Goal: Answer question/provide support

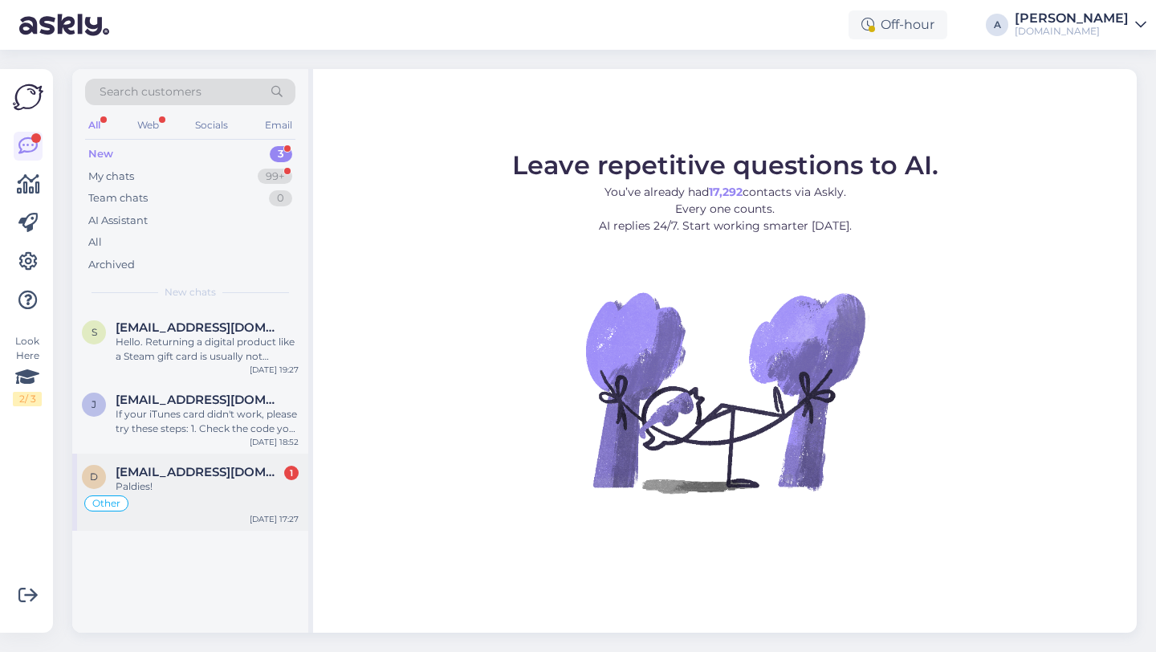
click at [194, 498] on div "Other" at bounding box center [190, 503] width 217 height 19
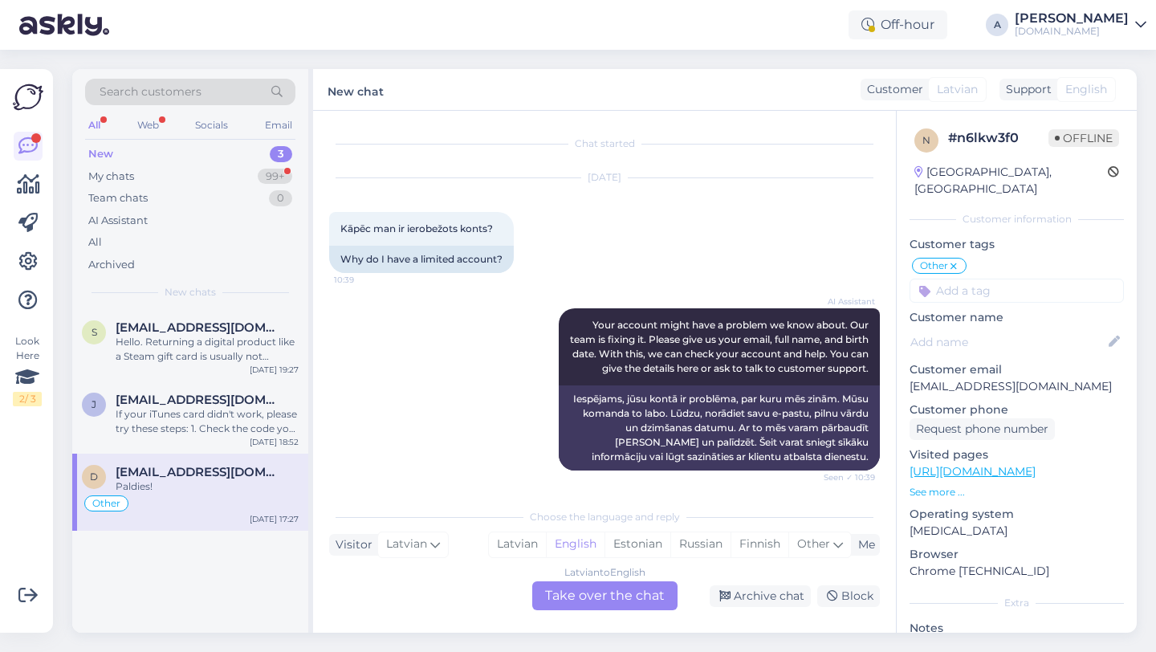
scroll to position [7414, 0]
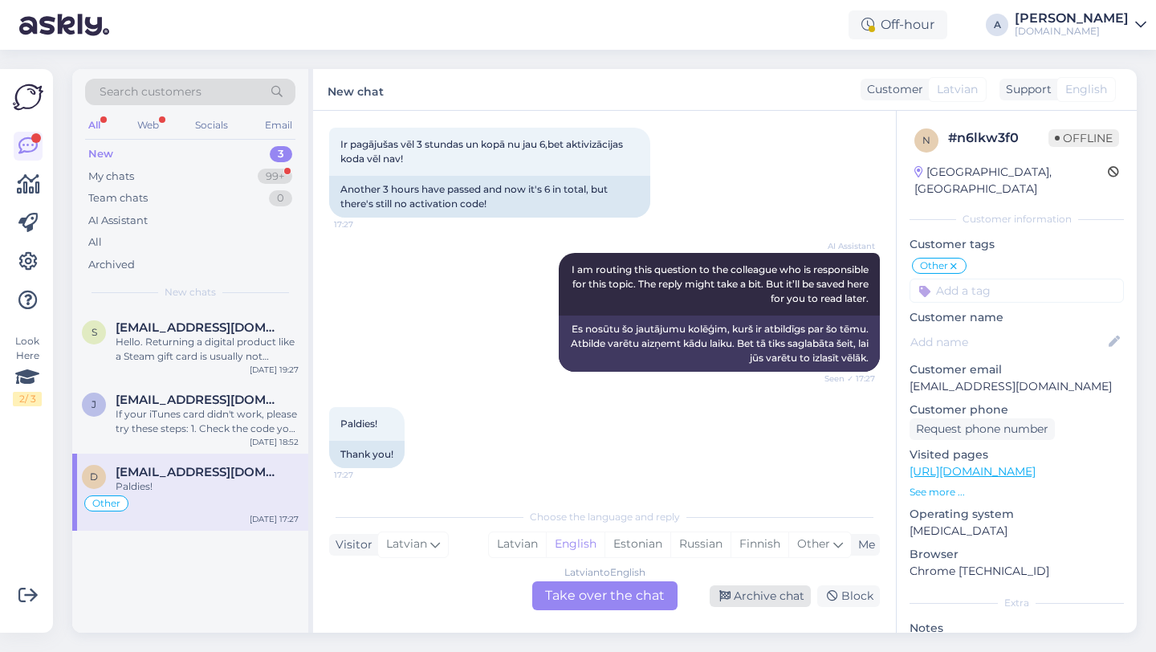
click at [784, 597] on div "Archive chat" at bounding box center [760, 596] width 101 height 22
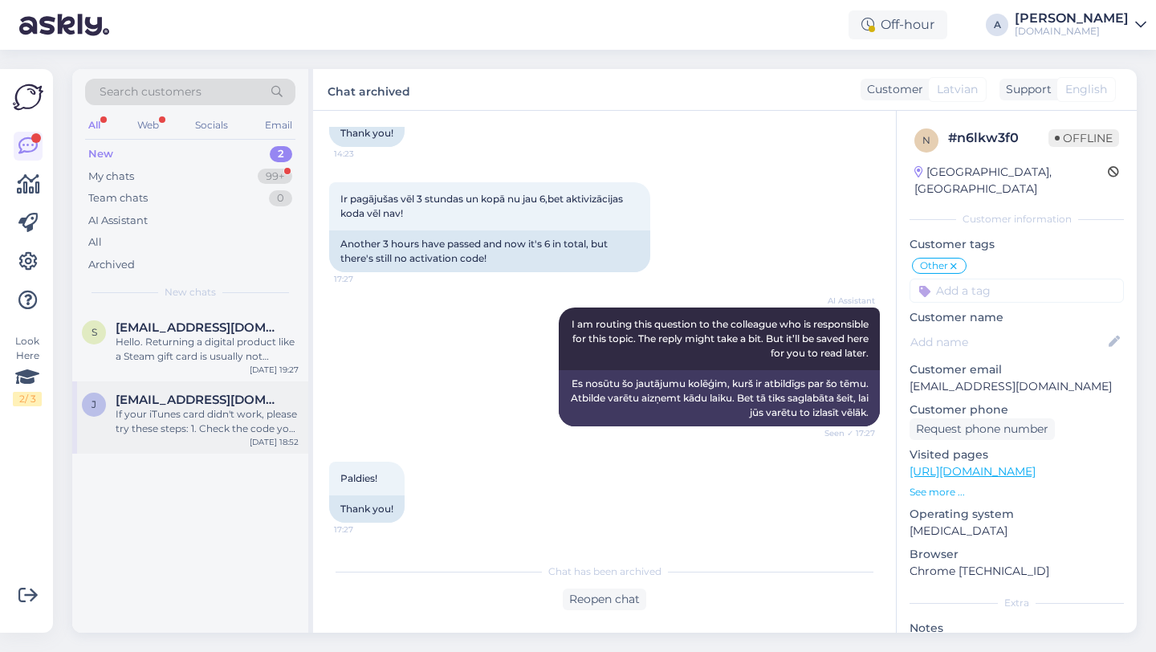
click at [250, 411] on div "If your iTunes card didn't work, please try these steps: 1. Check the code you …" at bounding box center [207, 421] width 183 height 29
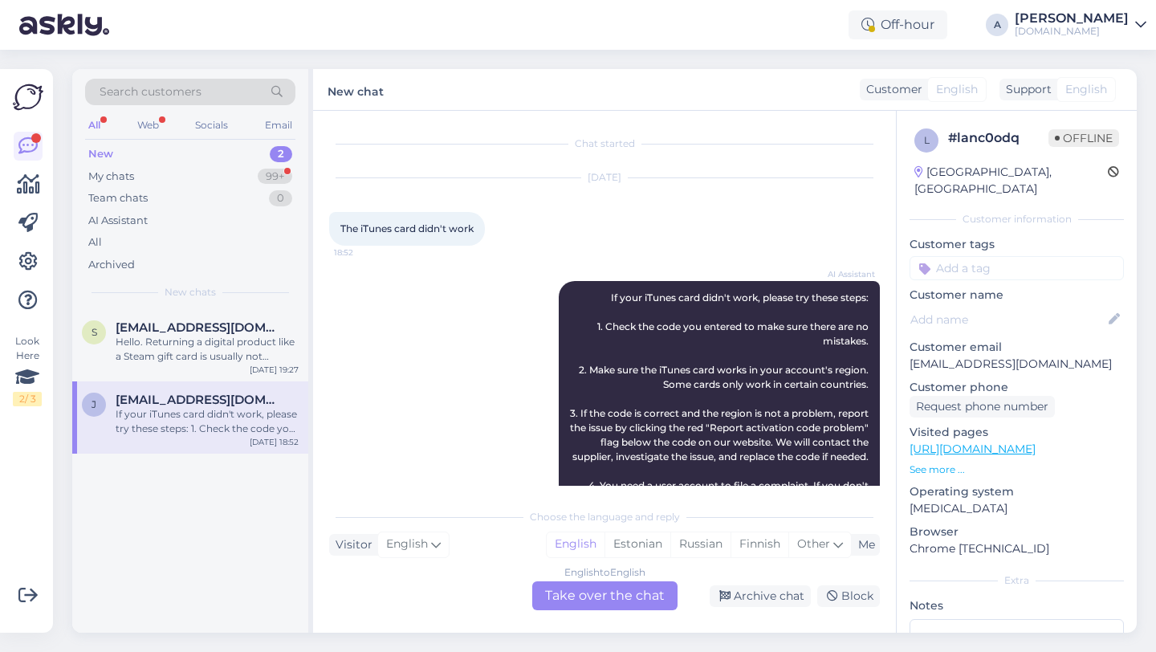
scroll to position [121, 0]
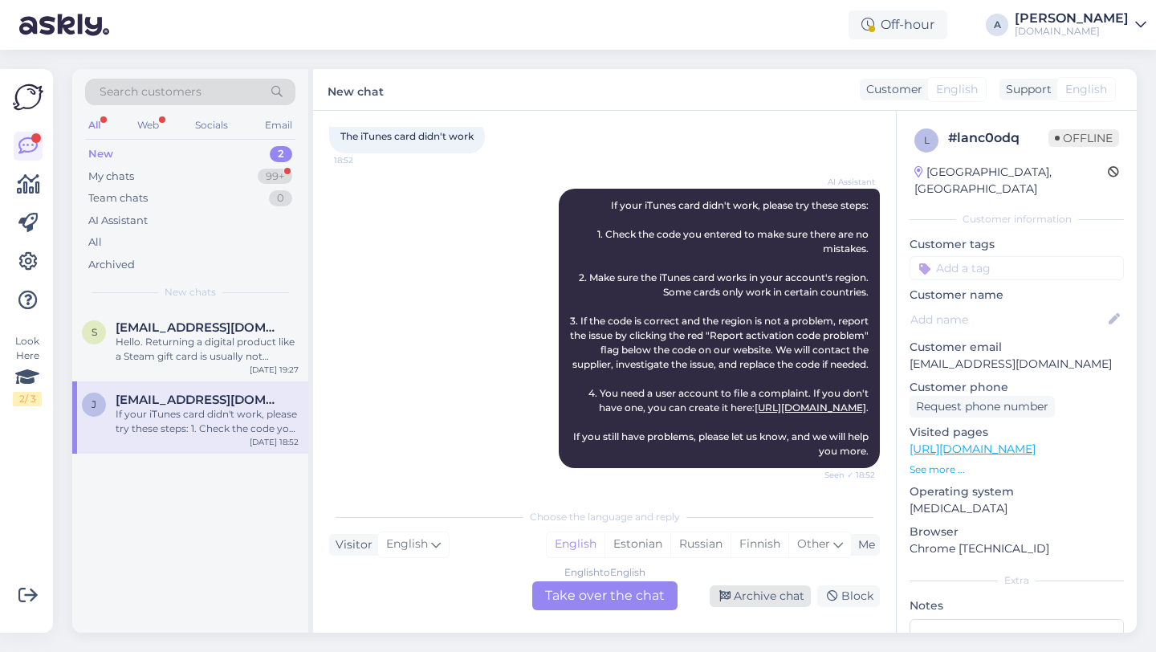
click at [763, 589] on div "Archive chat" at bounding box center [760, 596] width 101 height 22
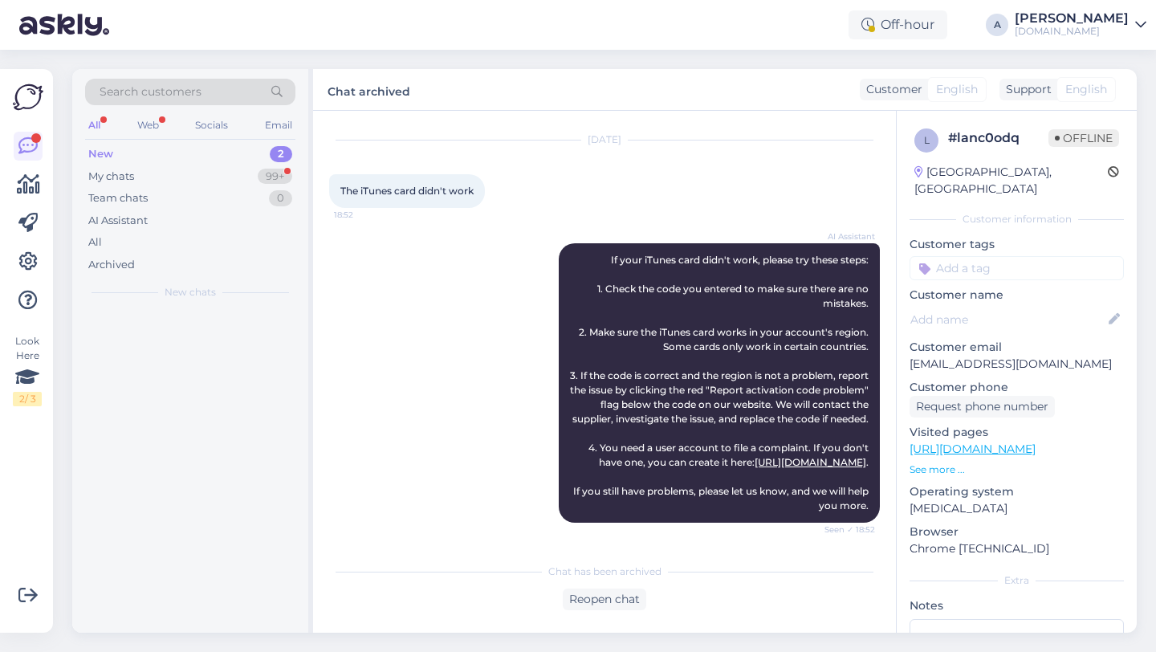
scroll to position [67, 0]
click at [183, 340] on div "Hello. Returning a digital product like a Steam gift card is usually not possib…" at bounding box center [207, 349] width 183 height 29
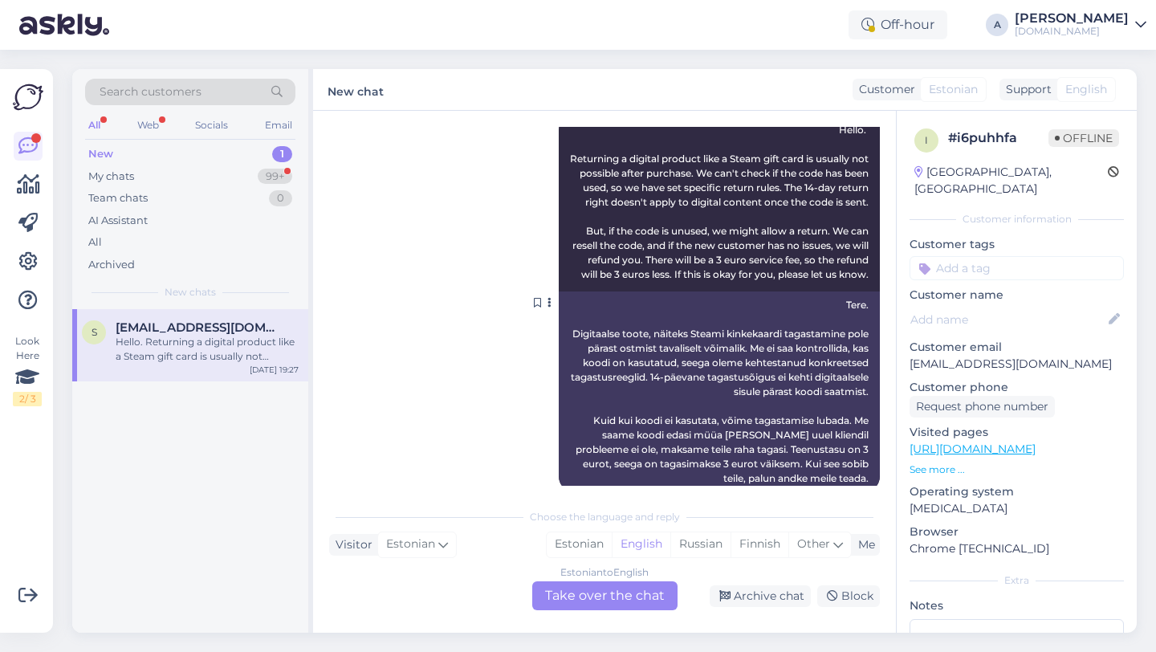
scroll to position [277, 0]
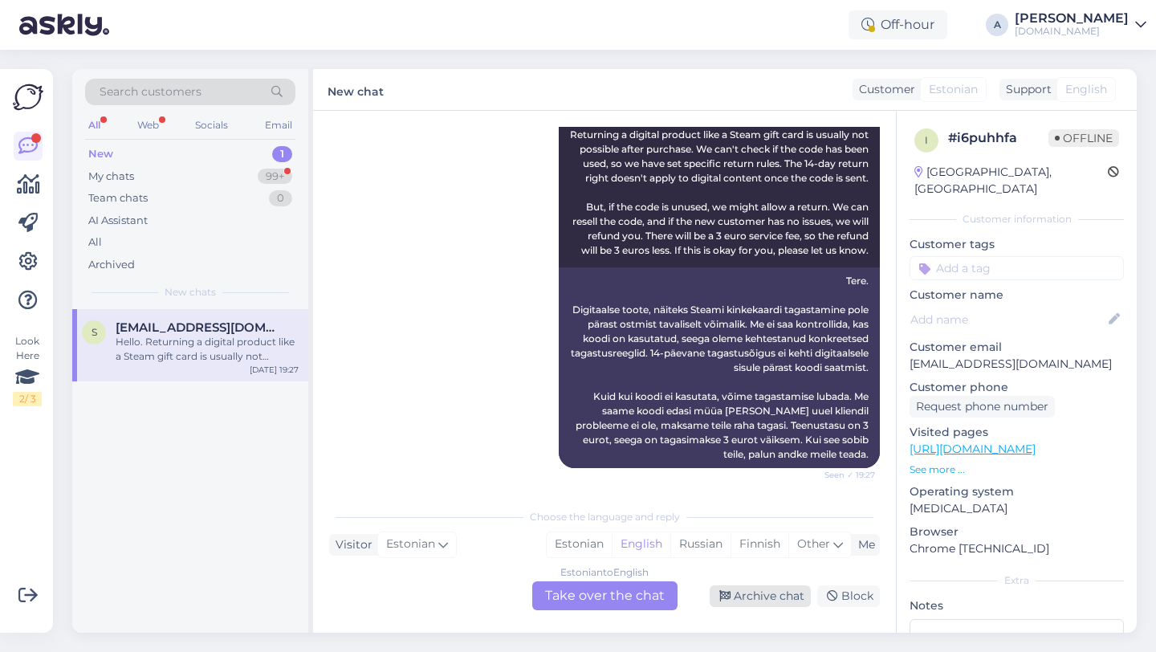
click at [767, 593] on div "Archive chat" at bounding box center [760, 596] width 101 height 22
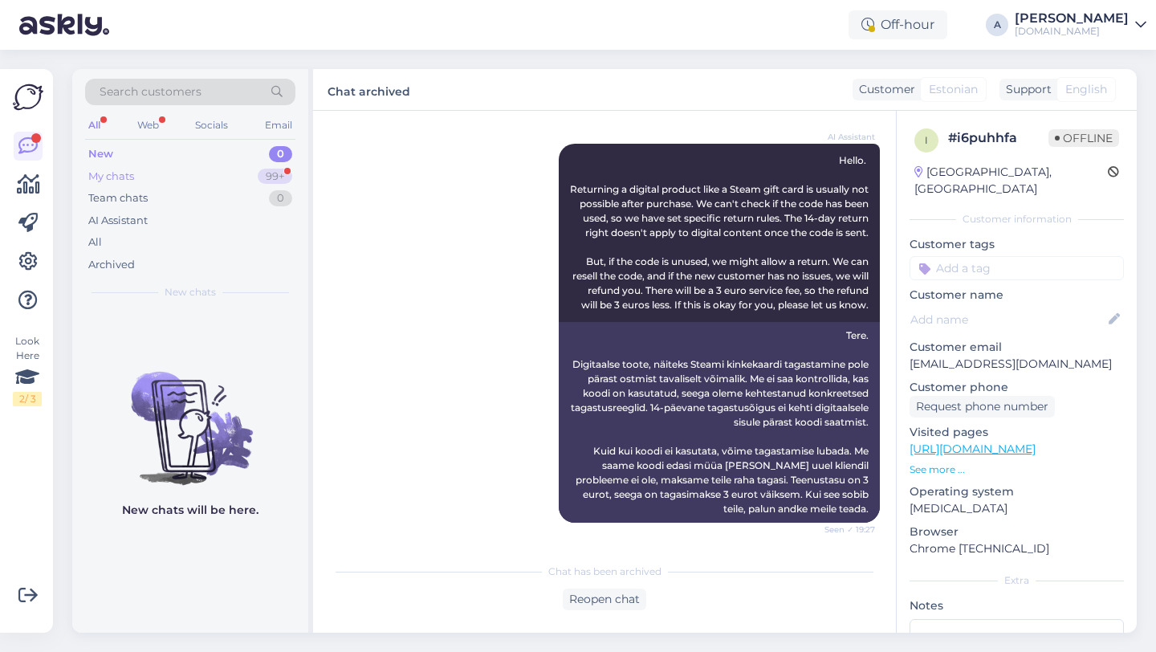
click at [253, 166] on div "My chats 99+" at bounding box center [190, 176] width 210 height 22
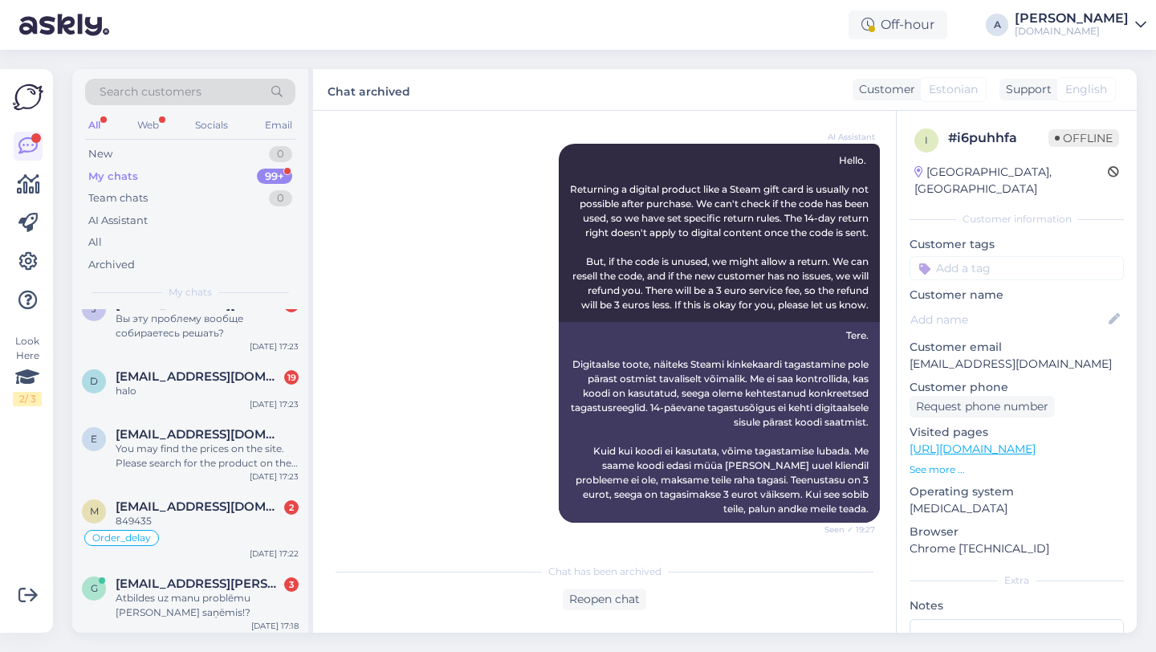
scroll to position [1675, 0]
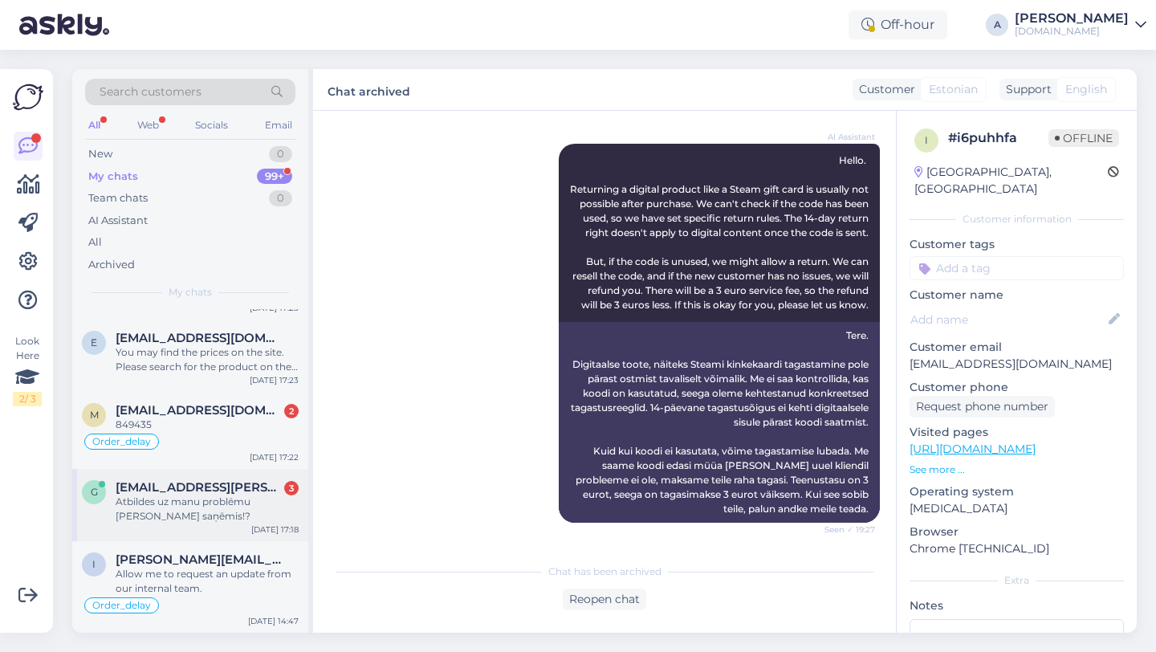
click at [208, 518] on div "Atbildes uz manu problēmu neesmu saņēmis!?" at bounding box center [207, 508] width 183 height 29
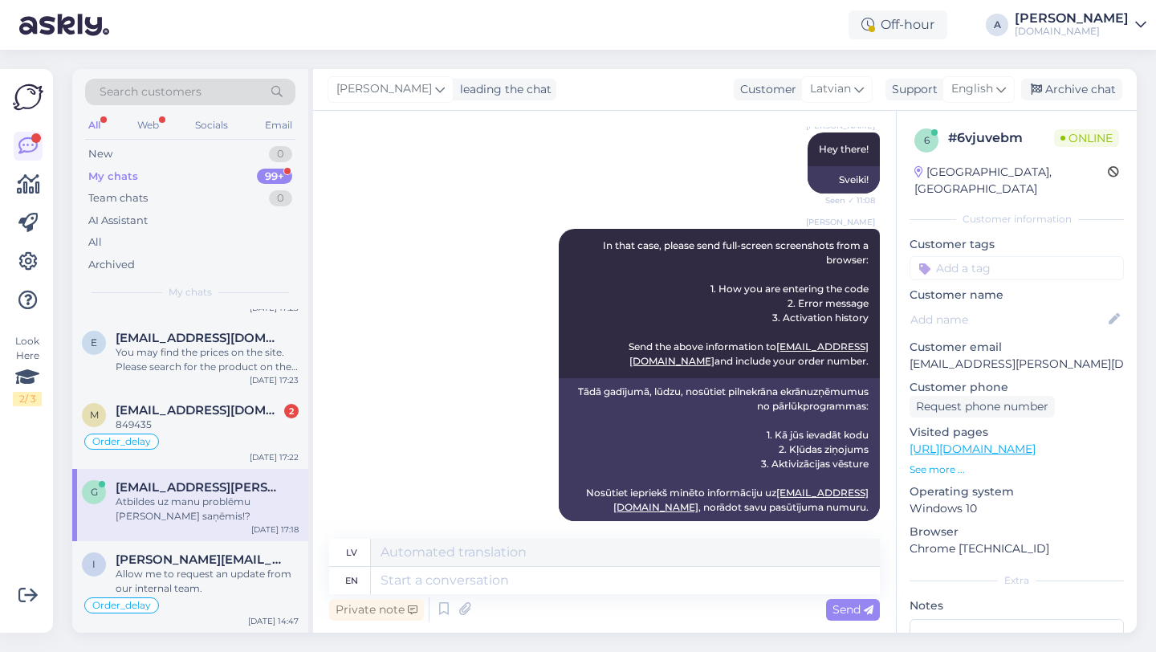
scroll to position [1351, 0]
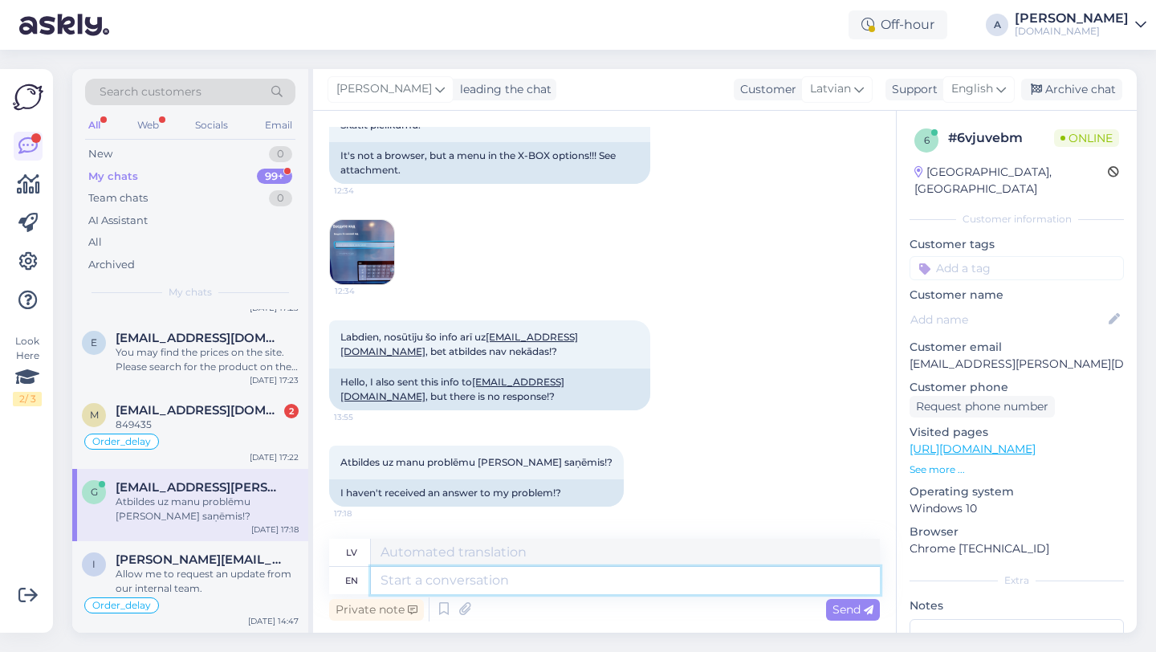
click at [423, 579] on textarea at bounding box center [625, 580] width 509 height 27
type textarea "T"
type textarea "o"
type textarea "Our te"
type textarea "Mūsu"
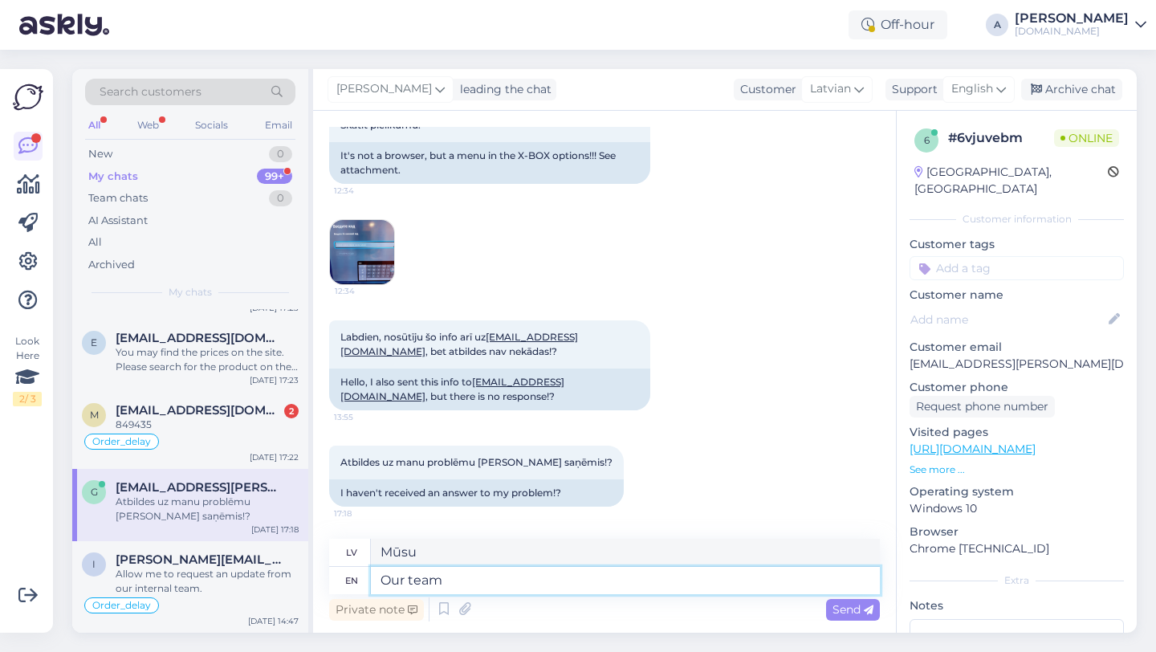
type textarea "Our team"
type textarea "Mūsu komanda"
type textarea "Our team will"
type textarea "Mūsu komanda darīs"
type textarea "Our team will be re"
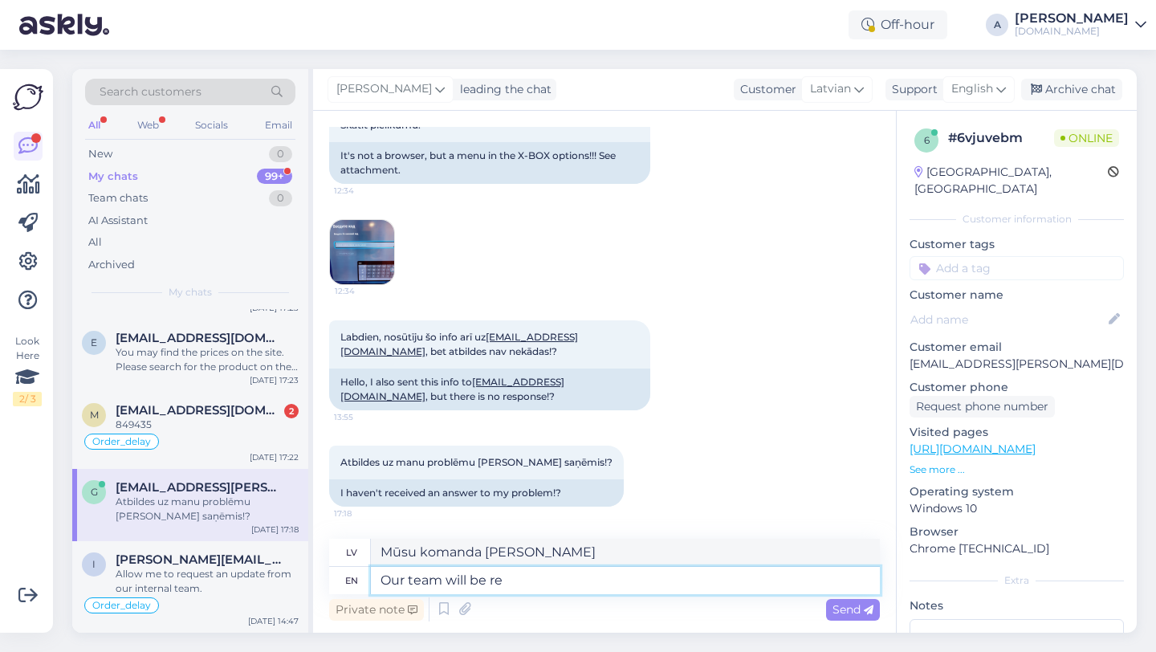
type textarea "Mūsu komanda būs"
type textarea "Our team will be reviewn"
type textarea "Mūsu komanda tiks pārskatīta"
type textarea "Our team will be reiewing"
type textarea "Mūsu komanda pārskatīs"
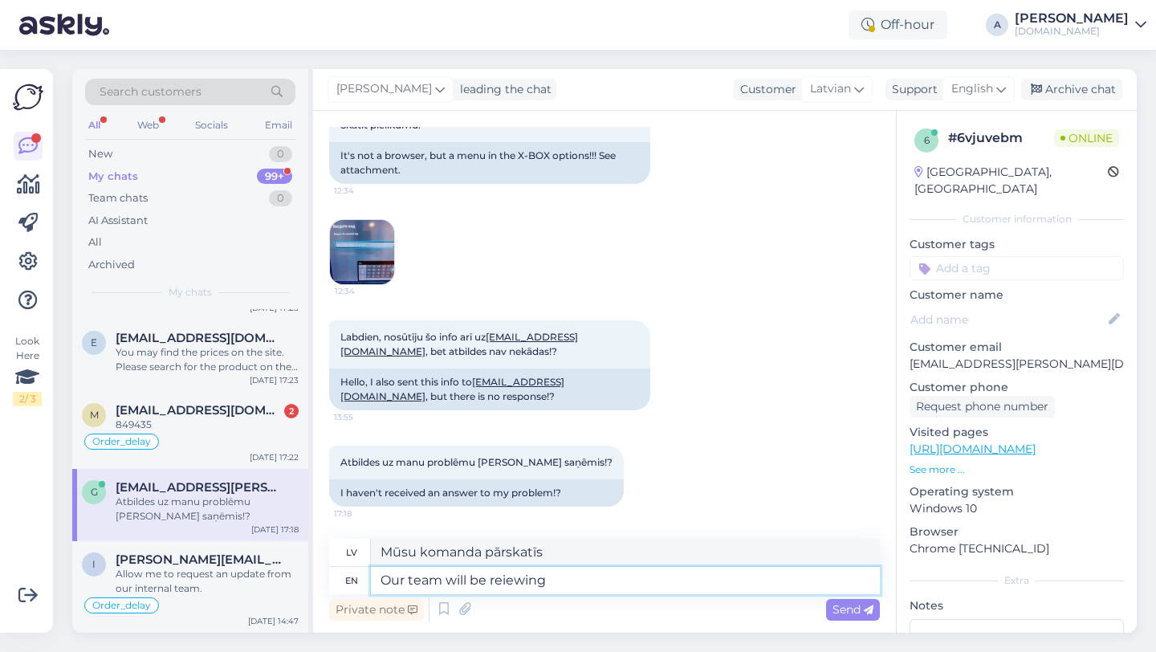
type textarea "Our team will be reviewing"
type textarea "Mūsu komanda veiks pārskatīšanu"
type textarea "Our team will be reviewing yo"
type textarea "Mūsu komanda pārskatīs jūsu"
type textarea "Our team will be reviewing your"
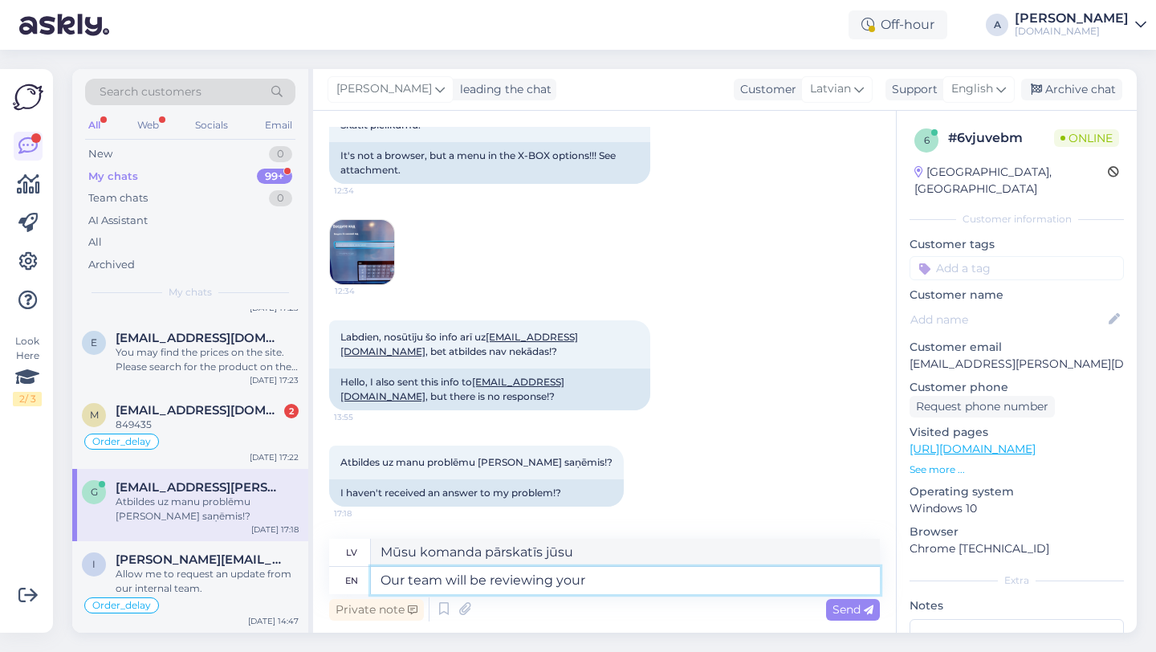
type textarea "Mūsu komanda jūs pārskatīs"
type textarea "Our team will be reviewing your"
type textarea "Mūsu komanda jūs izvērtēs"
type textarea "Our team will be reviewing your c"
type textarea "Mūsu komanda pārskatīs jūsu"
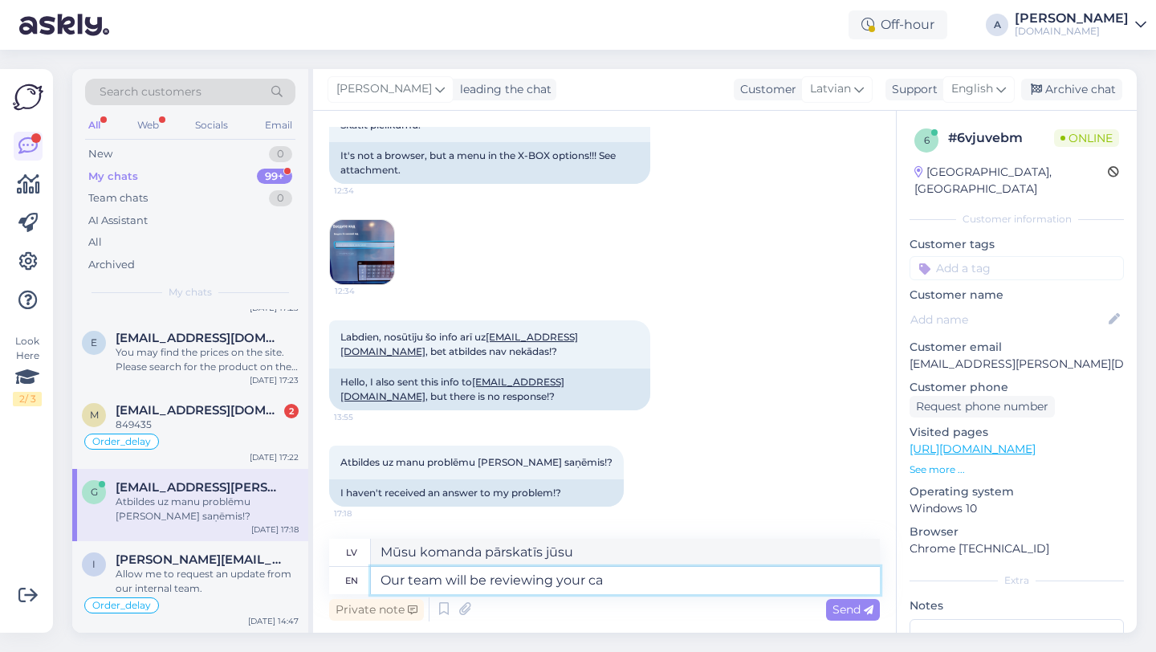
type textarea "Our team will be reviewing your cas"
type textarea "Mūsu komanda pārskatīs jūsu pieteikumu."
type textarea "Our team will be reviewing your case"
type textarea "Mūsu komanda pārskatīs jūsu auto"
type textarea "Our team will be reviewing your case"
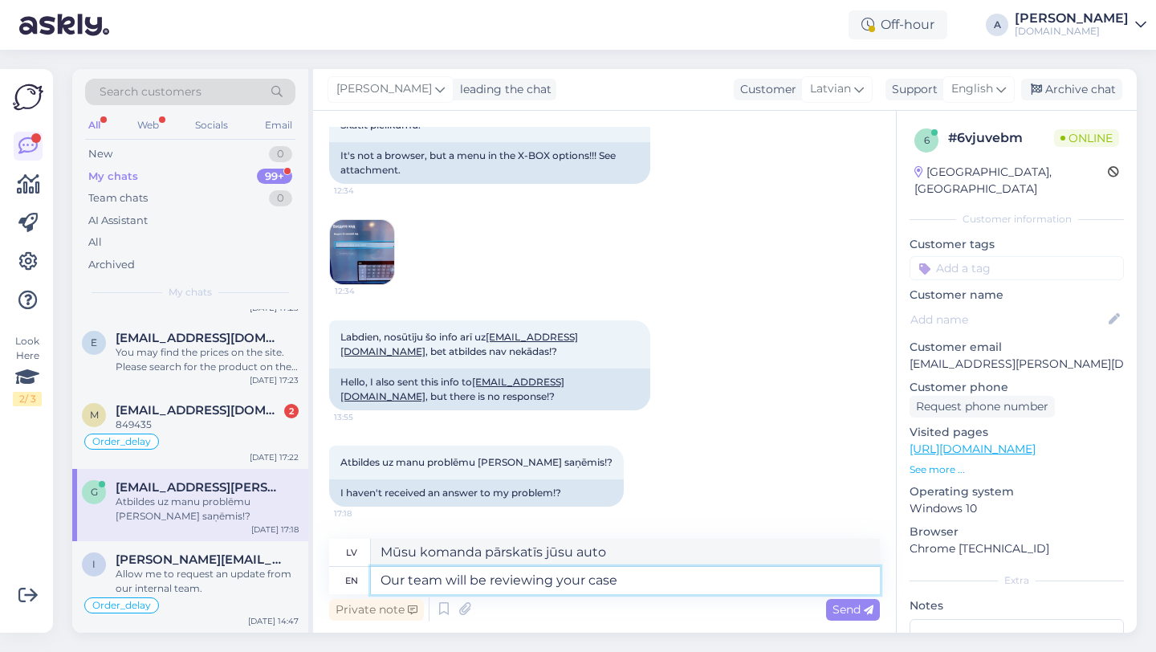
type textarea "Mūsu komanda pārskatīs jūsu pieteikumu"
type textarea "Our team will be reviewing your case a"
type textarea "Mūsu komanda izskatīs jūsu lietu"
type textarea "Our team will be reviewing your case and"
type textarea "Mūsu komanda pārskatīs jūsu lietu"
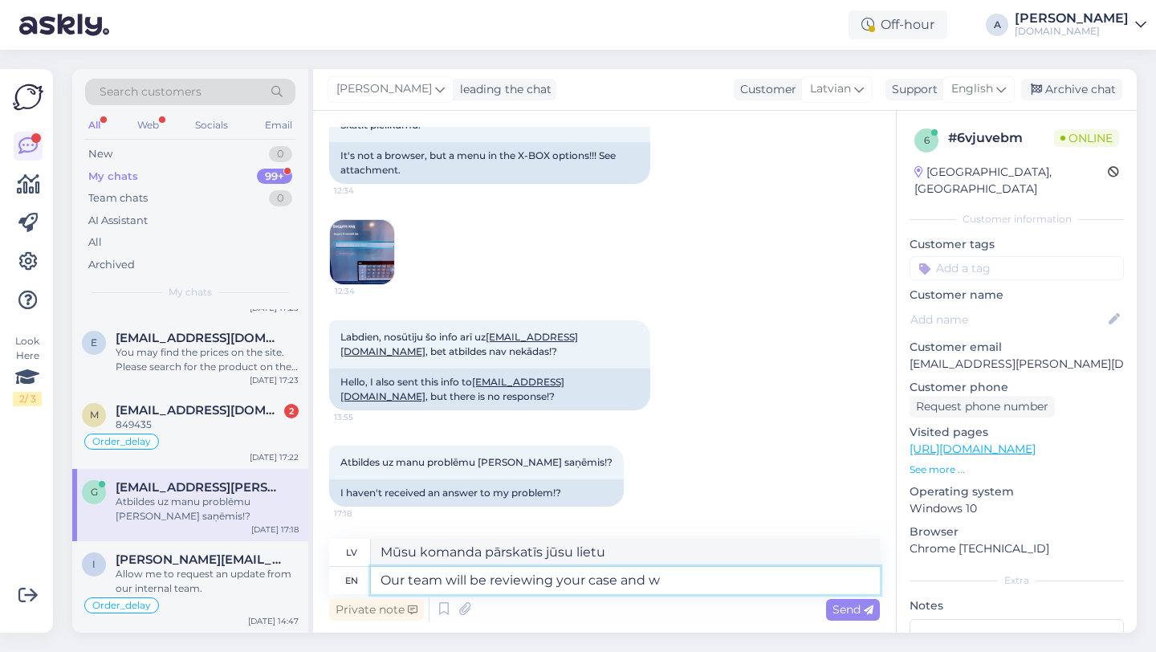
type textarea "Our team will be reviewing your case and wi"
type textarea "Mūsu komanda izskatīs jūsu lietu un"
type textarea "Our team will be reviewing your case and will"
type textarea "Mūsu komanda izskatīs jūsu lietu un veiks"
type textarea "Our team will be reviewing your case and will co"
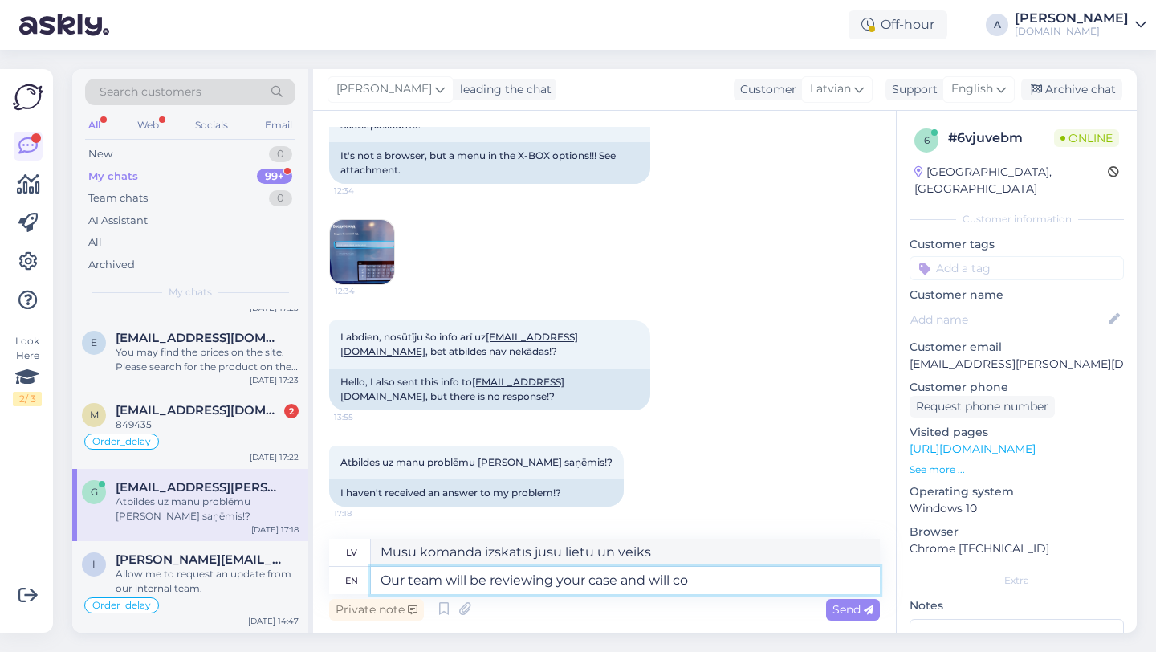
type textarea "Mūsu komanda izskatīs jūsu lietu un veiks c"
type textarea "Our team will be reviewing your case and will con"
type textarea "Mūsu komanda izskatīs jūsu lietu un sadarbosies"
type textarea "Our team will be reviewing your case and will conta"
type textarea "Mūsu komanda izskatīs jūsu lietu un sazināsies ar jums."
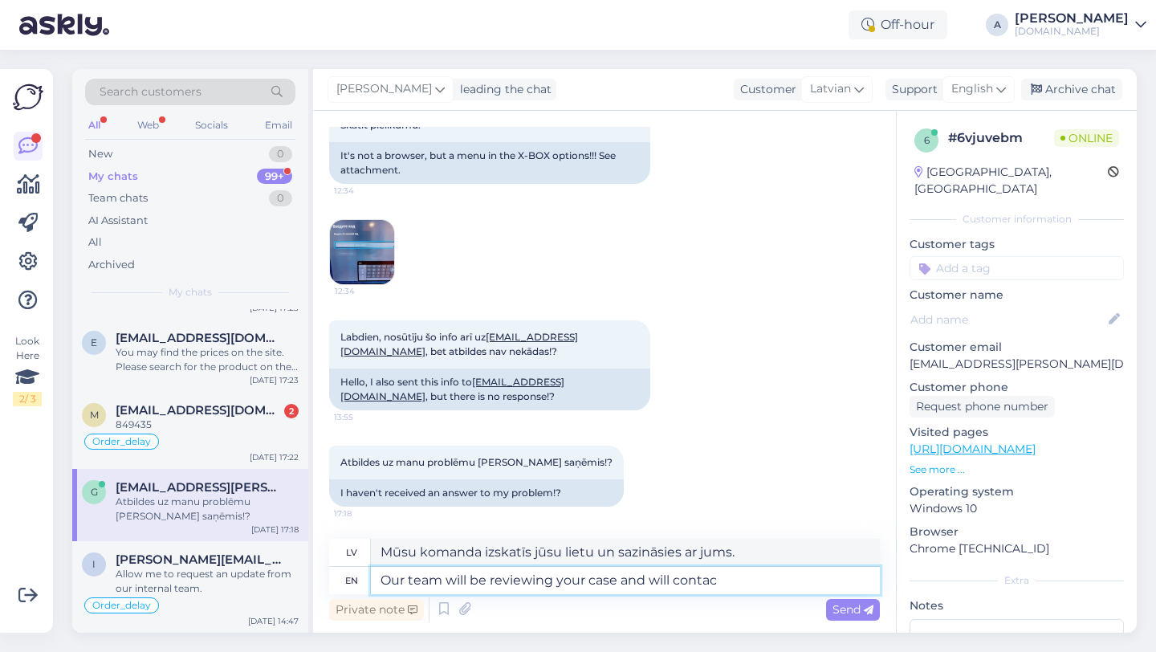
type textarea "Our team will be reviewing your case and will contact"
type textarea "Mūsu komanda izskatīs jūsu lietu un sazināsies ar jums"
type textarea "Our team will be reviewing your case and will cont"
type textarea "Mūsu komanda izskatīs jūsu lietu un sazināsies ar jums."
type textarea "Our team will be reviewing your case and will con"
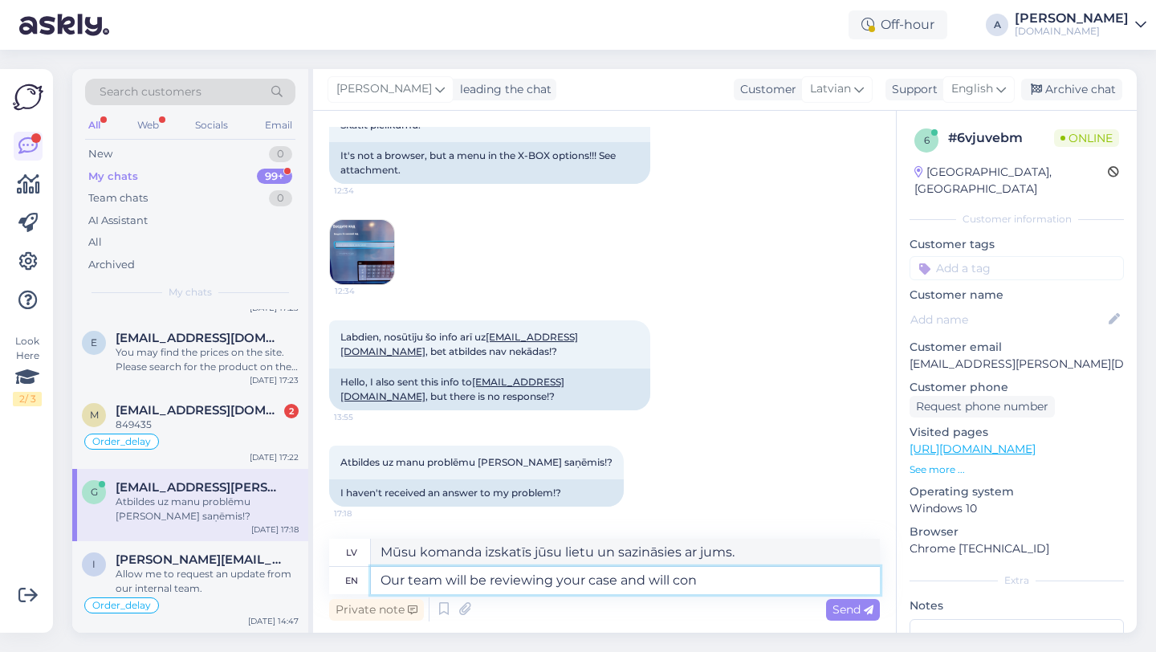
type textarea "Mūsu komanda izskatīs jūsu lietu un turpinās"
type textarea "Our team will be reviewing your case and will co"
type textarea "Mūsu komanda izskatīs jūsu lietu un veiks"
type textarea "Our team will be reviewing your case and will c"
type textarea "Mūsu komanda izskatīs jūsu lietu un sadarbosies"
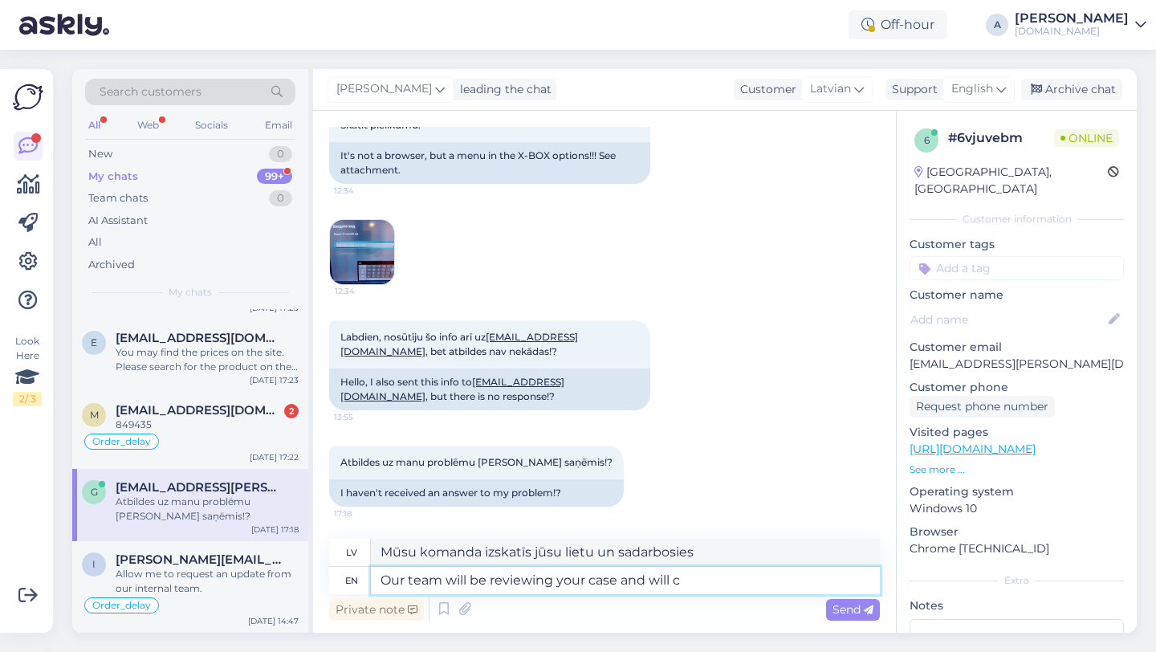
type textarea "Our team will be reviewing your case and will"
type textarea "Mūsu komanda izskatīs jūsu lietu un veiks"
type textarea "Our team will be reviewing your case and will be"
type textarea "Mūsu komanda izskatīs jūsu lietu un būs"
type textarea "Our team will be reviewing your case and will be con"
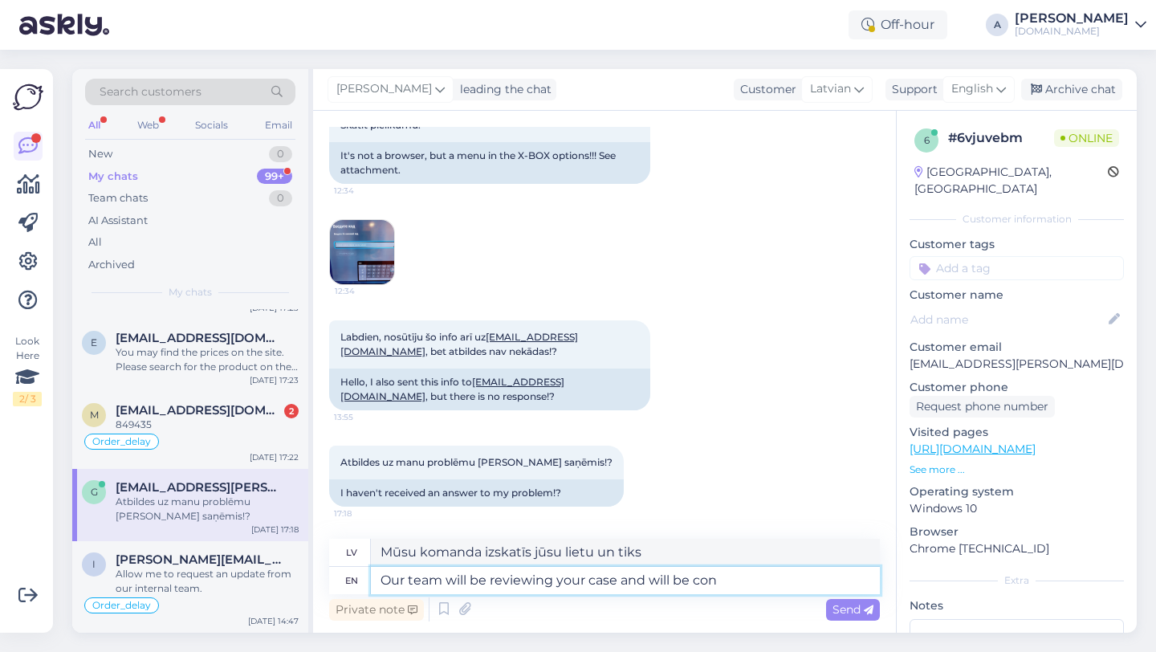
type textarea "Mūsu komanda izskatīs jūsu lietu un sadarbosies ar"
type textarea "Our team will be reviewing your case and will be conta"
type textarea "Mūsu komanda izskatīs jūsu lietu un tiks"
type textarea "Our team will be reviewing your case and will be contac"
type textarea "Mūsu komanda izskatīs jūsu lietu un sazināsies ar jums"
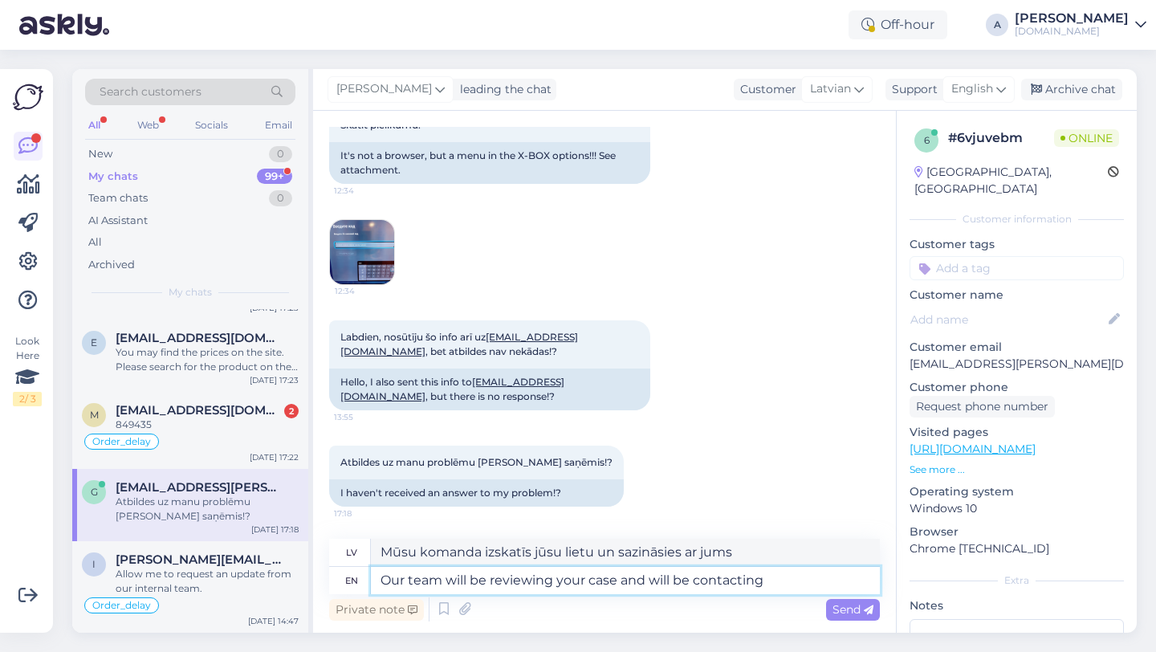
type textarea "Our team will be reviewing your case and will be contacting"
type textarea "Mūsu komanda izskatīs jūsu lietu un sazināsies ar jums"
type textarea "Our team will be reviewing your case and will be contacting you vi"
type textarea "Mūsu komanda izskatīs jūsu lietu un sazināsies ar jums,"
type textarea "Our team will be reviewing your case and will be contacting you via e"
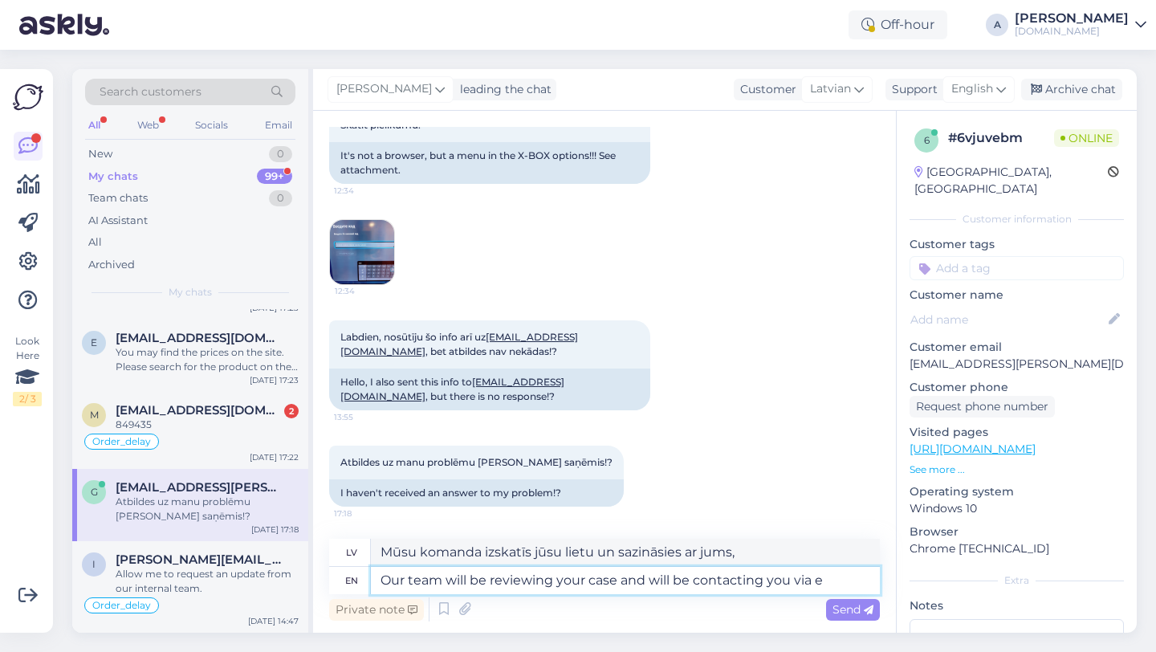
type textarea "Mūsu komanda izskatīs jūsu lietu un sazināsies ar jums, izmantojot"
type textarea "Our team will be reviewing your case and will be contacting you via ema"
type textarea "Mūsu komanda izskatīs jūsu lietu un sazināsies ar jums, izmantojot e-pastu."
type textarea "Our team will be reviewing your case and will be contacting you via email"
type textarea "Mūsu komanda izskatīs jūsu lietu un sazināsies ar jums pa e-pastu."
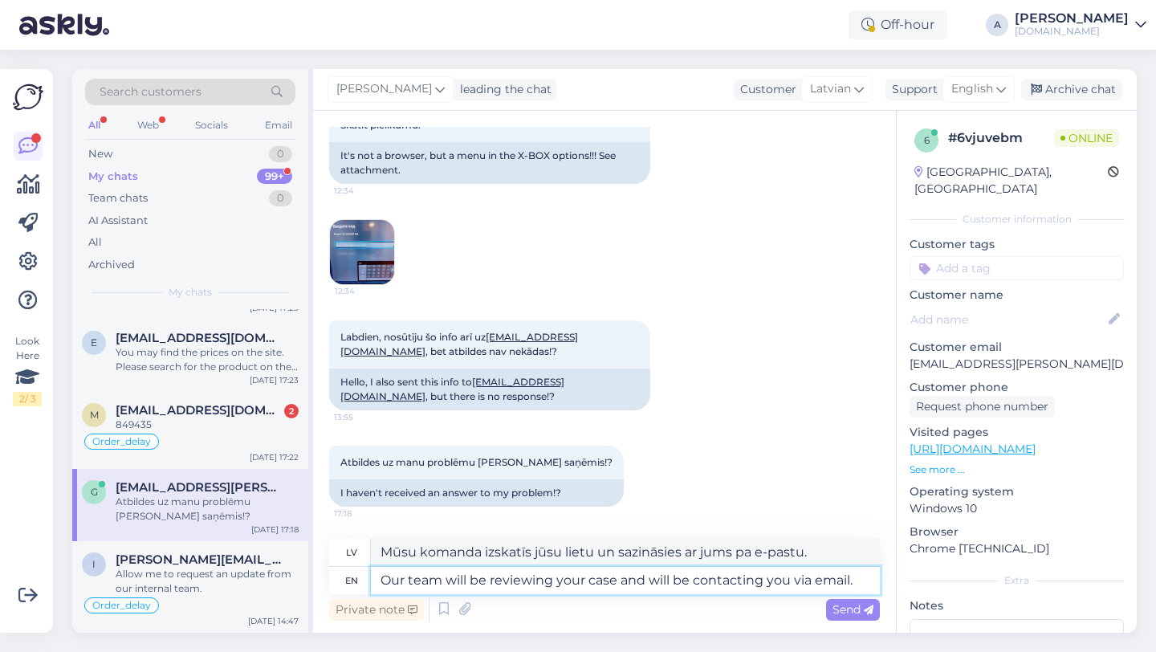
type textarea "Our team will be reviewing your case and will be contacting you via email."
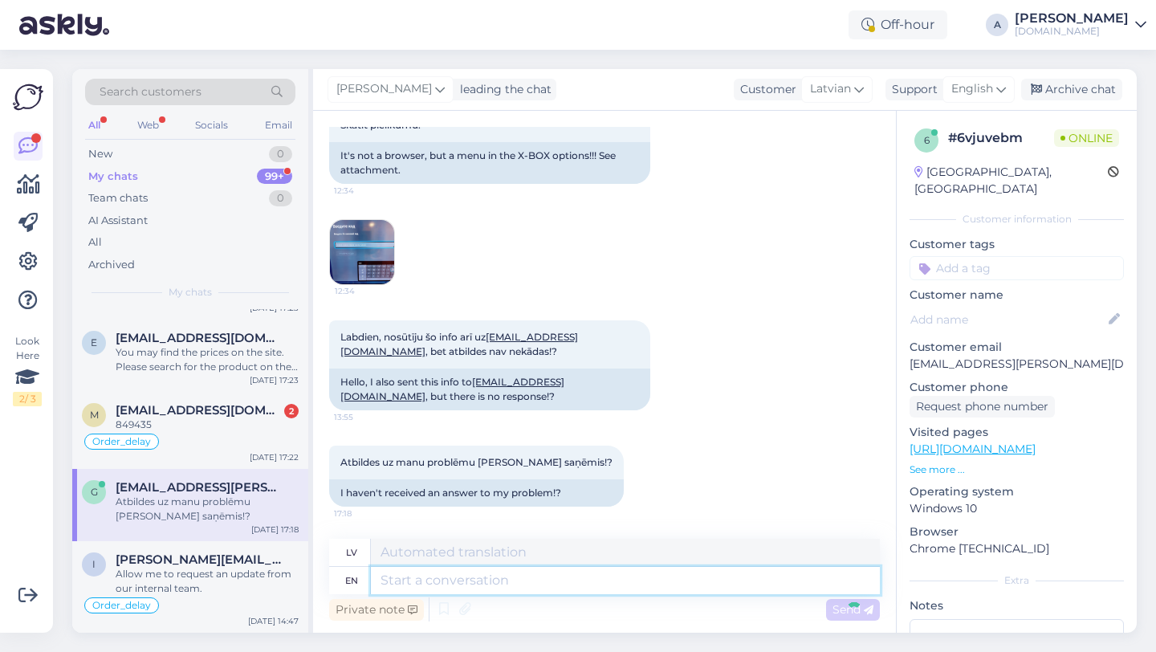
scroll to position [1476, 0]
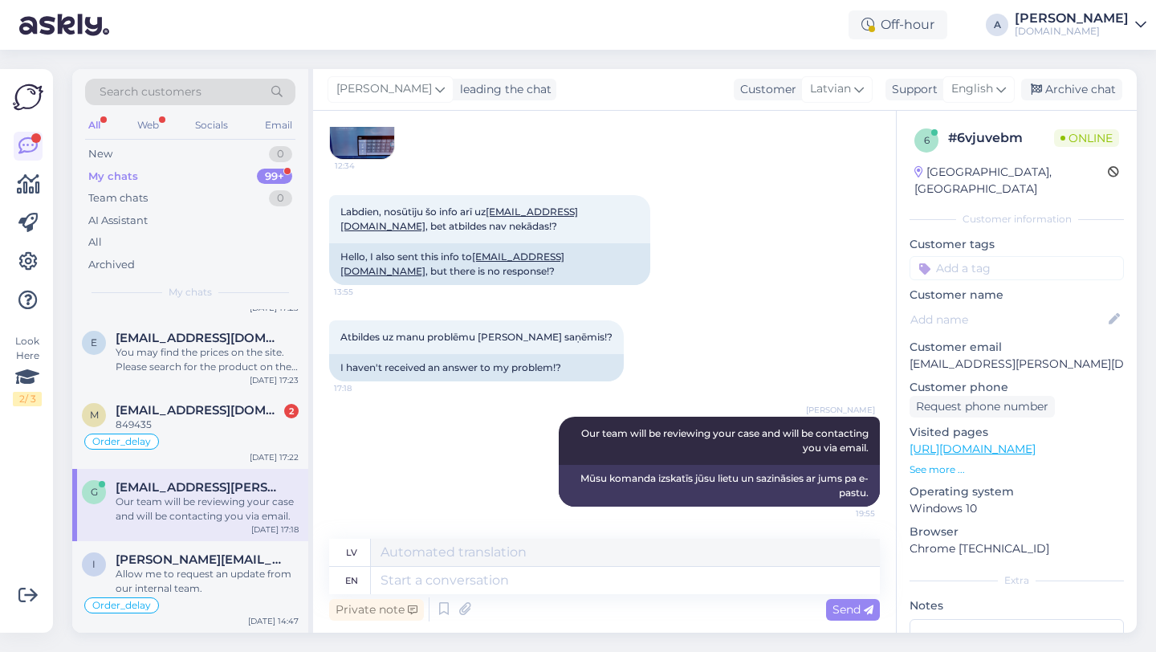
click at [962, 256] on input at bounding box center [1016, 268] width 214 height 24
type input "o"
type input "code"
click at [982, 306] on span "Code_issue" at bounding box center [960, 311] width 55 height 10
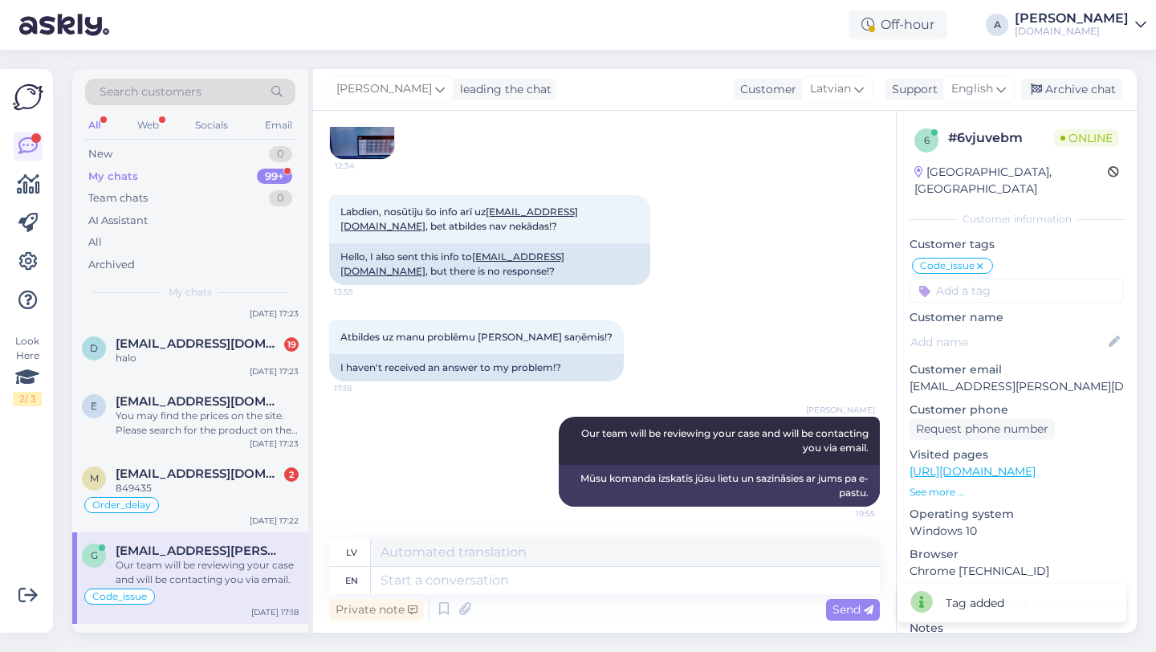
scroll to position [1600, 0]
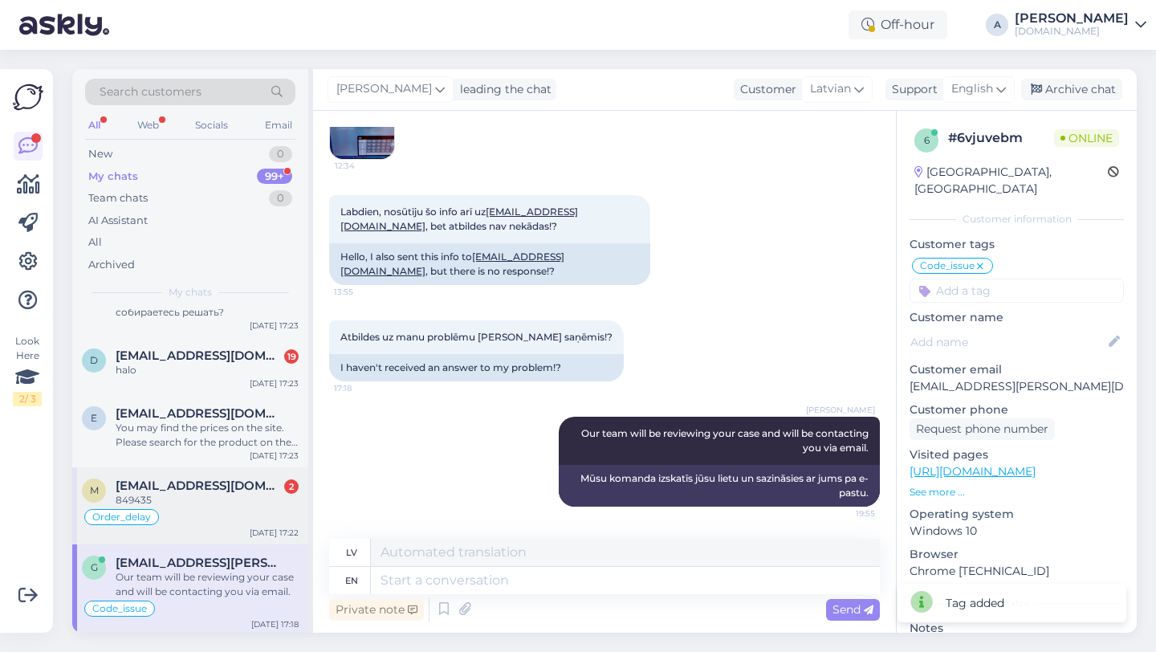
click at [229, 527] on div "Order_delay" at bounding box center [190, 516] width 217 height 19
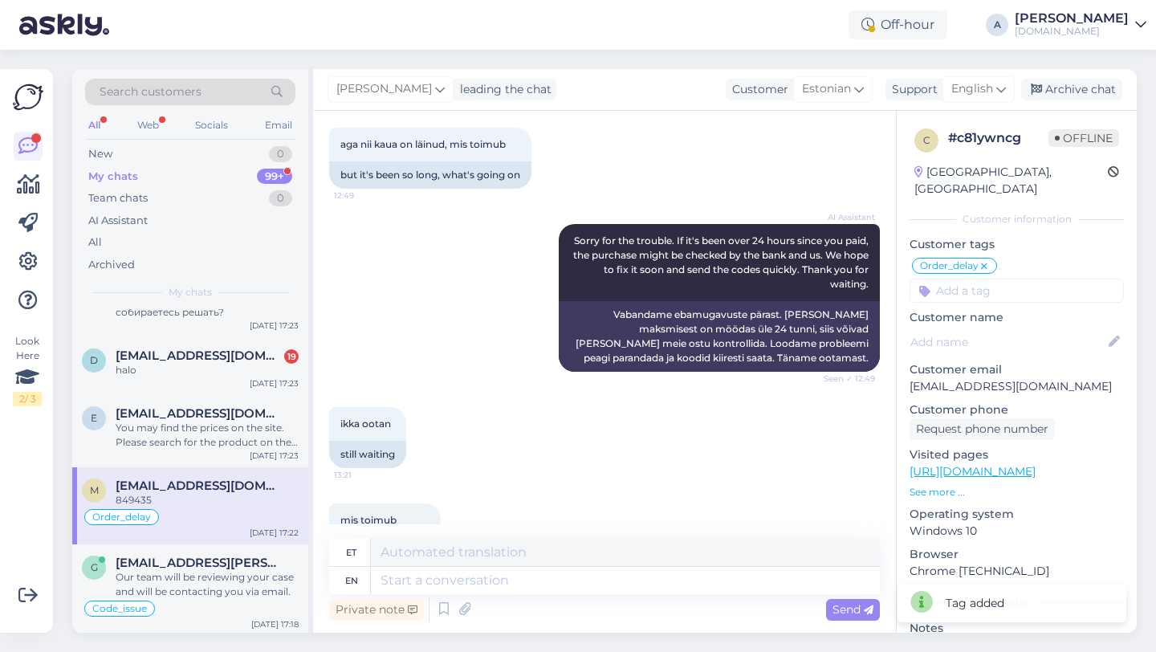
scroll to position [5319, 0]
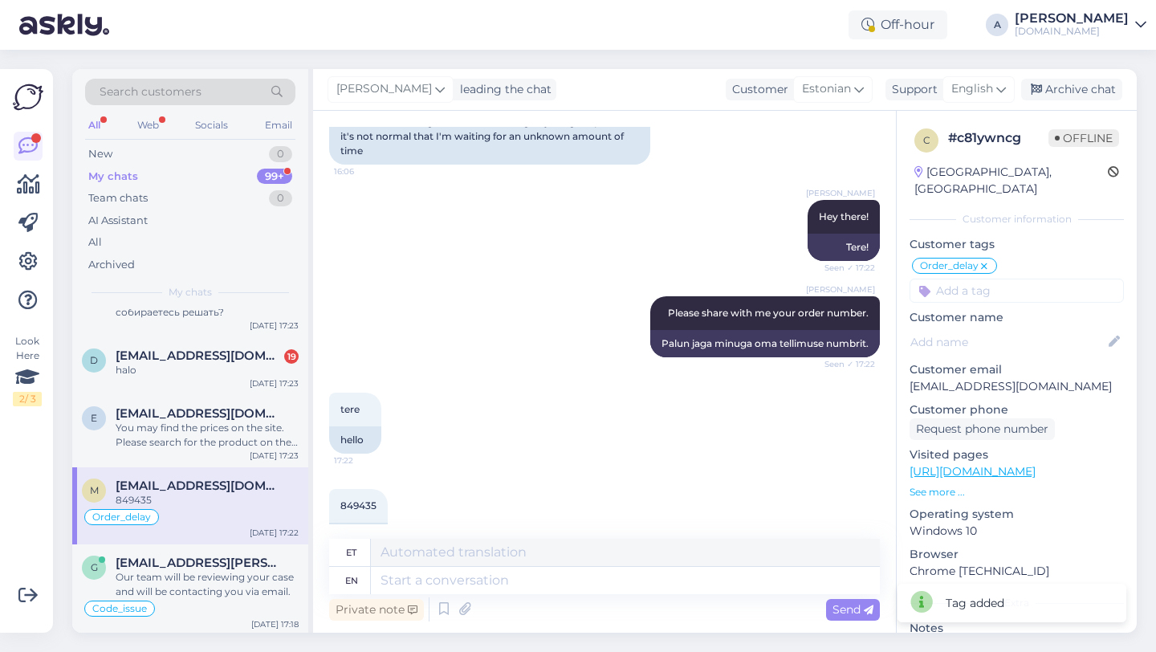
drag, startPoint x: 380, startPoint y: 490, endPoint x: 317, endPoint y: 490, distance: 62.6
click at [317, 490] on div "Chat started Aug 11 2024 Tere miks võtab tellimuse täitmine nii kaua aega. Väga…" at bounding box center [604, 372] width 583 height 522
copy div "849435"
click at [457, 580] on textarea at bounding box center [625, 580] width 509 height 27
type textarea "I can"
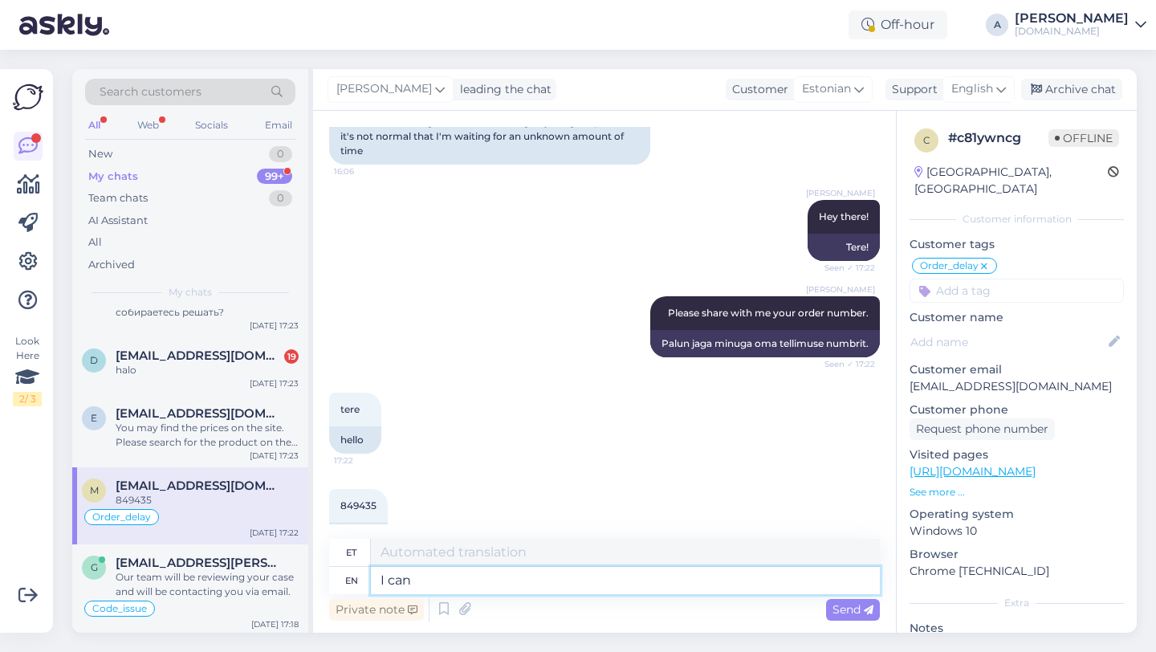
type textarea "Mina"
type textarea "I can s"
type textarea "Ma saan"
type textarea "I can see in"
type textarea "Ma näen"
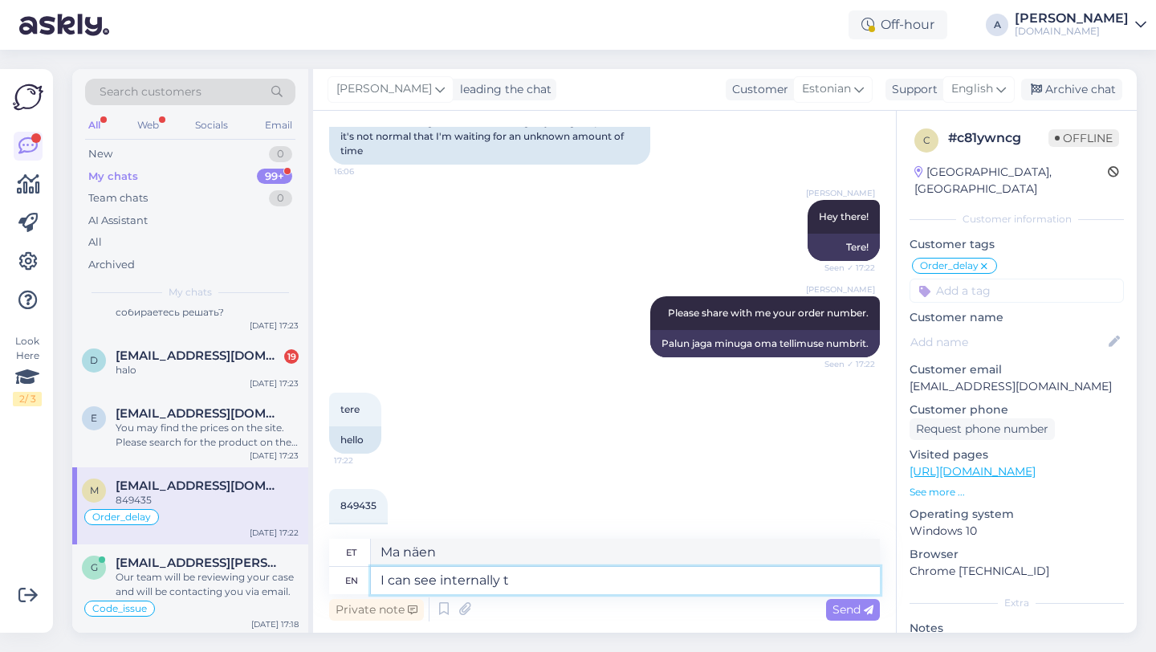
type textarea "I can see internally th"
type textarea "Ma näen sisemiselt"
type textarea "I can see internally that"
type textarea "Ma näen seda sisemiselt"
type textarea "I can see internally that your o"
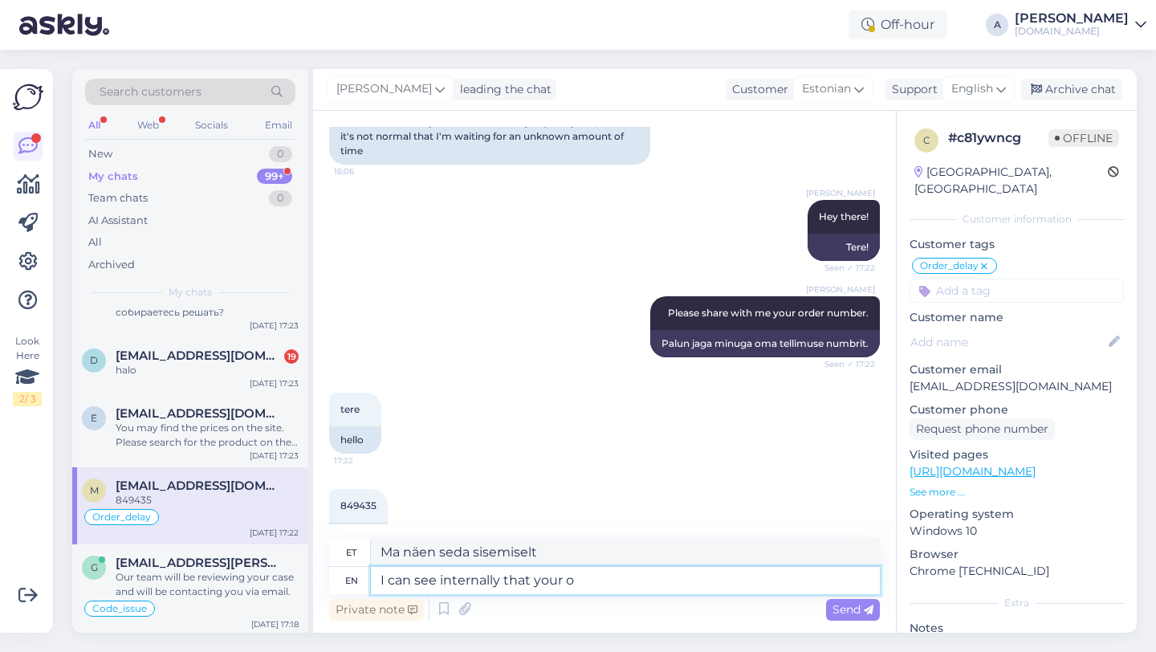
type textarea "Ma näen sisemiselt, et sinu"
type textarea "I can see internally that your order wa"
type textarea "Ma näen sisemiselt, et teie tellimus"
type textarea "I can see internally that your order was com"
type textarea "Ma näen sisemiselt, et teie tellimus oli"
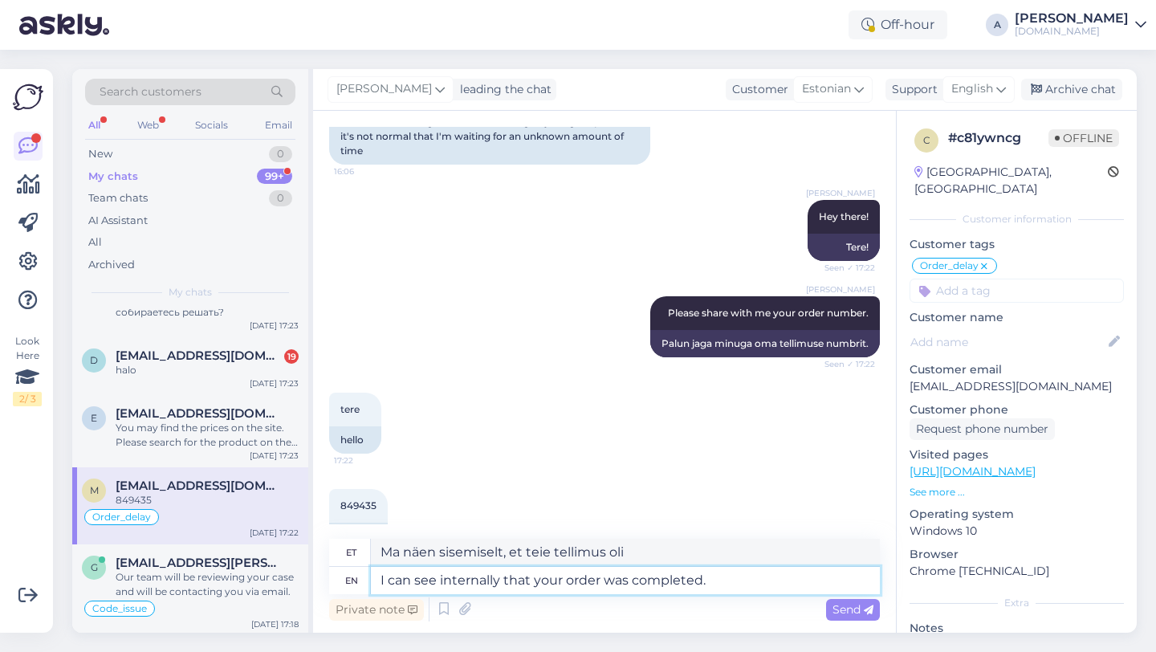
type textarea "I can see internally that your order was completed."
type textarea "Ma näen sisemiselt, et teie tellimus on täidetud."
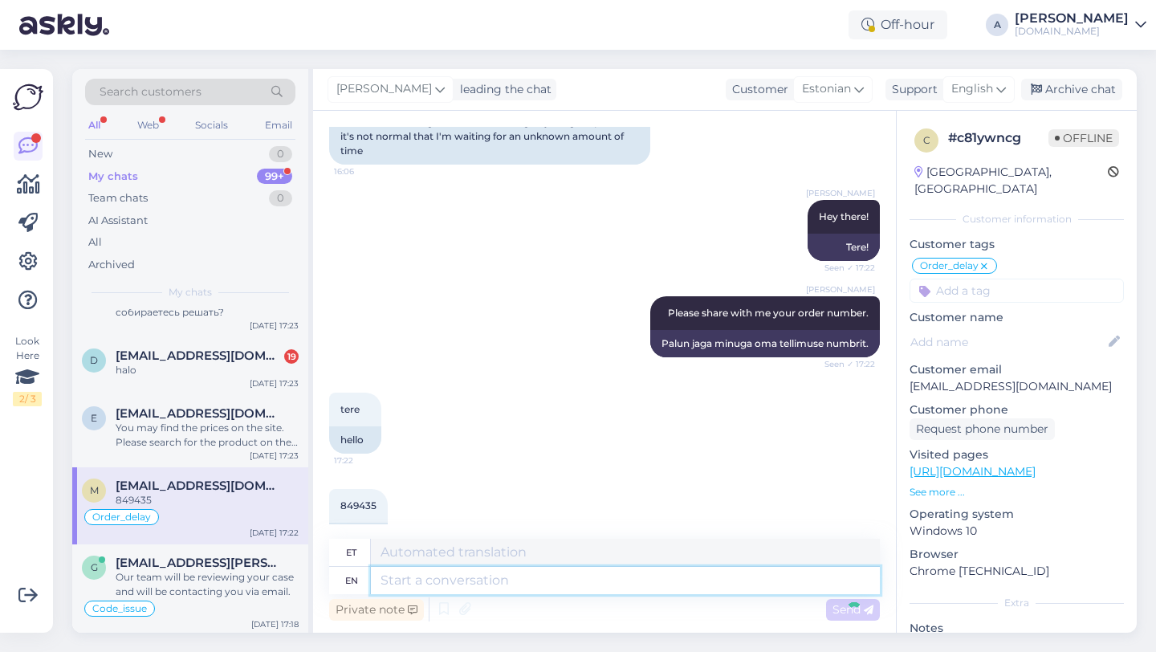
scroll to position [5415, 0]
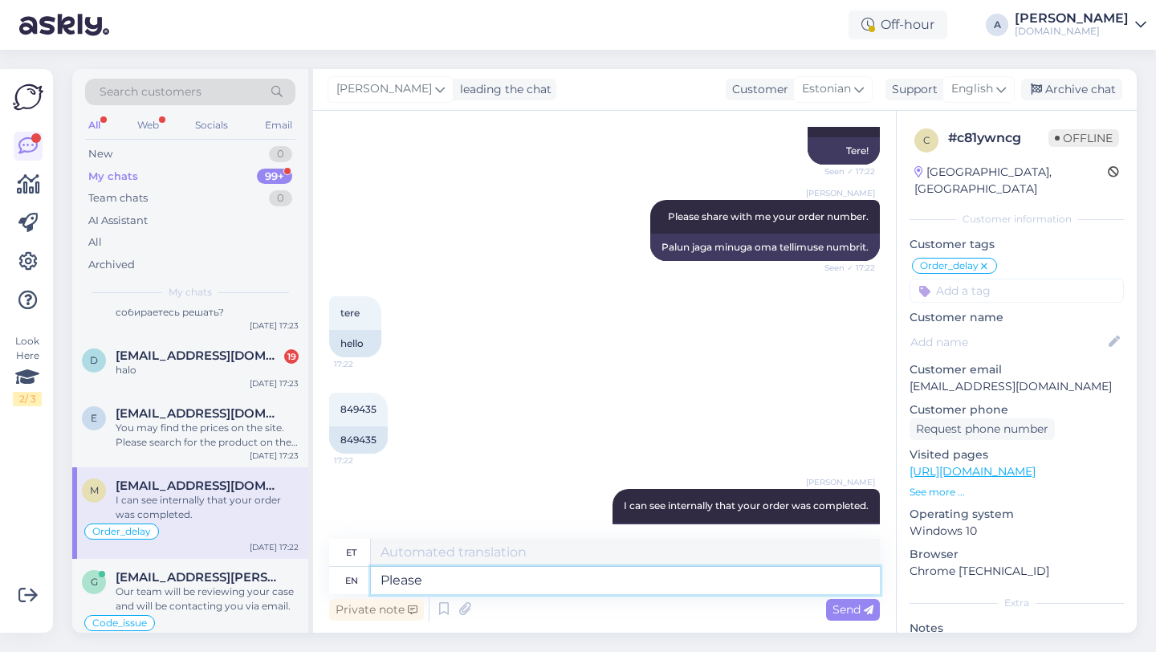
type textarea "Please c"
type textarea "Palun"
type textarea "Please check"
type textarea "Palun kontrollige"
type textarea "Please check your e"
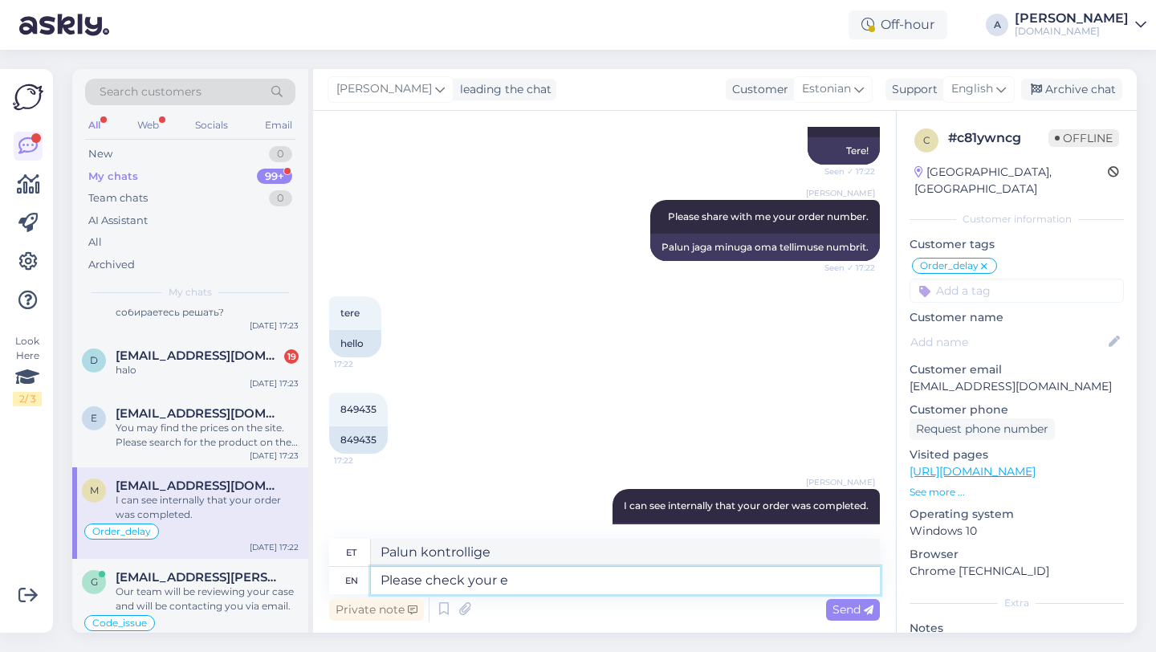
type textarea "Palun kontrollige oma"
type textarea "Please check your email a"
type textarea "Palun kontrollige oma e-posti"
type textarea "Please check your email and sp"
type textarea "Palun kontrollige oma e-posti ja"
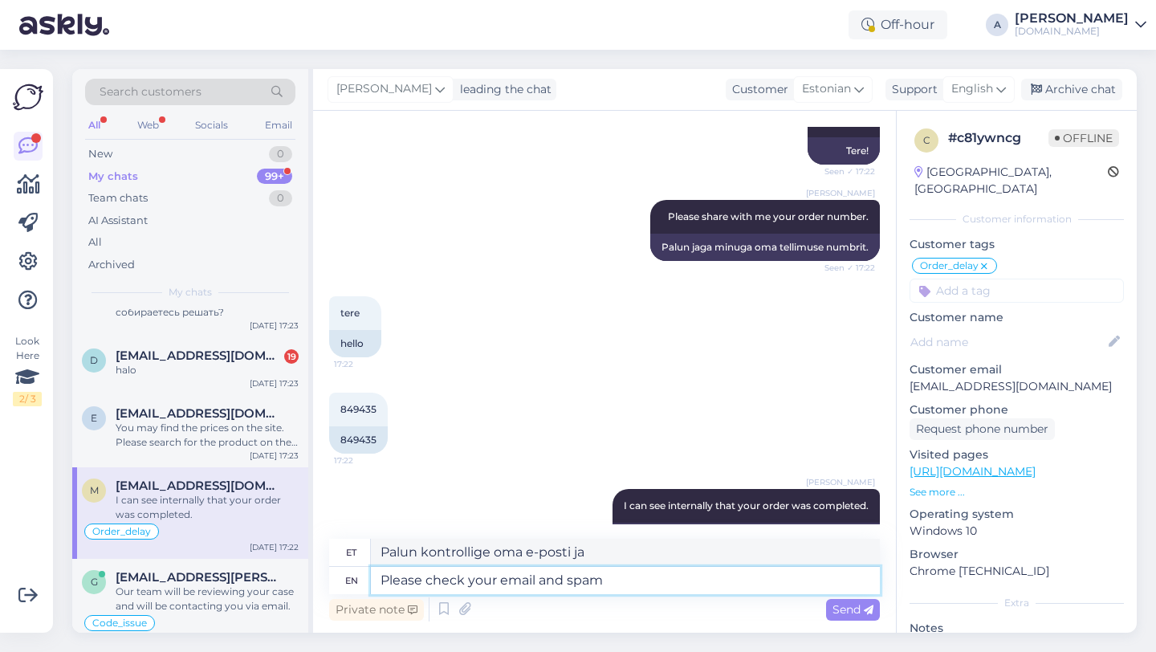
type textarea "Please check your email and spam"
type textarea "Palun kontrollige oma e-posti ja rämpsposti"
type textarea "Please check your email and spam folder."
type textarea "Palun kontrollige oma e-posti ja rämpsposti kausta."
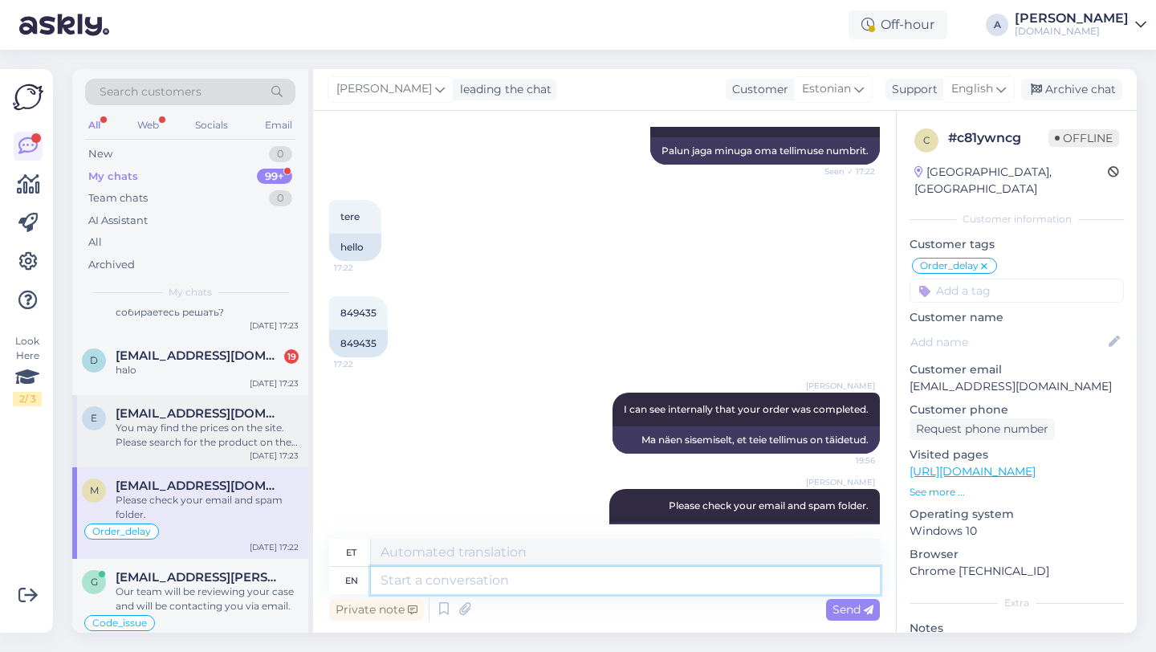
scroll to position [1480, 0]
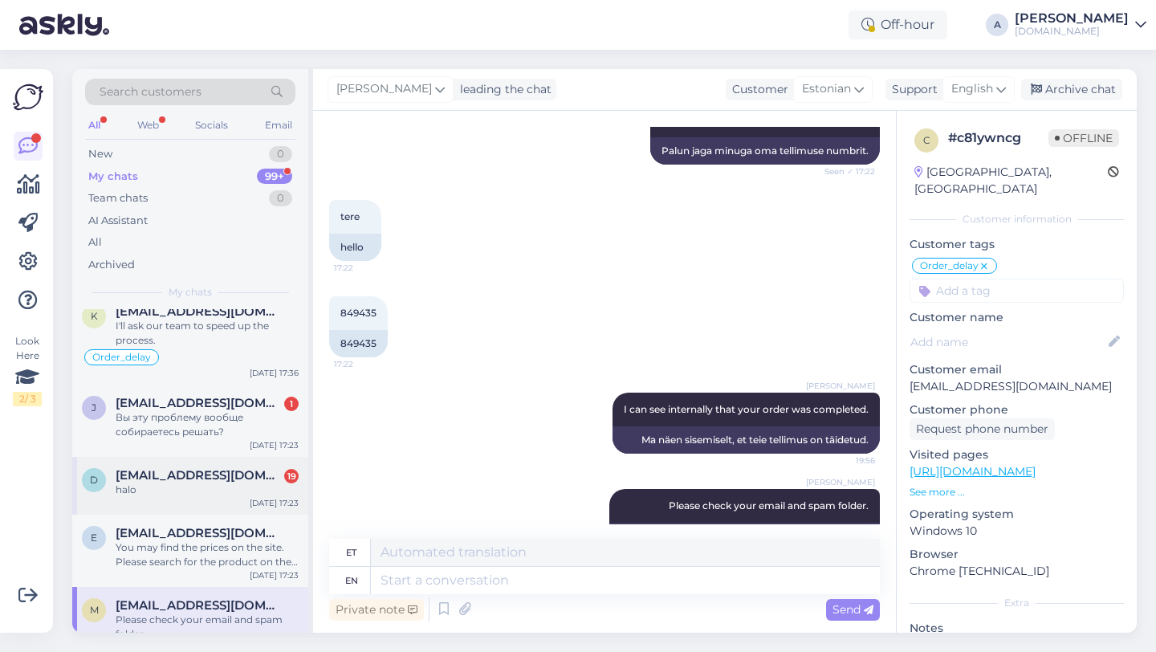
click at [205, 482] on span "dirmacx@gmail.com" at bounding box center [199, 475] width 167 height 14
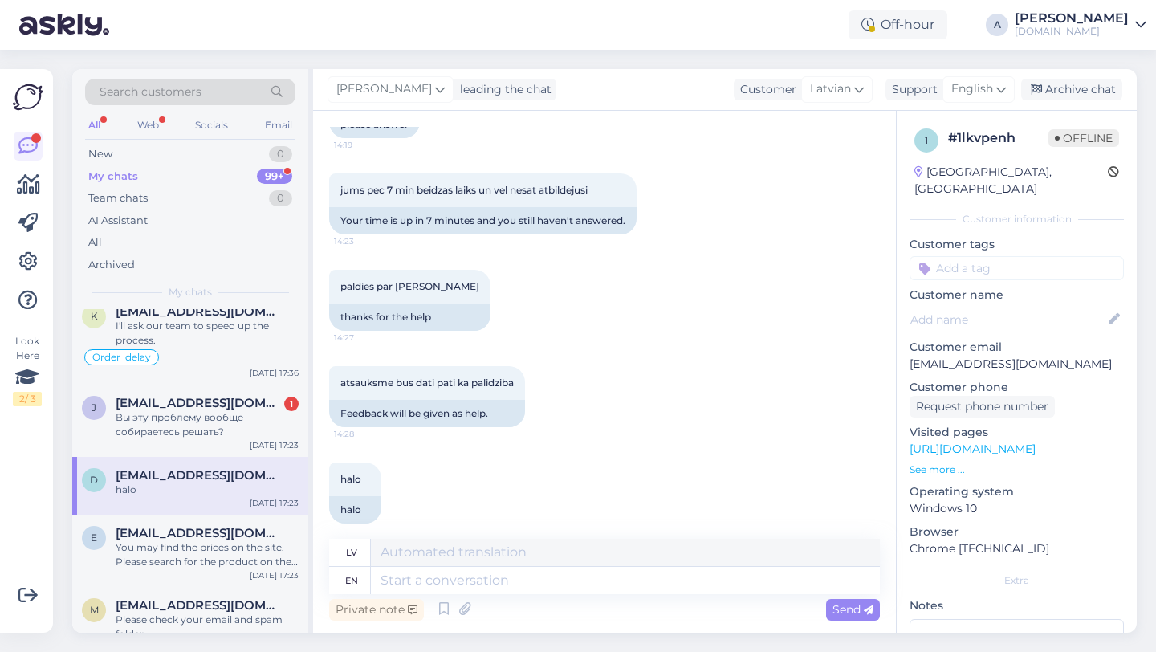
scroll to position [2044, 0]
click at [532, 569] on textarea at bounding box center [625, 580] width 509 height 27
type textarea "Hey"
type textarea "Hei"
type textarea "Hey there!"
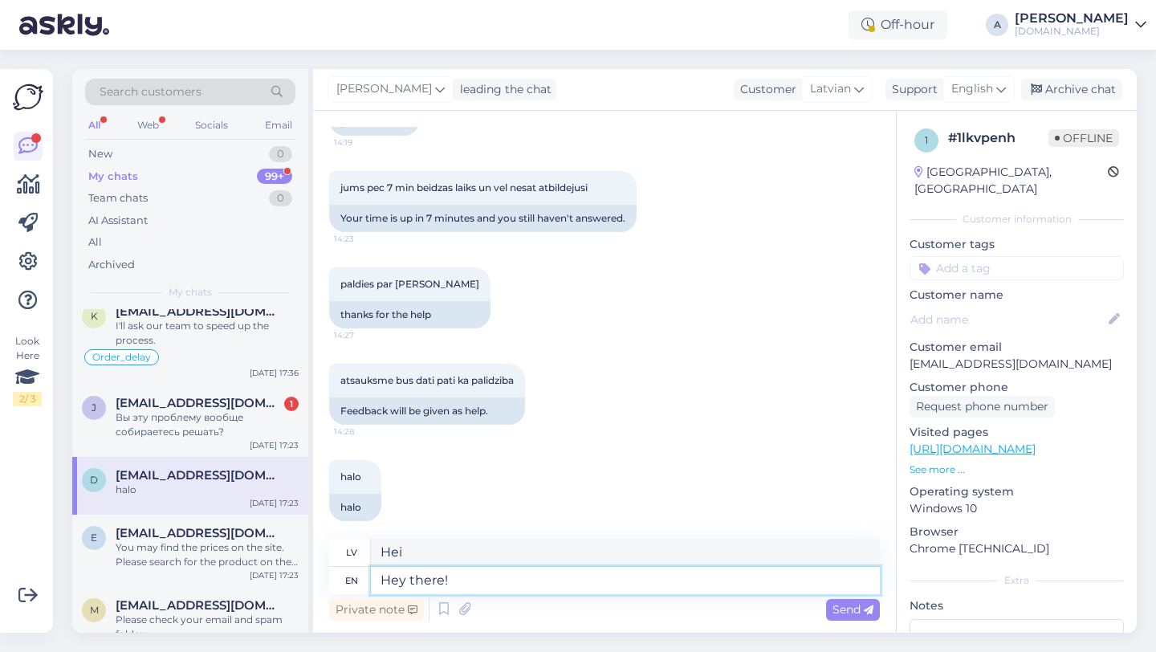
type textarea "Sveiki!"
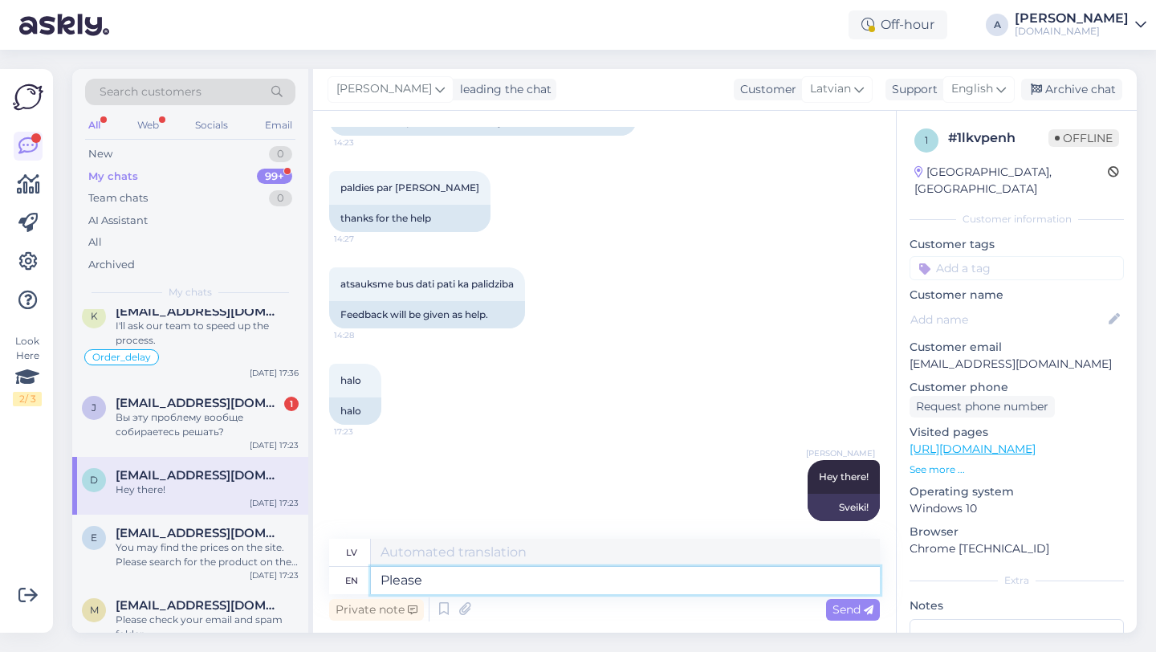
type textarea "Please"
type textarea "Lūdzu"
type textarea "Please hare wit"
type textarea "Lūdzu, zaķis"
type textarea "Please s"
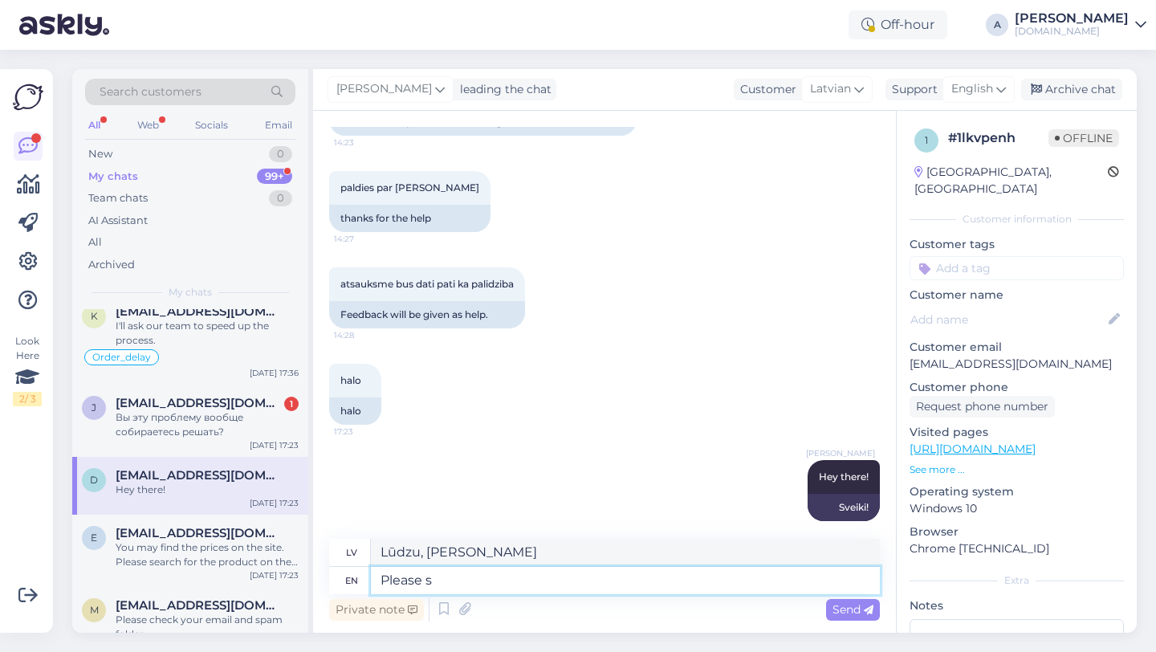
type textarea "Lūdzu"
type textarea "Please share w"
type textarea "Lūdzu, padalieties"
type textarea "Please share with m"
type textarea "Lūdzu, kopīgojiet ar"
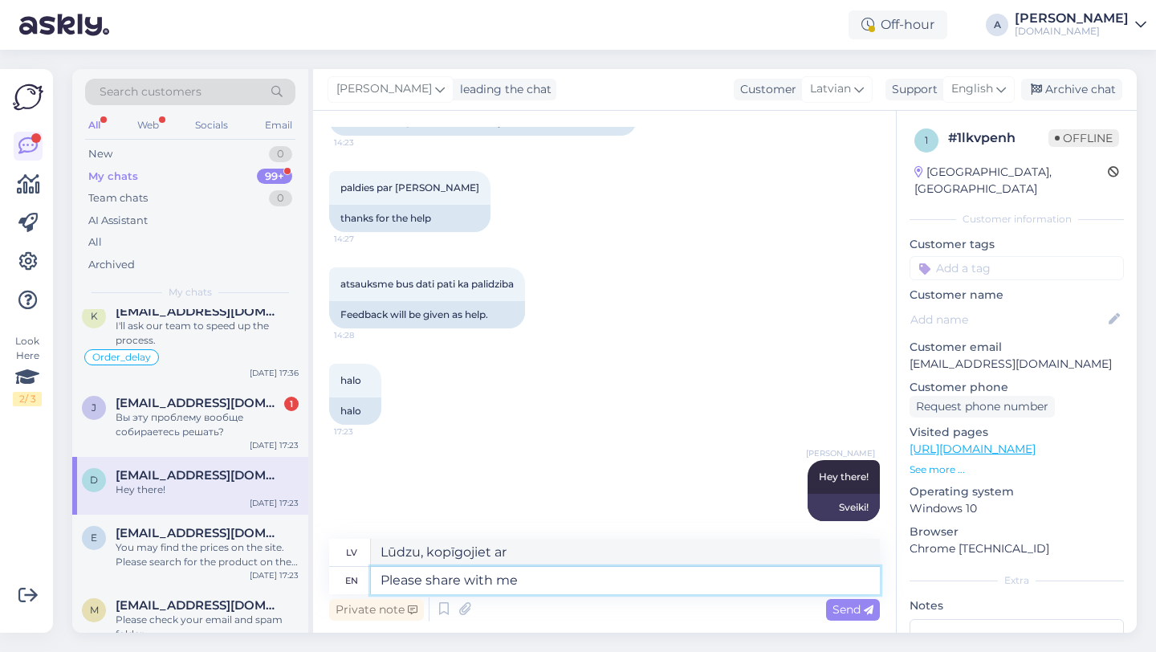
type textarea "Please share with me y"
type textarea "Lūdzu, padalieties ar mani"
type textarea "Please share with me your or"
type textarea "Lūdzu, dalieties ar mani savā"
type textarea "Please share with me your order nu"
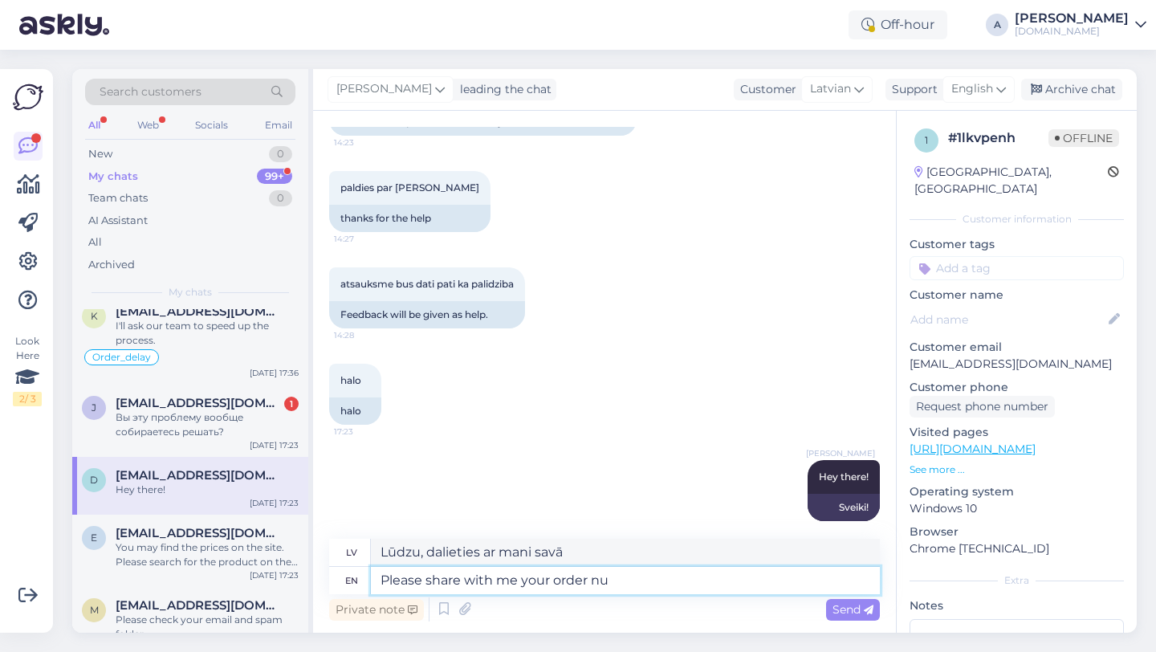
type textarea "Lūdzu, dalieties ar mani savā pasūtījumā"
type textarea "Please share with me your order number."
type textarea "Lūdzu, padalieties ar mani ar savu pasūtījuma numuru."
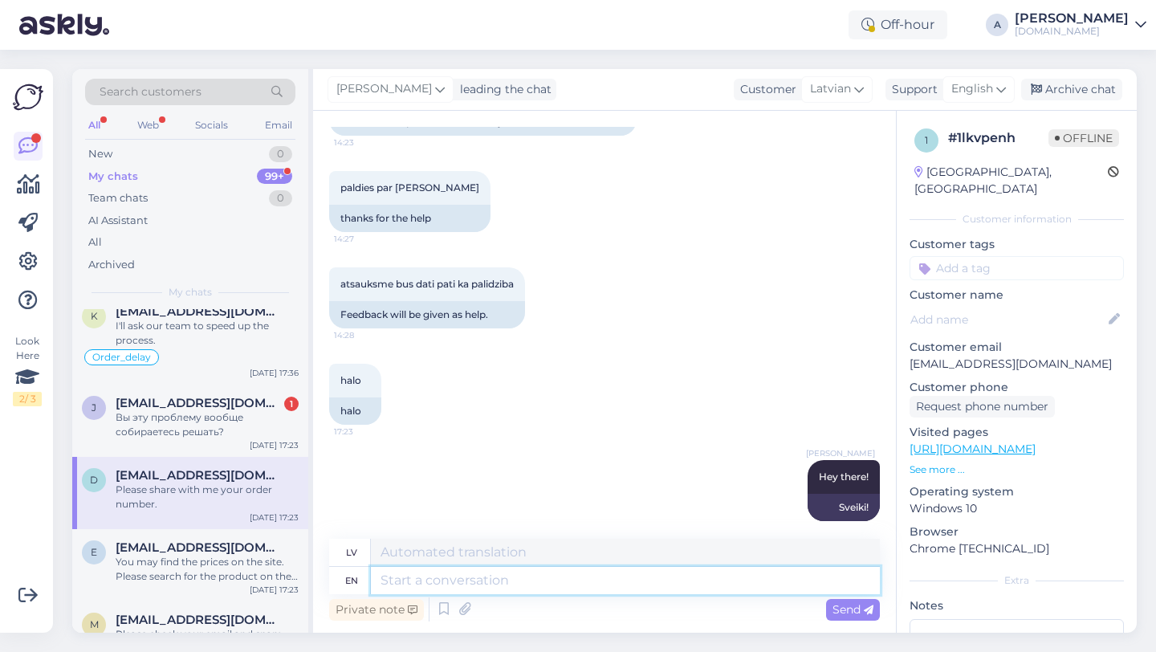
scroll to position [2237, 0]
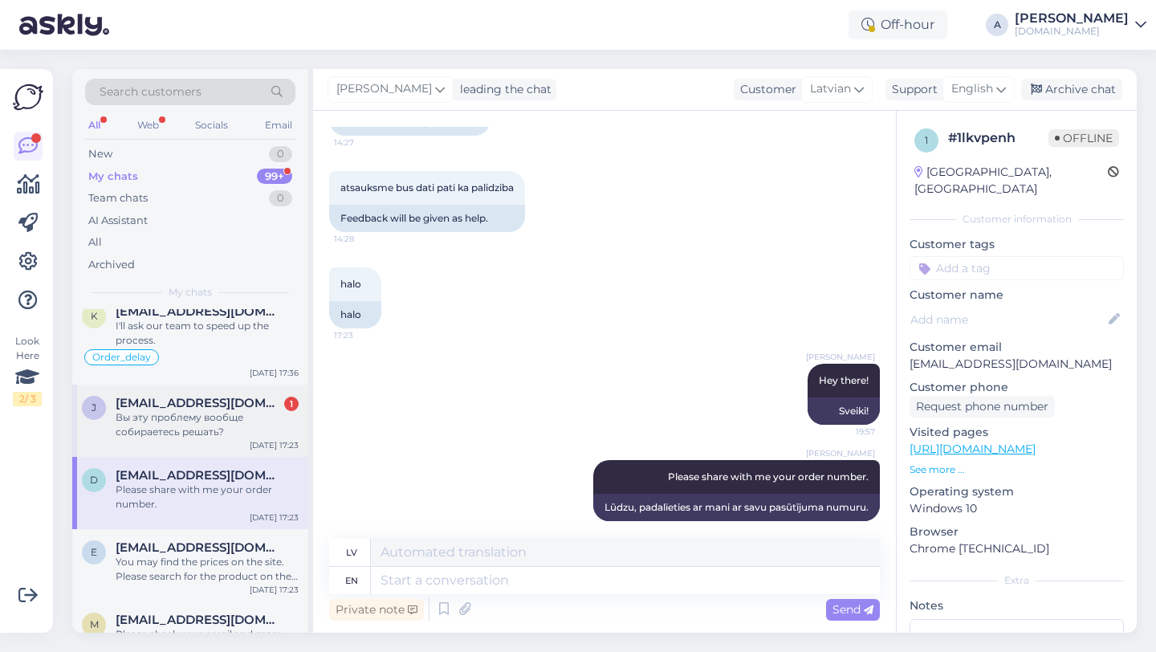
click at [187, 435] on div "Вы эту проблему вообще собираетесь решать?" at bounding box center [207, 424] width 183 height 29
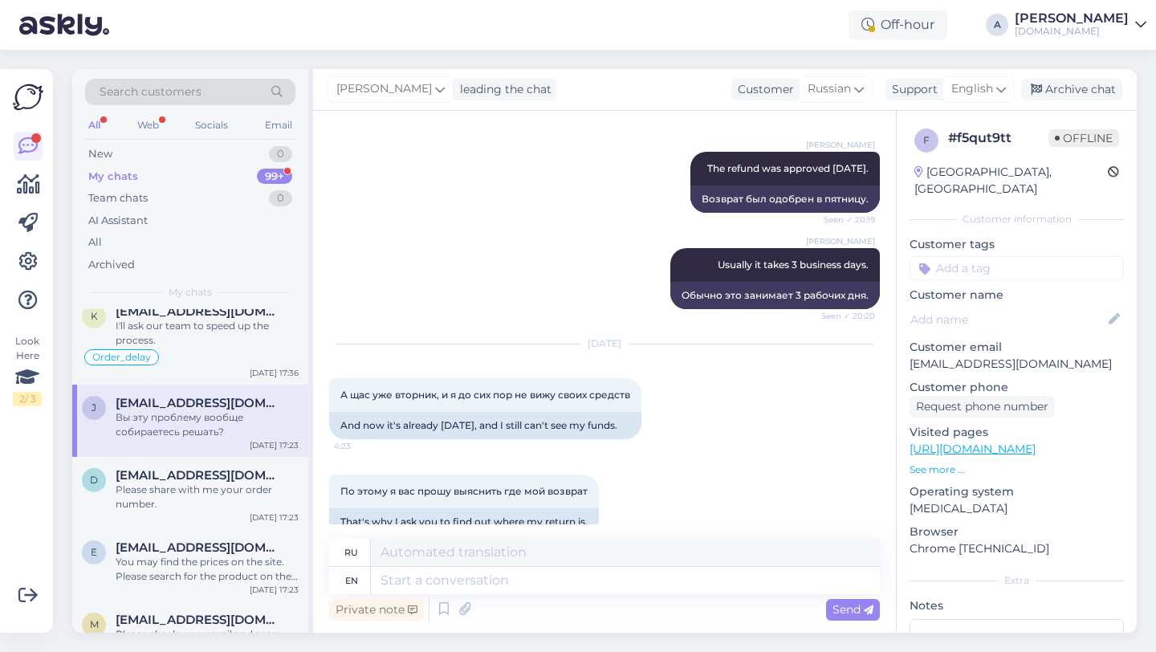
scroll to position [1057, 0]
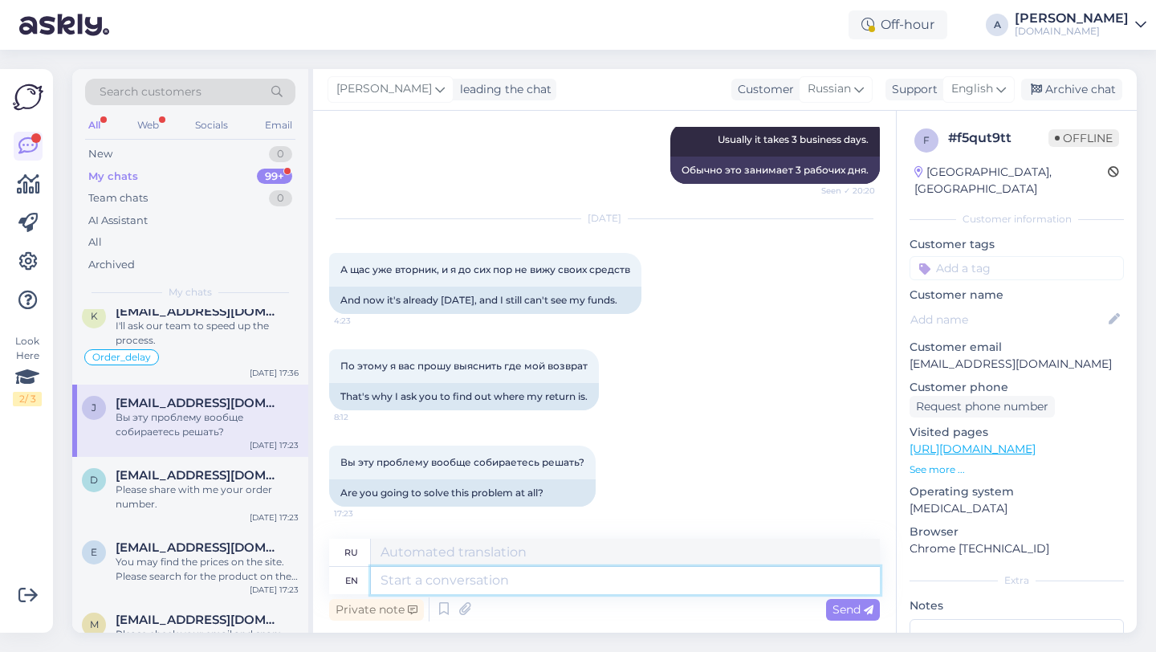
click at [430, 583] on textarea at bounding box center [625, 580] width 509 height 27
type textarea "Please b"
type textarea "Пожалуйста"
type textarea "Please be"
type textarea "Пожалуйста, будьте"
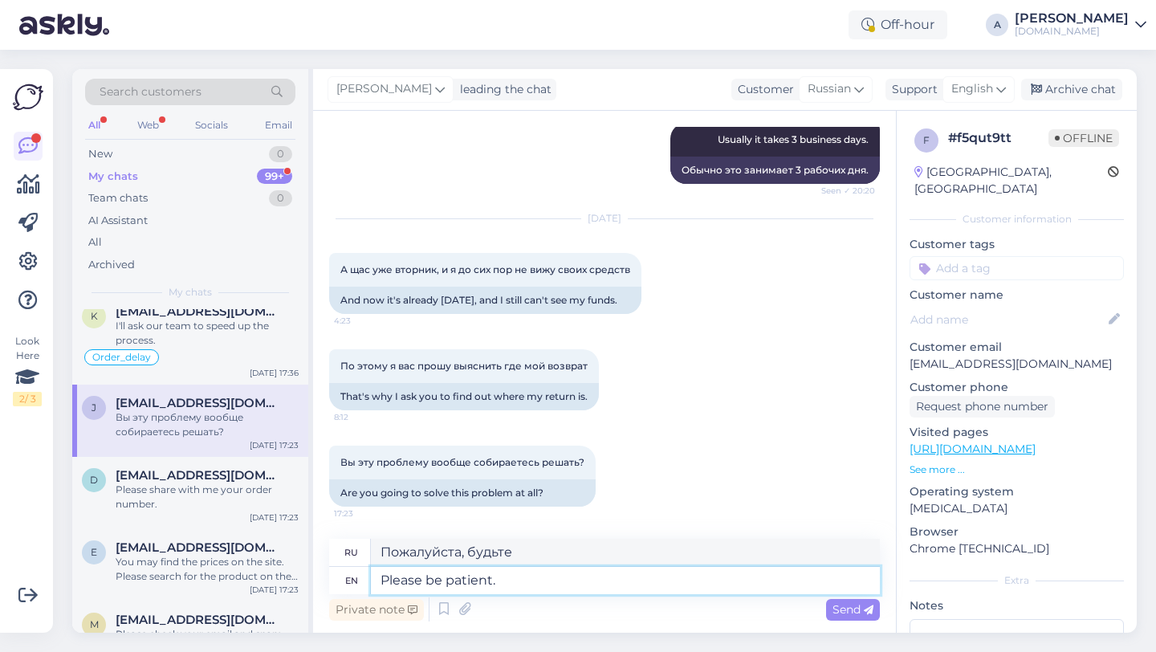
type textarea "Please be patient."
type textarea "Пожалуйста, будьте терпеливы."
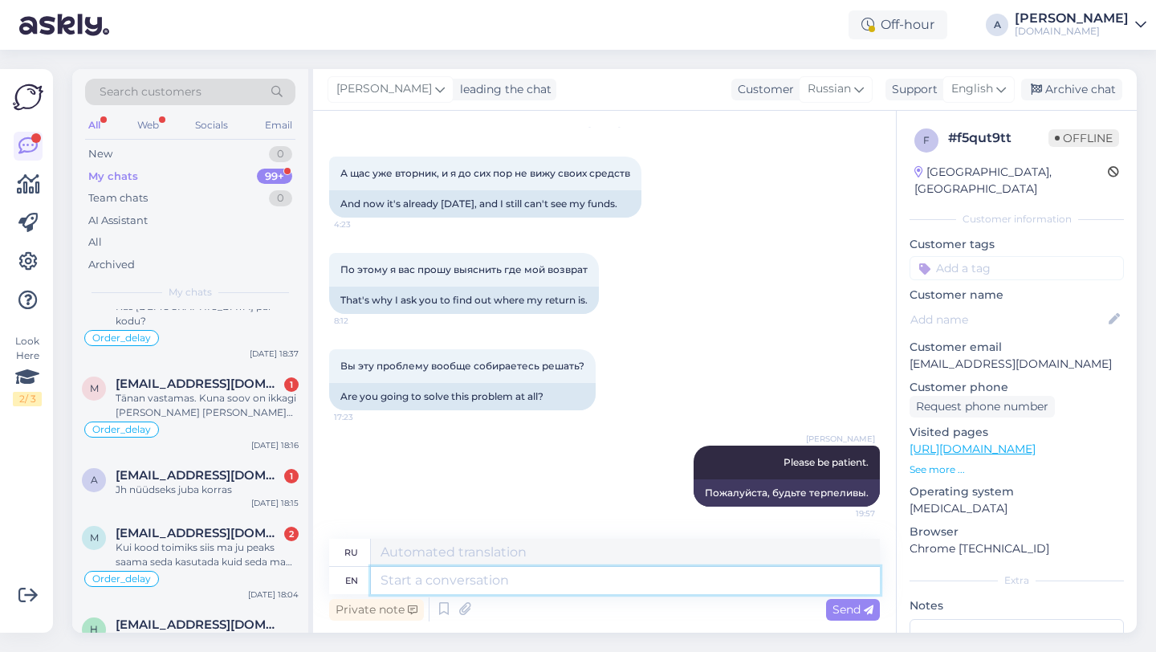
scroll to position [39, 0]
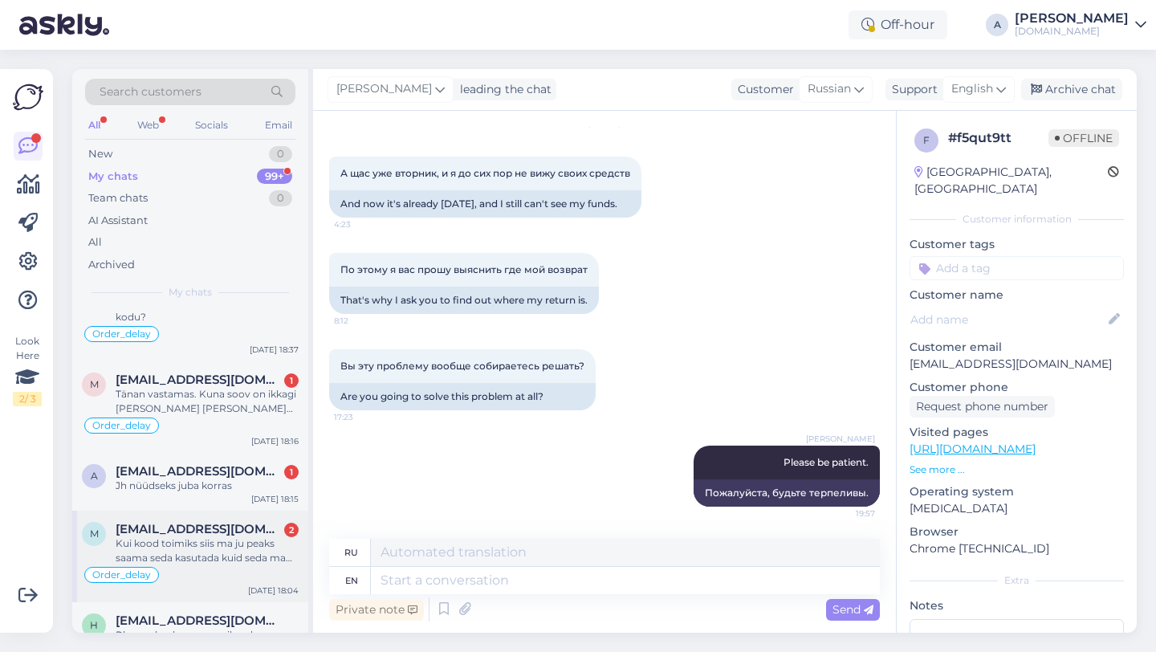
click at [238, 536] on div "Kui kood toimiks siis ma ju peaks saama seda kasutada kuid seda ma teha ei saa" at bounding box center [207, 550] width 183 height 29
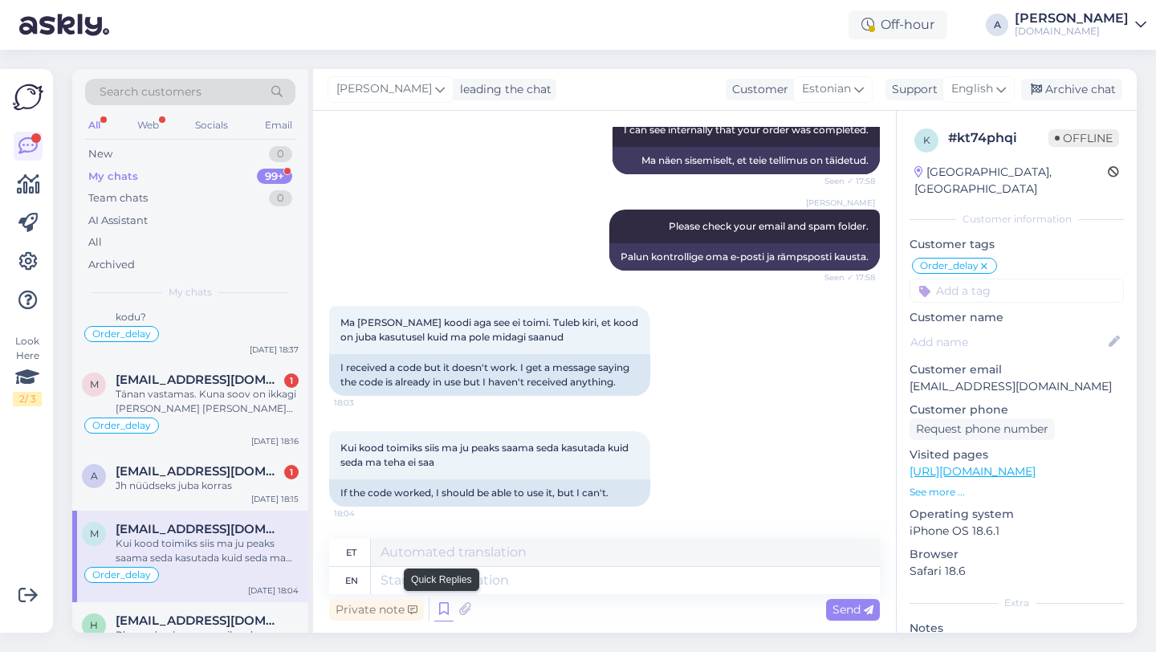
click at [441, 609] on icon at bounding box center [443, 609] width 19 height 24
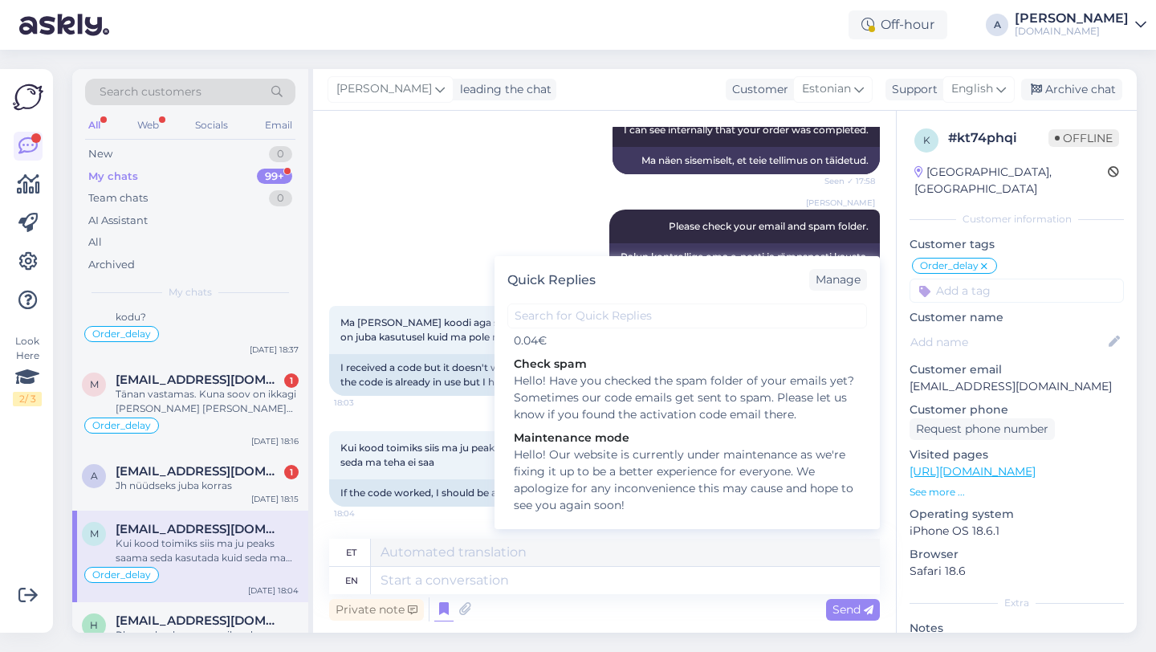
scroll to position [2229, 0]
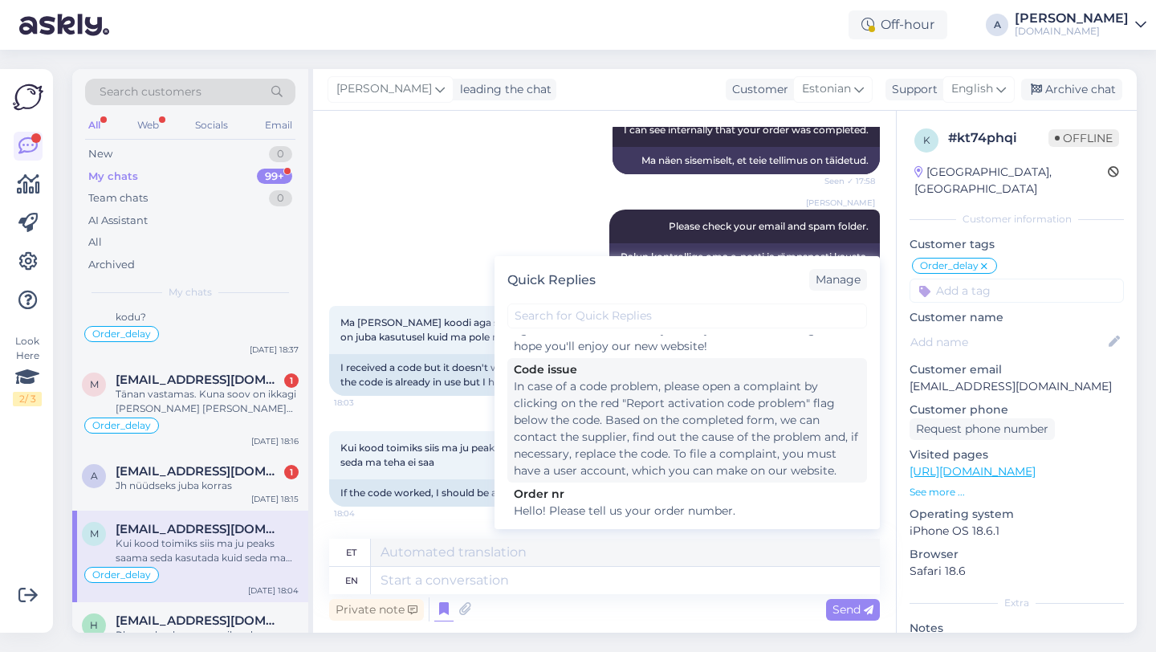
click at [580, 397] on div "In case of a code problem, please open a complaint by clicking on the red "Repo…" at bounding box center [687, 428] width 347 height 101
type textarea "Koodiprobleemi korral avage kaebus, klõpsates koodi all punasel lipul "Teata ak…"
type textarea "In case of a code problem, please open a complaint by clicking on the red "Repo…"
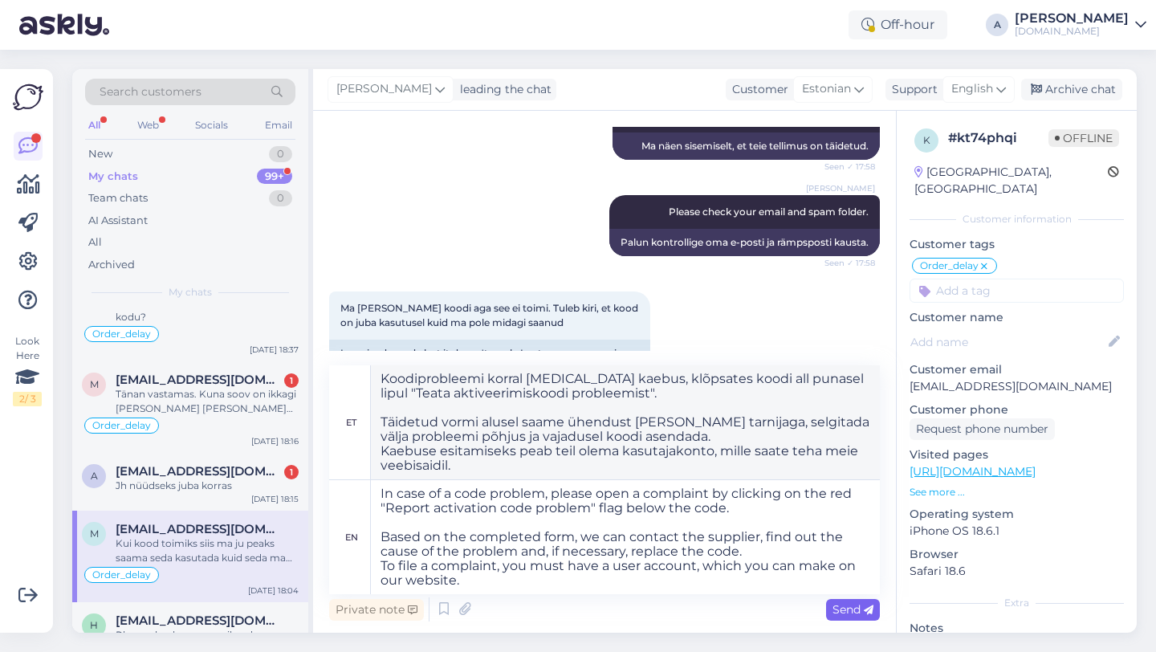
click at [844, 612] on span "Send" at bounding box center [852, 609] width 41 height 14
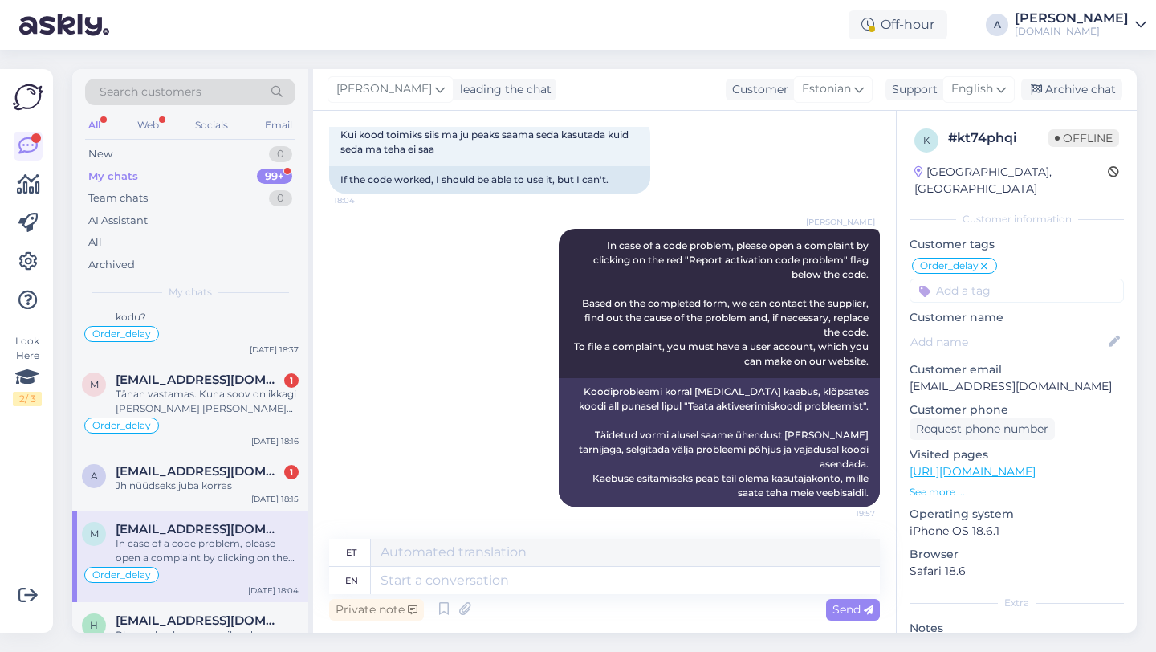
scroll to position [0, 0]
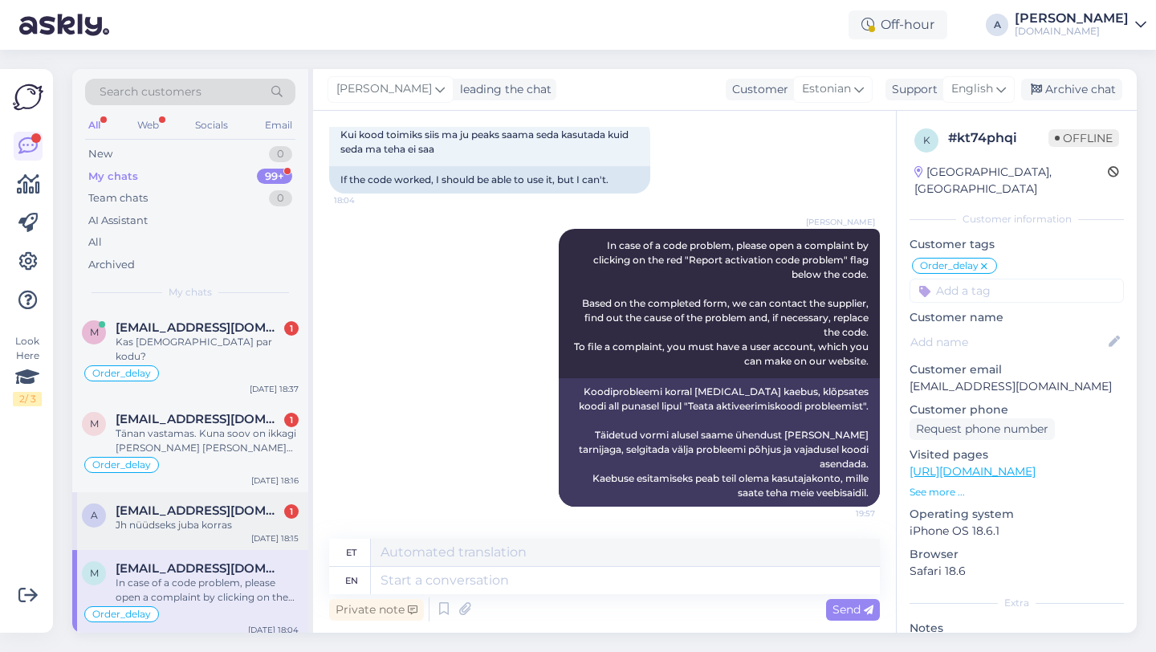
click at [205, 531] on div "a aasakas1975@gmail.com 1 Jh nüüdseks juba korras Aug 19 18:15" at bounding box center [190, 521] width 236 height 58
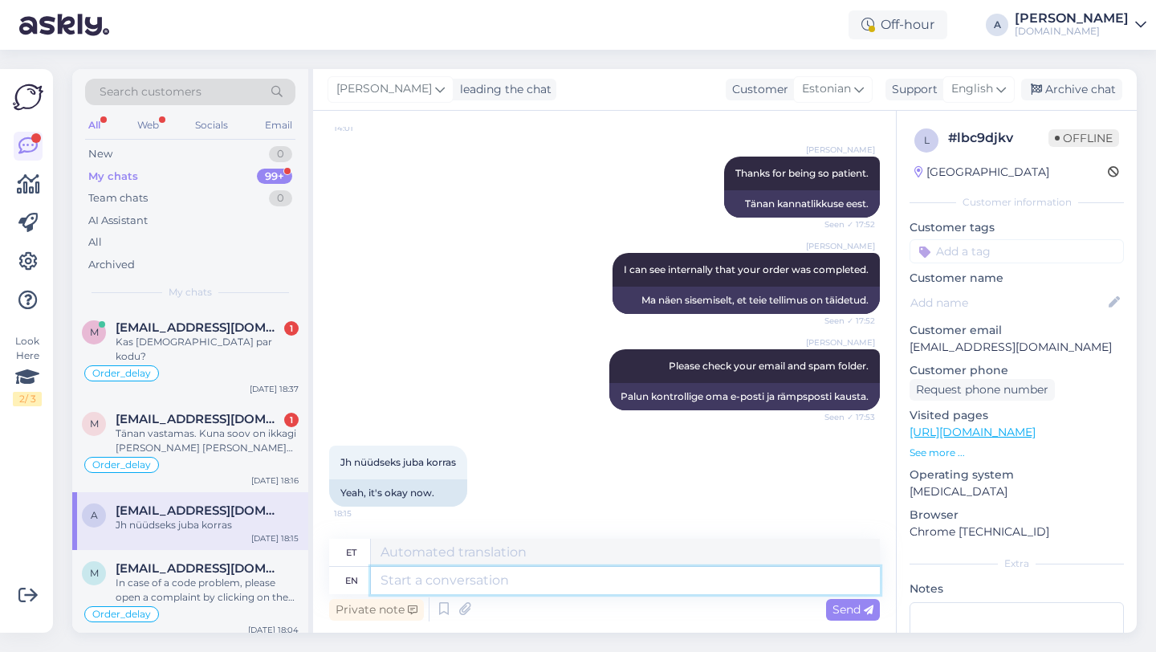
click at [427, 584] on textarea at bounding box center [625, 580] width 509 height 27
type textarea "I'm"
type textarea "Ma olen"
type textarea "I'm glad"
type textarea "Mul on hea meel"
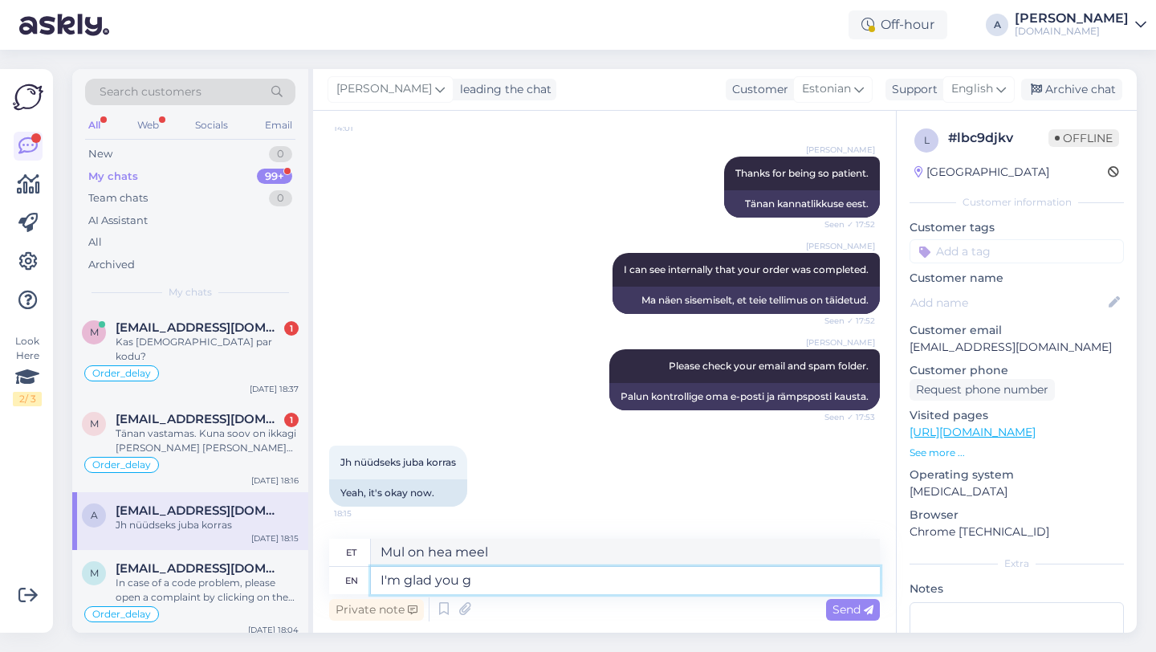
type textarea "I'm glad you go"
type textarea "Mul on sinu üle hea meel"
type textarea "I'm glad you got t"
type textarea "Mul on hea meel, et sa said"
type textarea "I'm glad you got the pr"
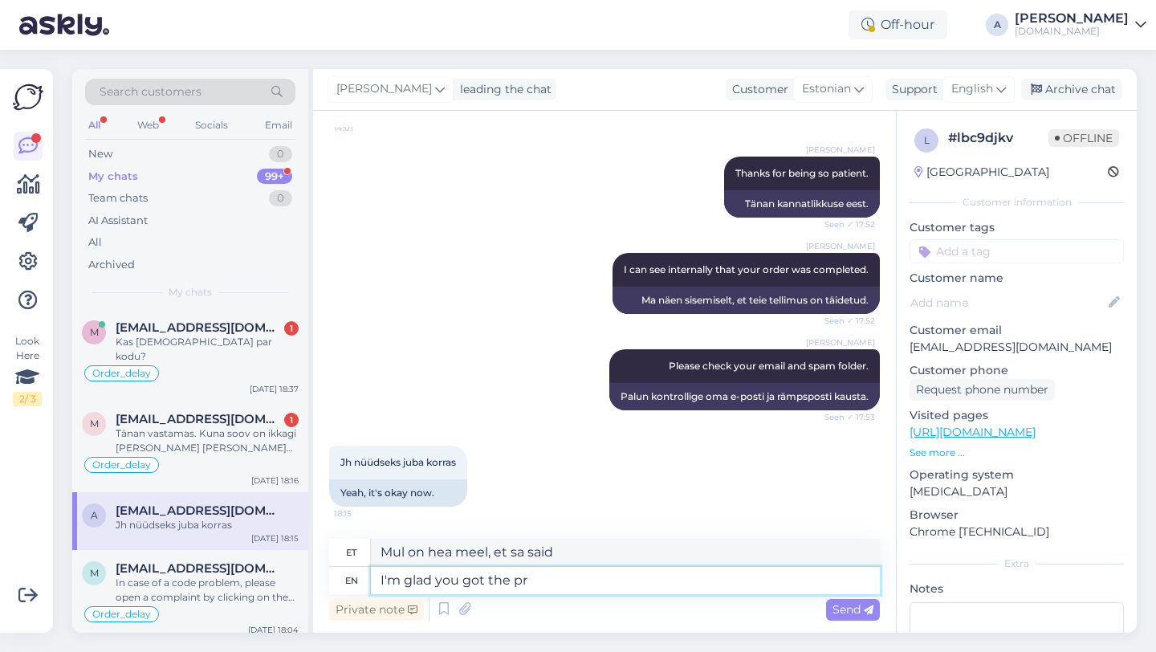
type textarea "Mul on hea meel, et sa said selle"
type textarea "I'm glad you got the product."
type textarea "Mul on hea meel, et sa toote kätte said."
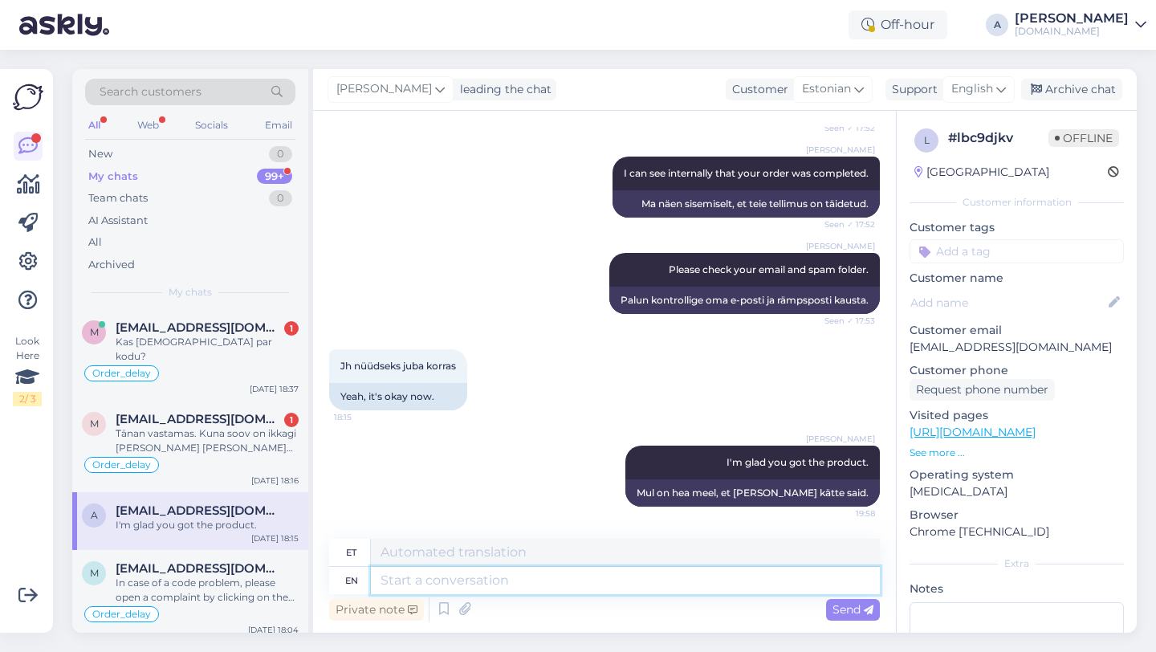
paste textarea "If you need further help, don't hesitate to contact us again. Have a great day!"
type textarea "If you need further help, don't hesitate to contact us again. Have a great day!"
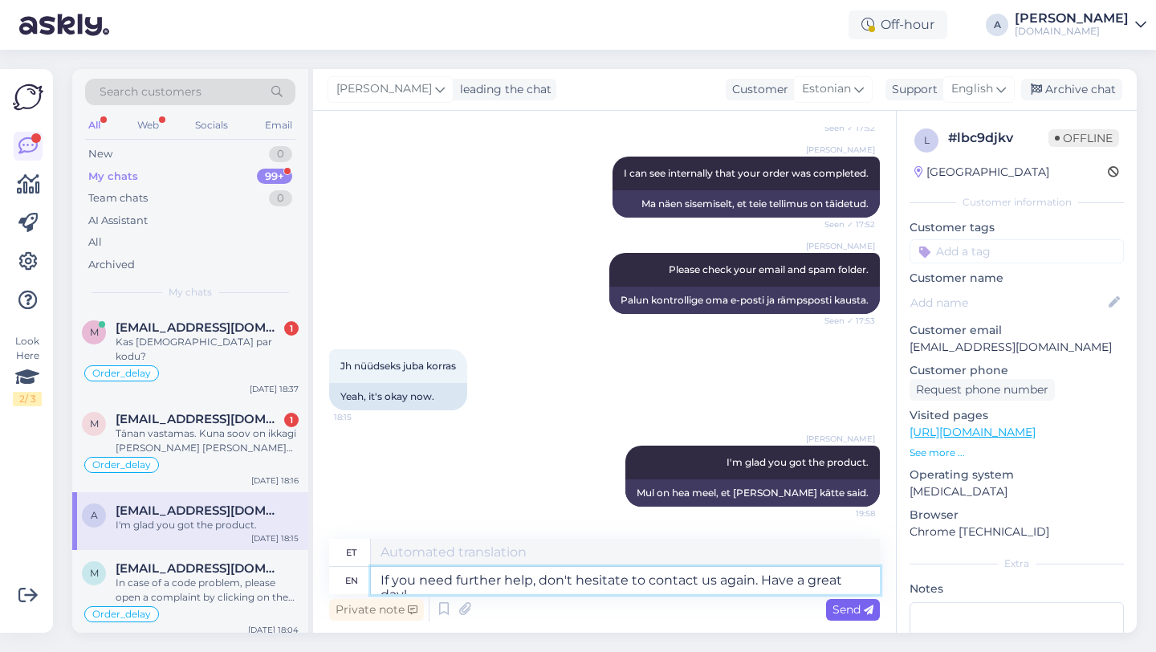
type textarea "Kui vajate täiendavat abi, võtke meiega uuesti ühendust. Ilusat päeva!"
type textarea "If you need further help, don't hesitate to contact us again. Have a great day!"
click at [853, 607] on span "Send" at bounding box center [852, 609] width 41 height 14
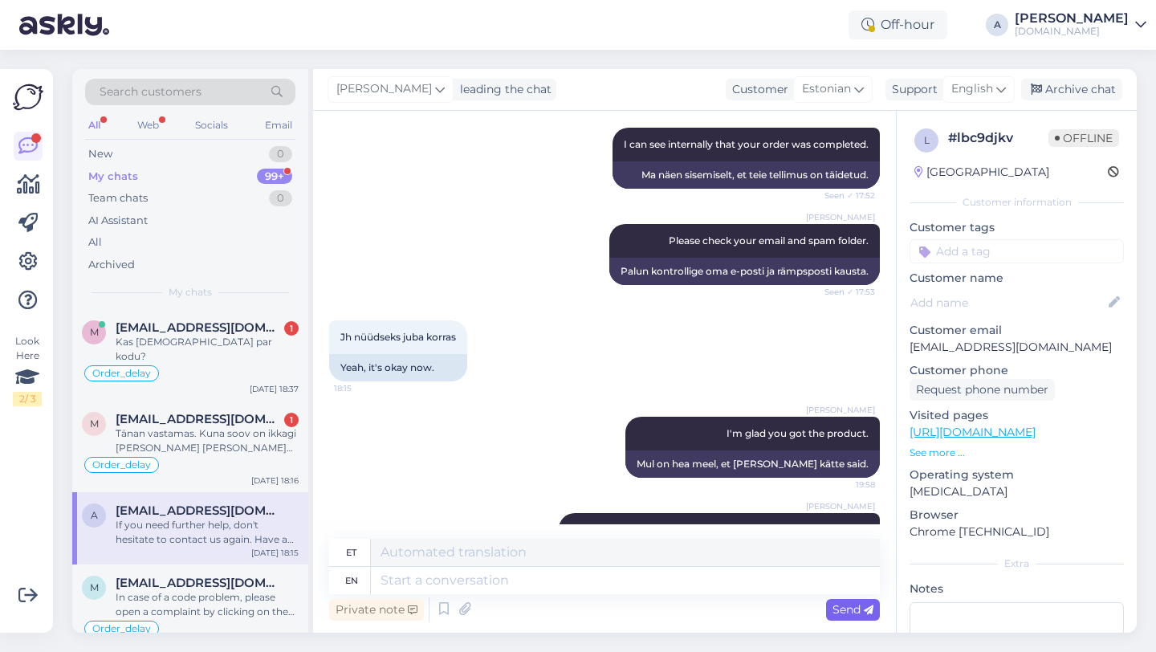
scroll to position [2256, 0]
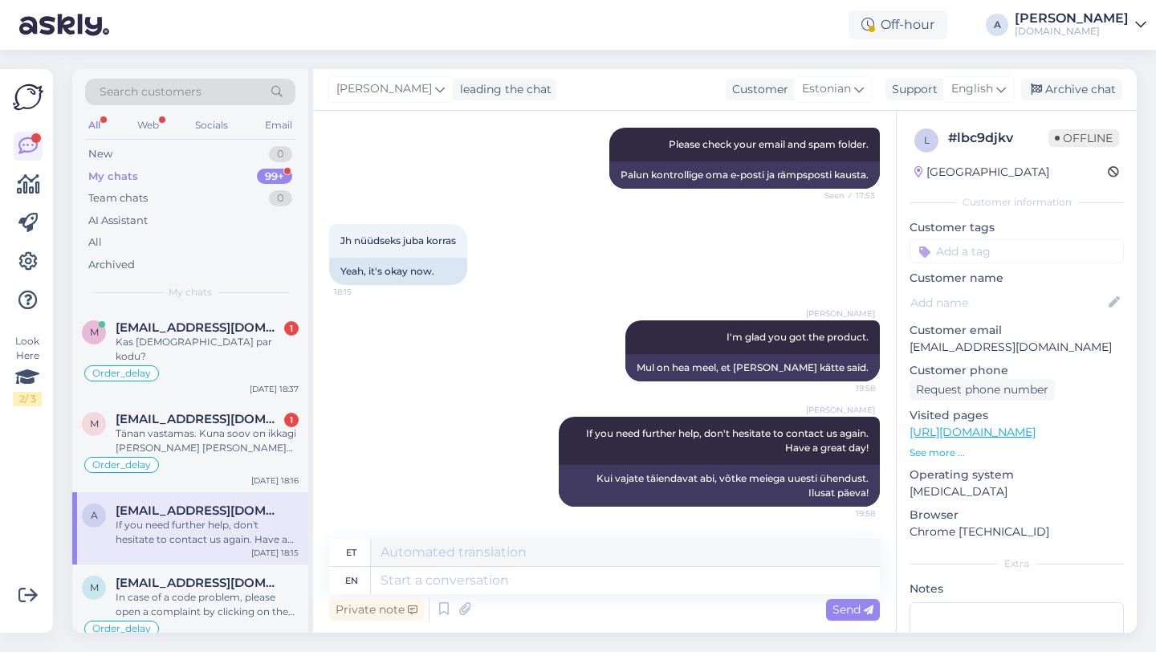
click at [997, 252] on input at bounding box center [1016, 251] width 214 height 24
type input "orde"
click at [1027, 294] on span "Order_delay" at bounding box center [1016, 294] width 59 height 10
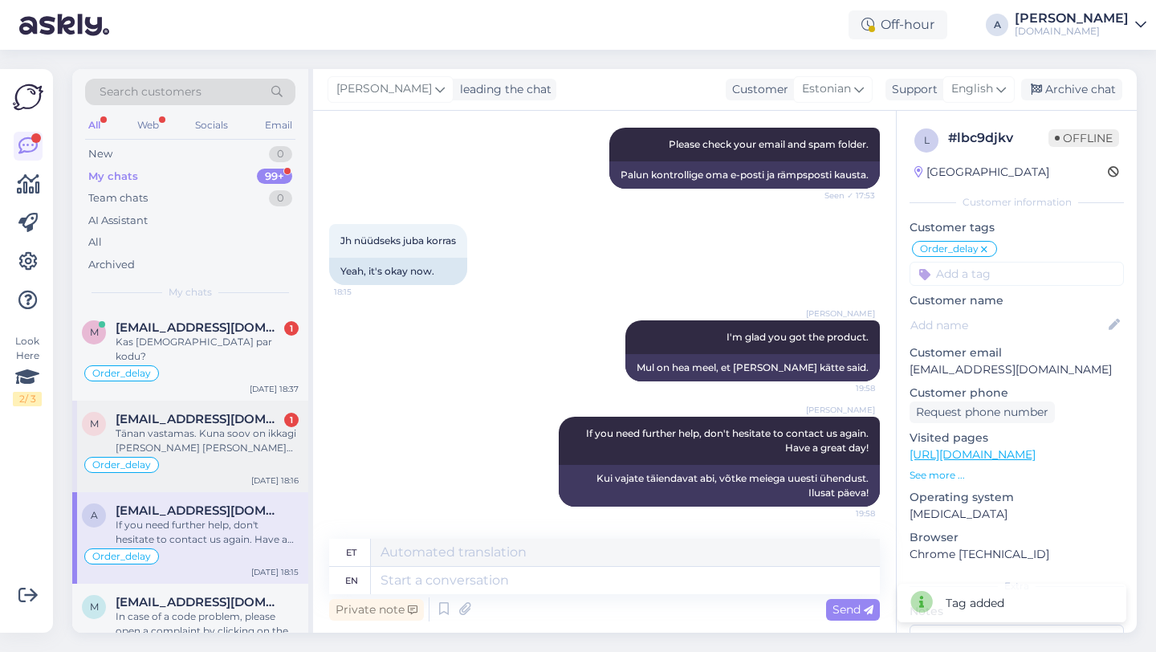
click at [234, 430] on div "Tänan vastamas. Kuna soov on ikkagi seda mängu saada ja raha on ju ka makstud,s…" at bounding box center [207, 440] width 183 height 29
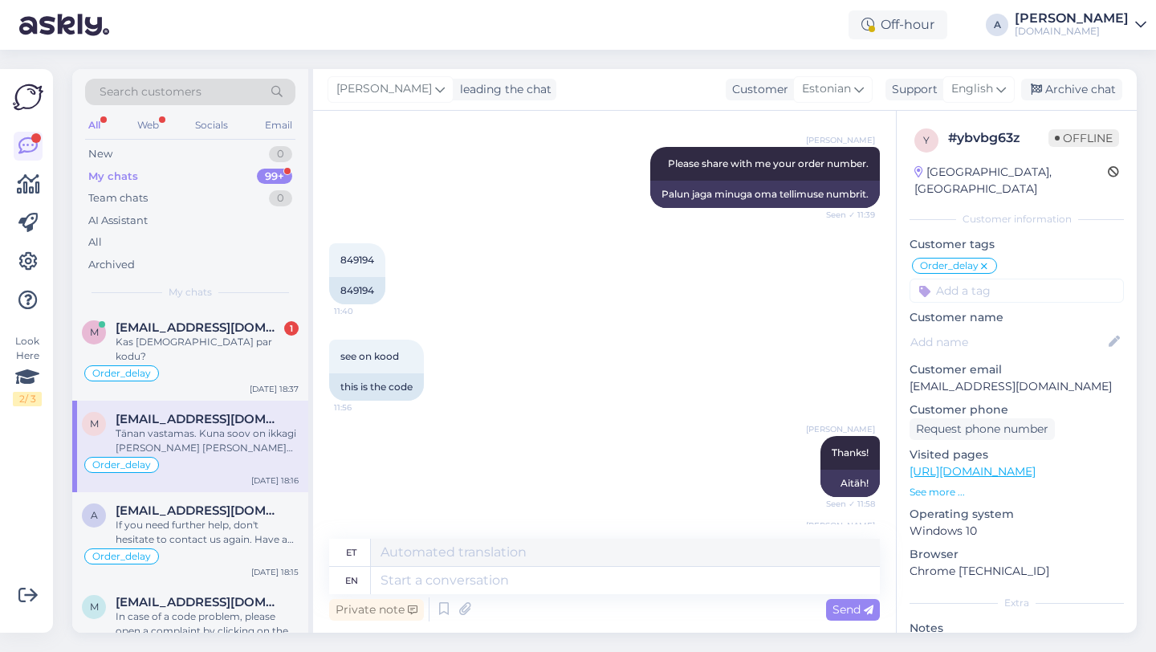
scroll to position [471, 0]
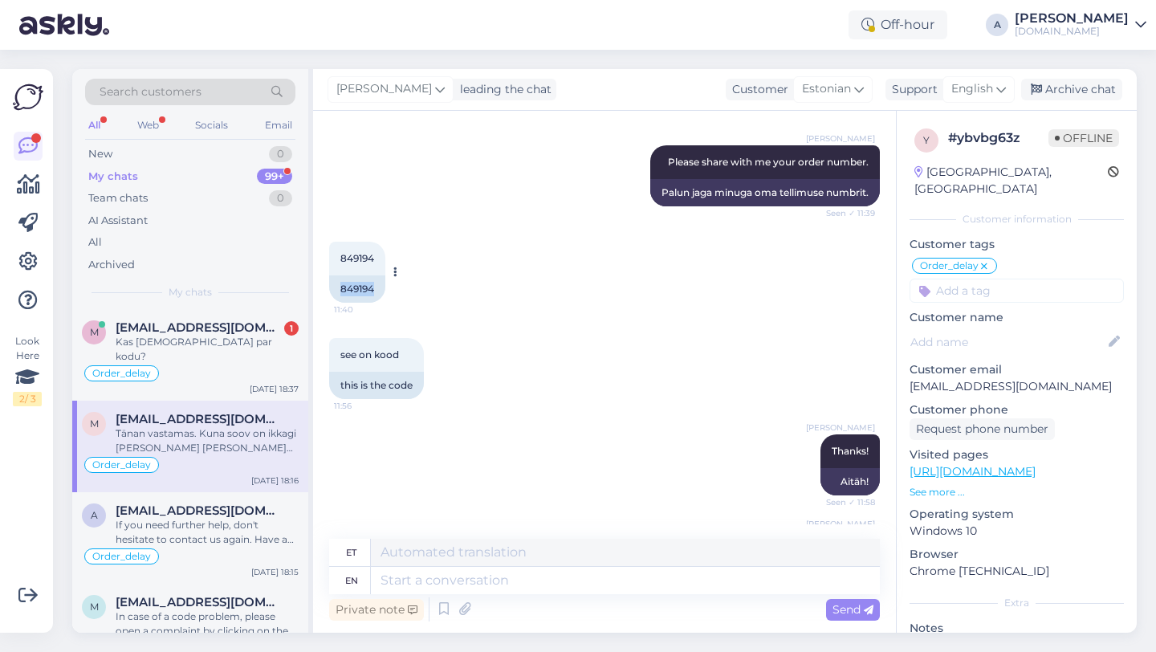
drag, startPoint x: 377, startPoint y: 291, endPoint x: 334, endPoint y: 291, distance: 43.3
click at [334, 291] on div "849194" at bounding box center [357, 288] width 56 height 27
copy div "849194"
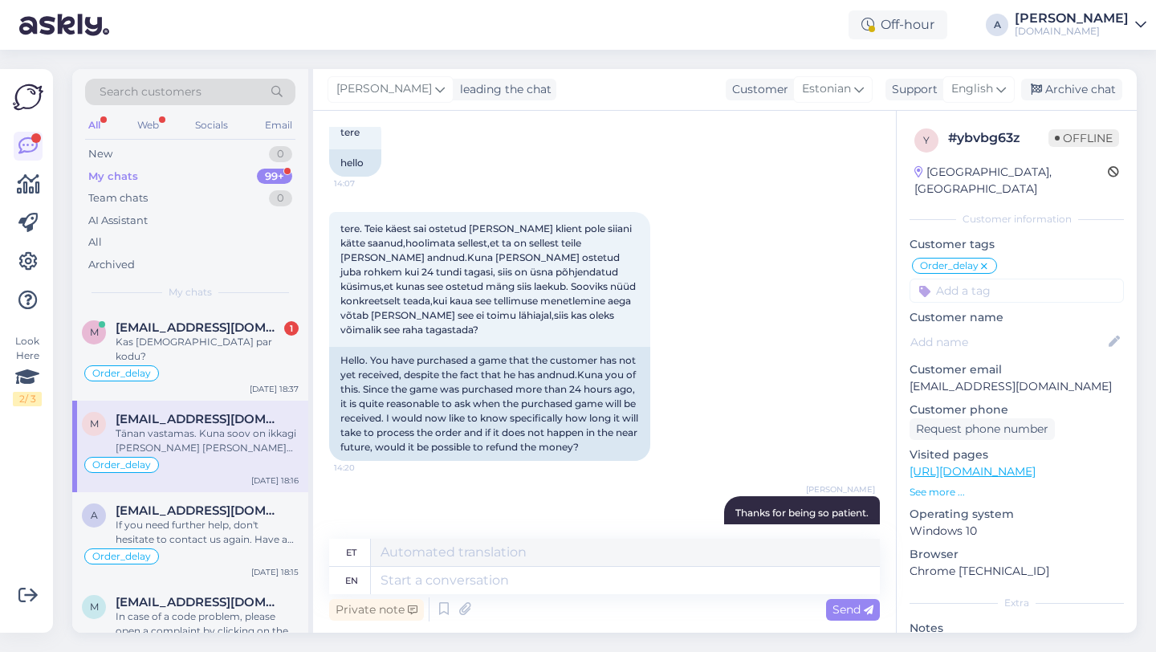
scroll to position [3157, 0]
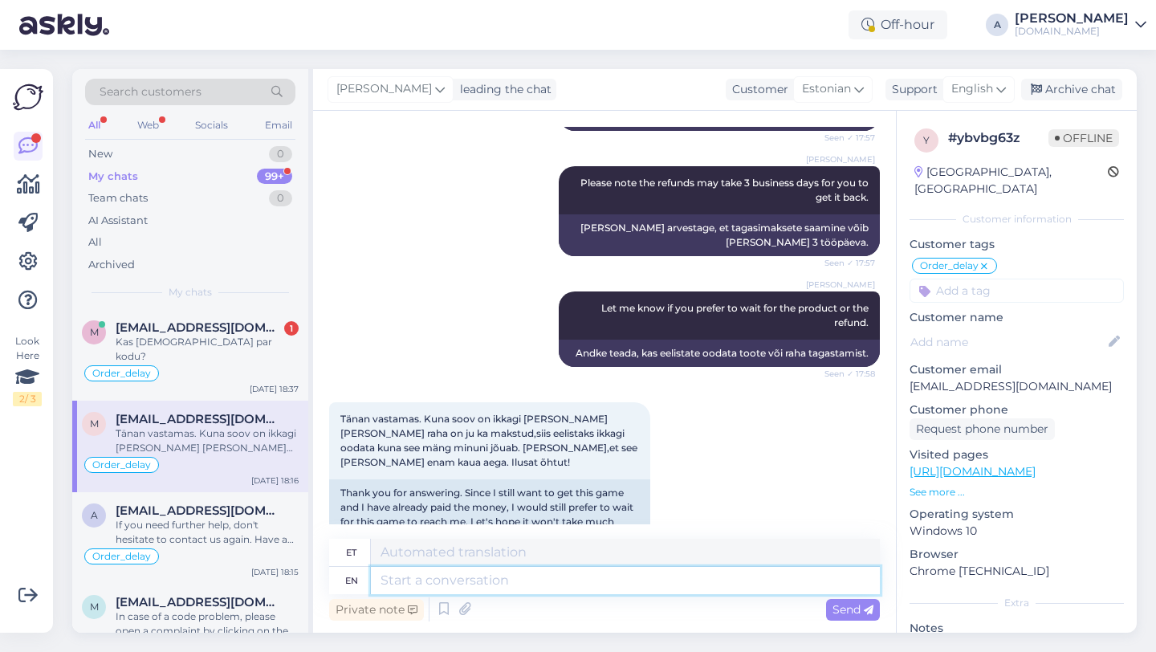
click at [490, 584] on textarea at bounding box center [625, 580] width 509 height 27
type textarea "I wil"
type textarea "Mina"
type textarea "I will"
type textarea "Ma teen seda"
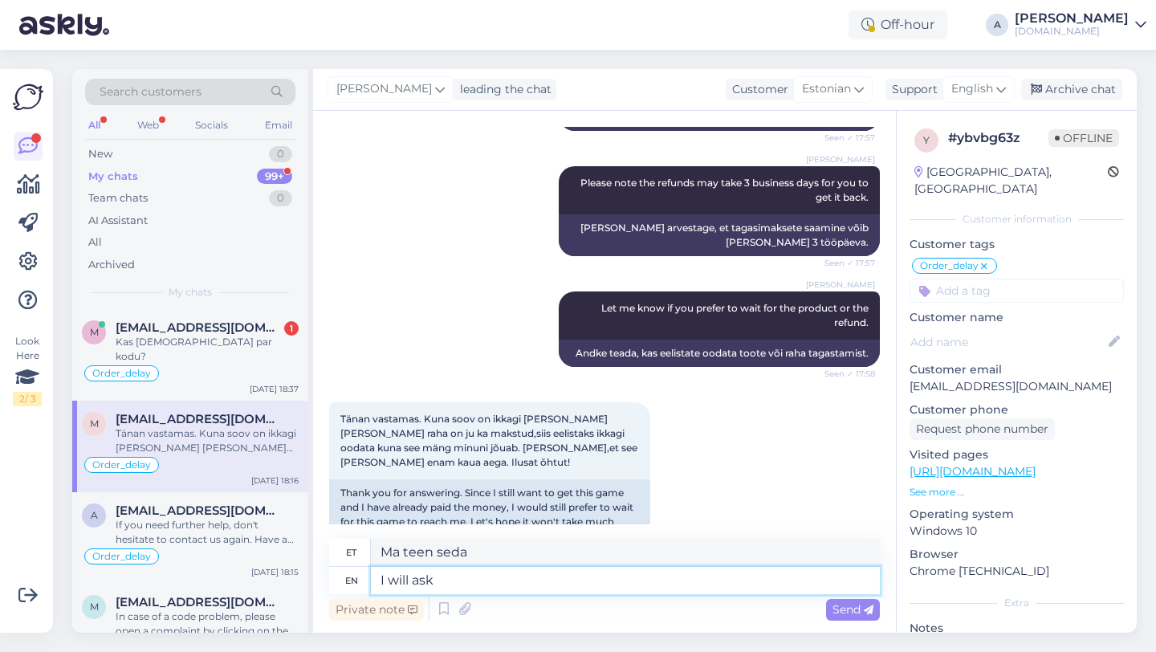
type textarea "I will ask"
type textarea "Ma küsin"
type textarea "I will ask our te"
type textarea "Ma küsin meie"
type textarea "I will ask our team t"
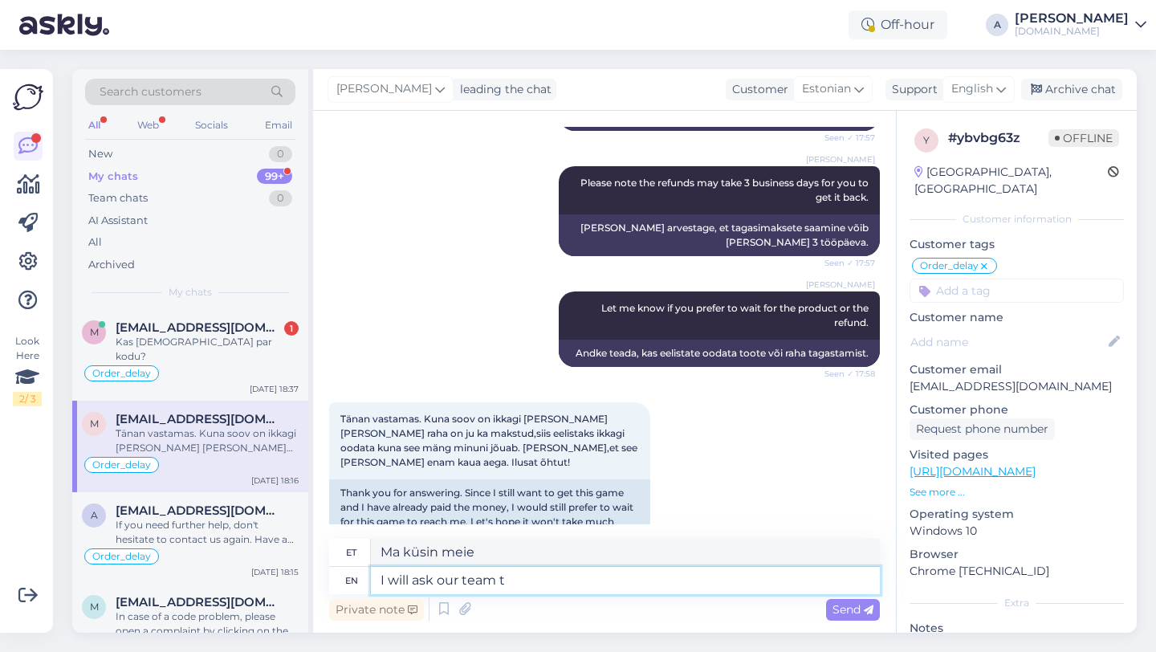
type textarea "Ma küsin meie meeskonnalt"
type textarea "I will ask our team to e"
type textarea "Ma palun meie meeskonnal"
type textarea "I will ask our team to expedite th"
type textarea "Ma palun meie meeskonnal kiirendada"
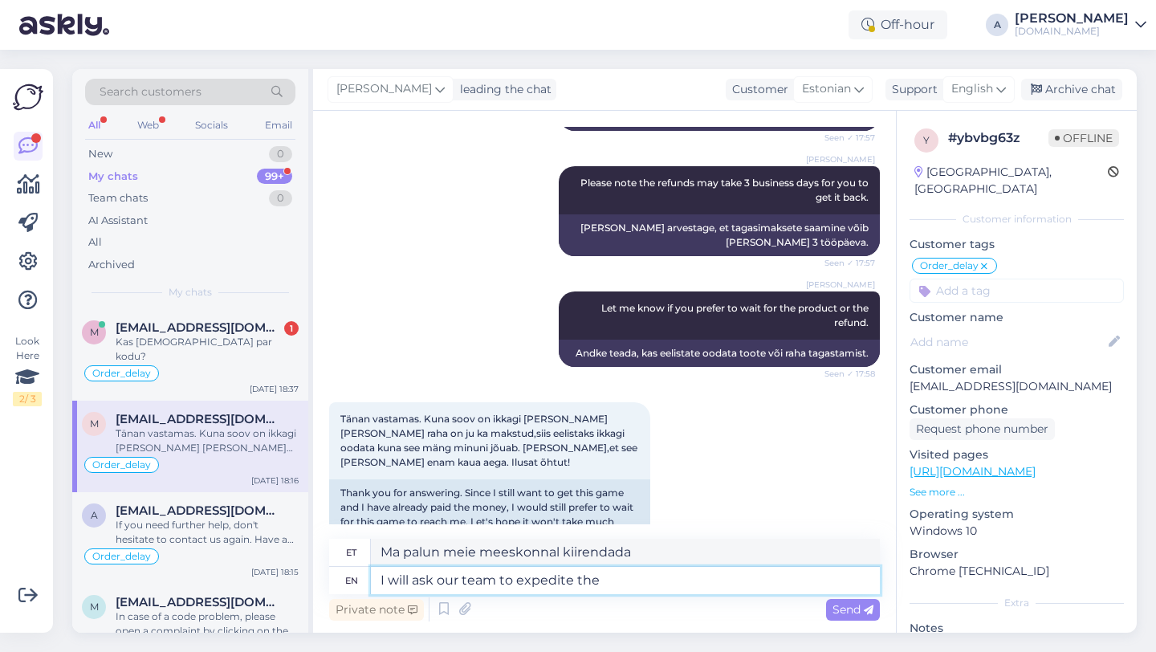
type textarea "I will ask our team to expedite the o"
type textarea "Palun meie meeskonnal asja kiirendada"
type textarea "I will ask our team to expedite the order"
type textarea "Palun meie meeskonnal tellimuse menetlemist kiirendada."
type textarea "I will ask our team to expedite the order for y"
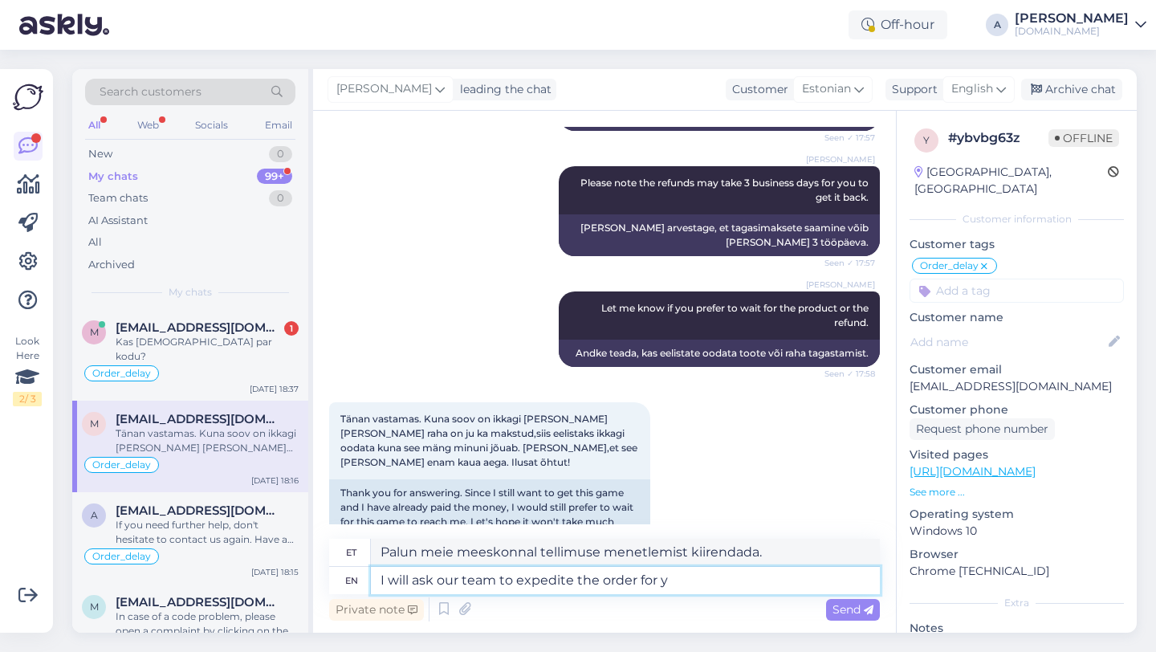
type textarea "Palun meie meeskonnal tellimust kiirendada"
type textarea "I will ask our team to expedite the order for you."
type textarea "Palun meie meeskonnal teie tellimuse menetlemist kiirendada."
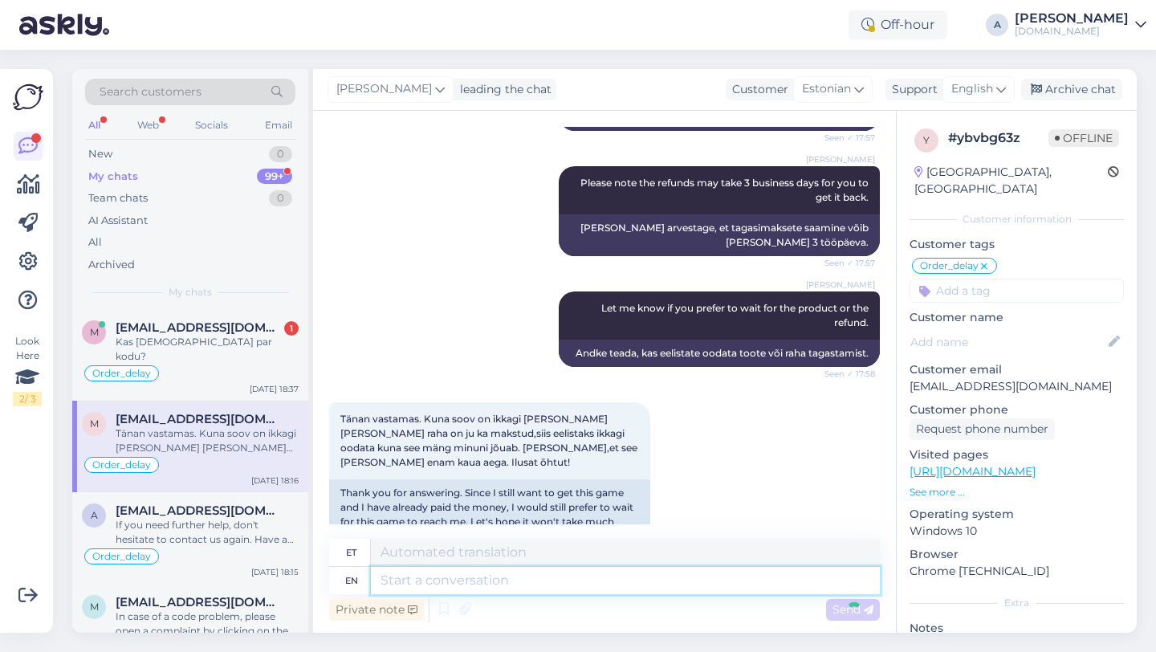
scroll to position [3267, 0]
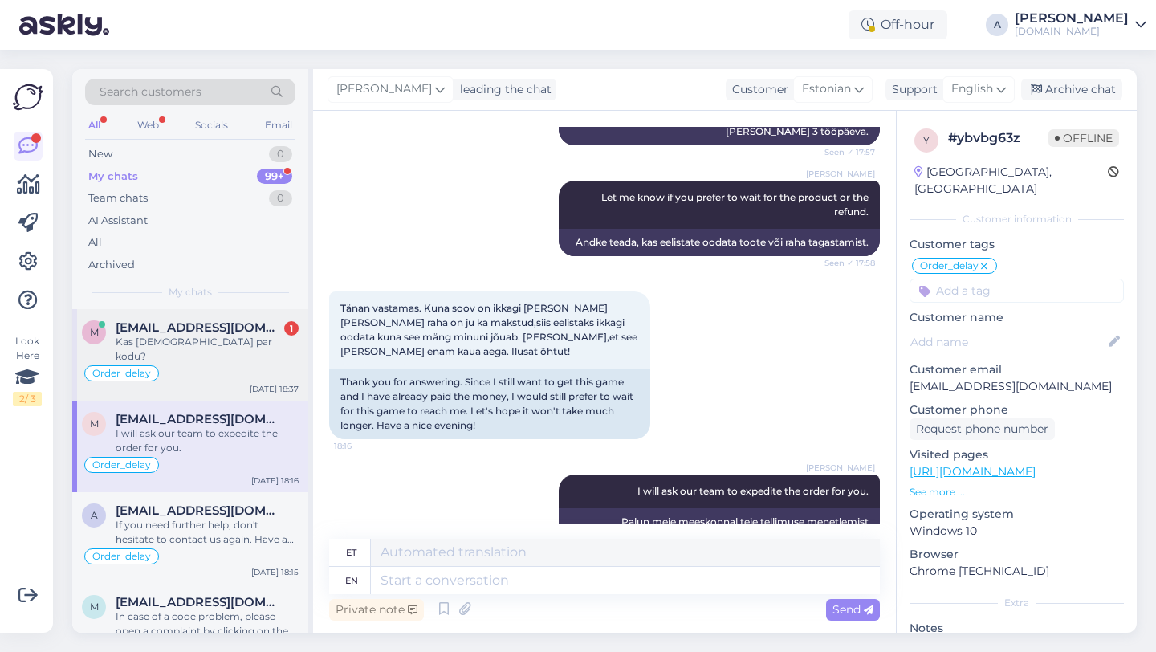
click at [186, 364] on div "Order_delay" at bounding box center [190, 373] width 217 height 19
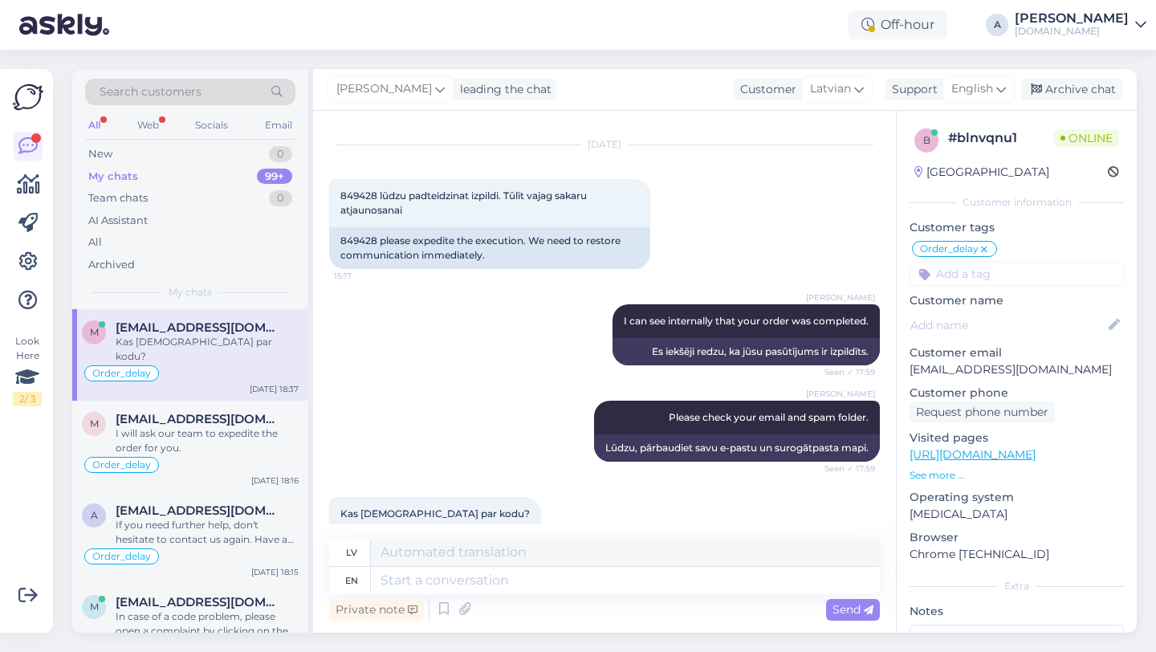
scroll to position [11531, 0]
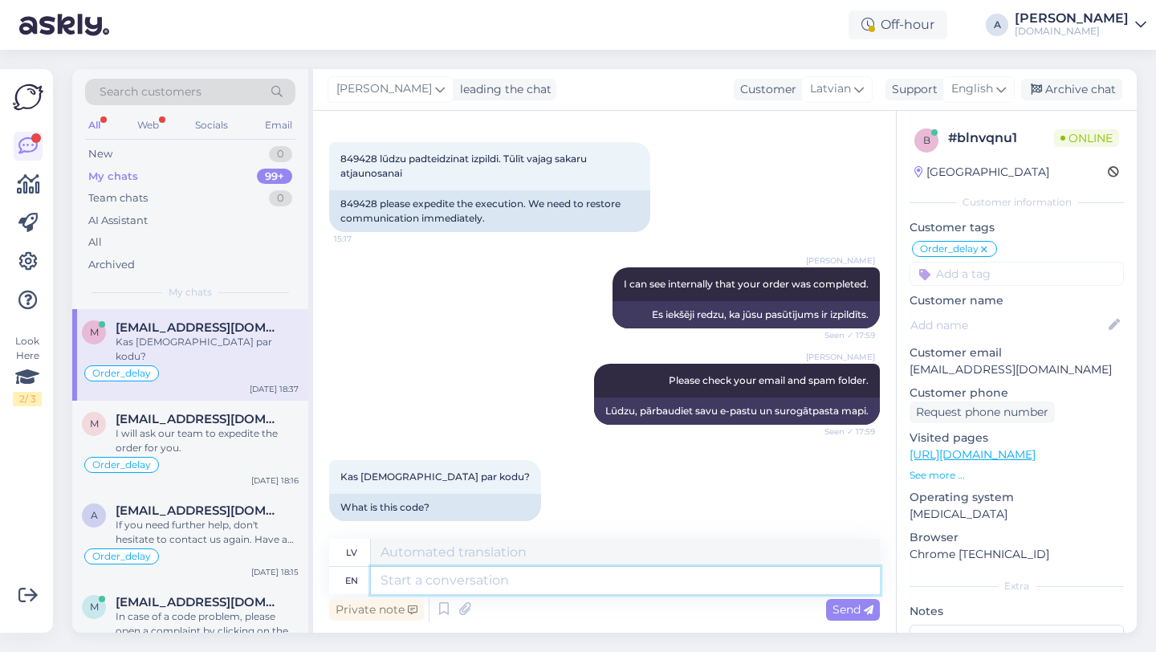
click at [452, 582] on textarea at bounding box center [625, 580] width 509 height 27
type textarea "Could yo"
type textarea "Varētu"
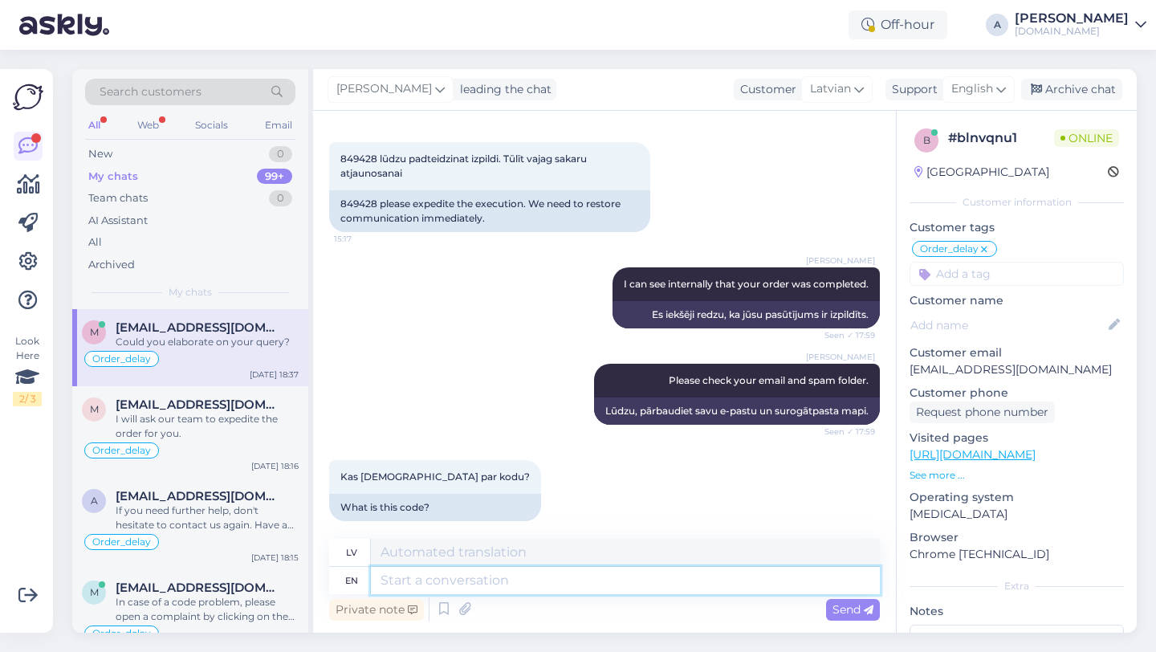
scroll to position [11627, 0]
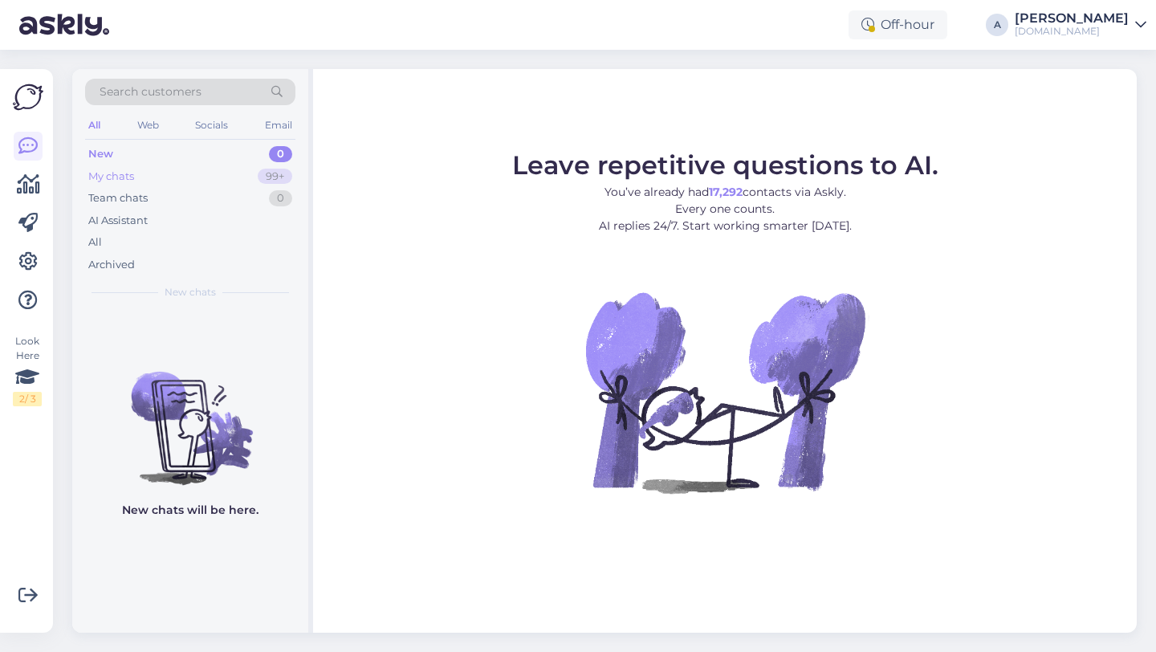
click at [242, 178] on div "My chats 99+" at bounding box center [190, 176] width 210 height 22
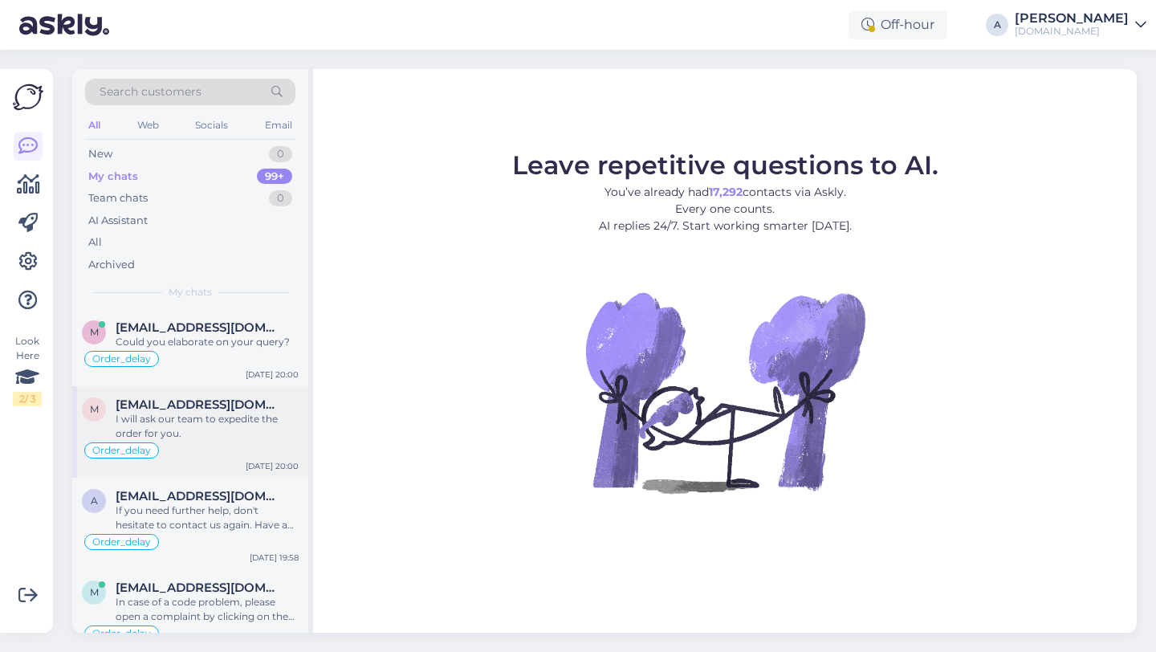
click at [191, 441] on div "Order_delay" at bounding box center [190, 450] width 217 height 19
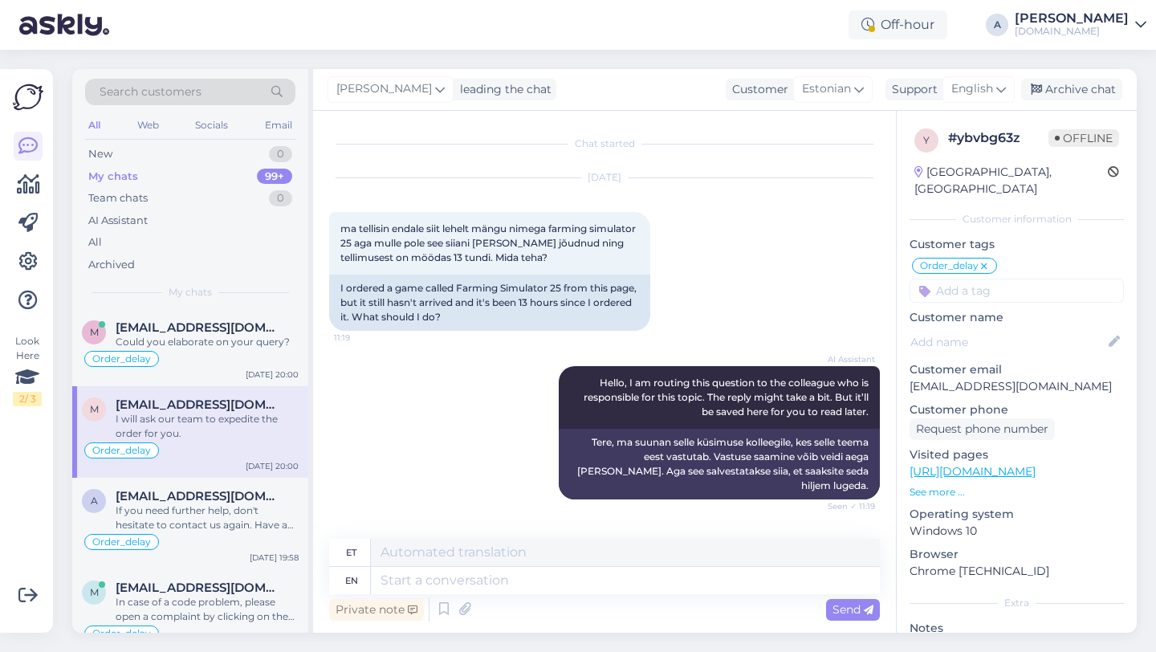
scroll to position [3267, 0]
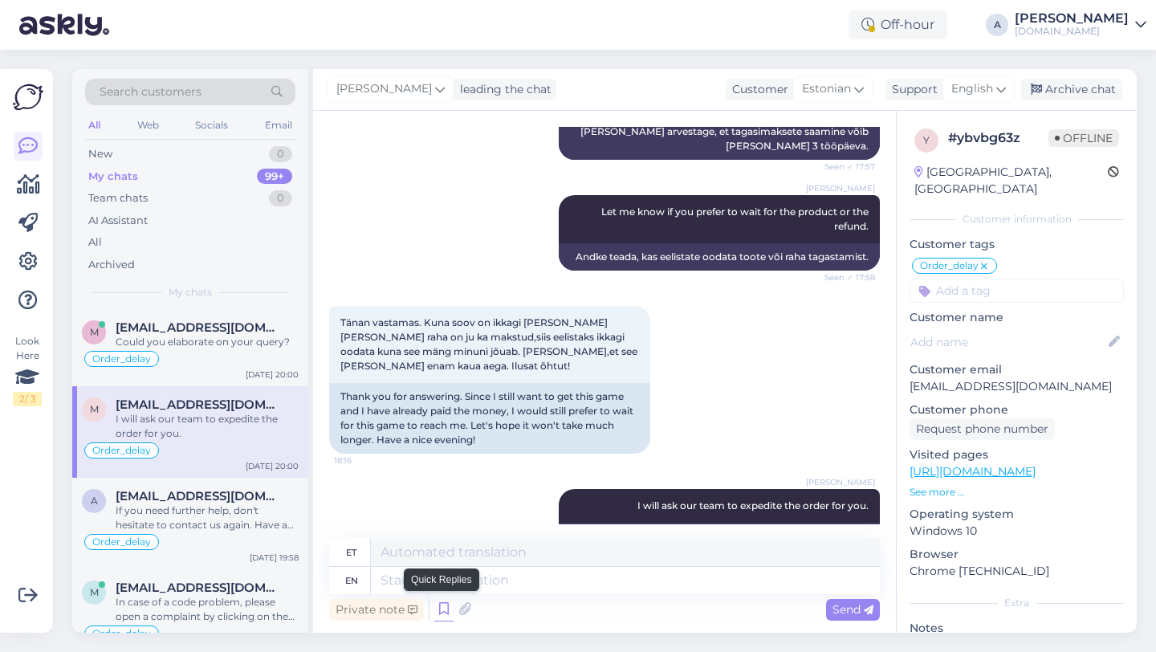
click at [446, 603] on icon at bounding box center [443, 609] width 19 height 24
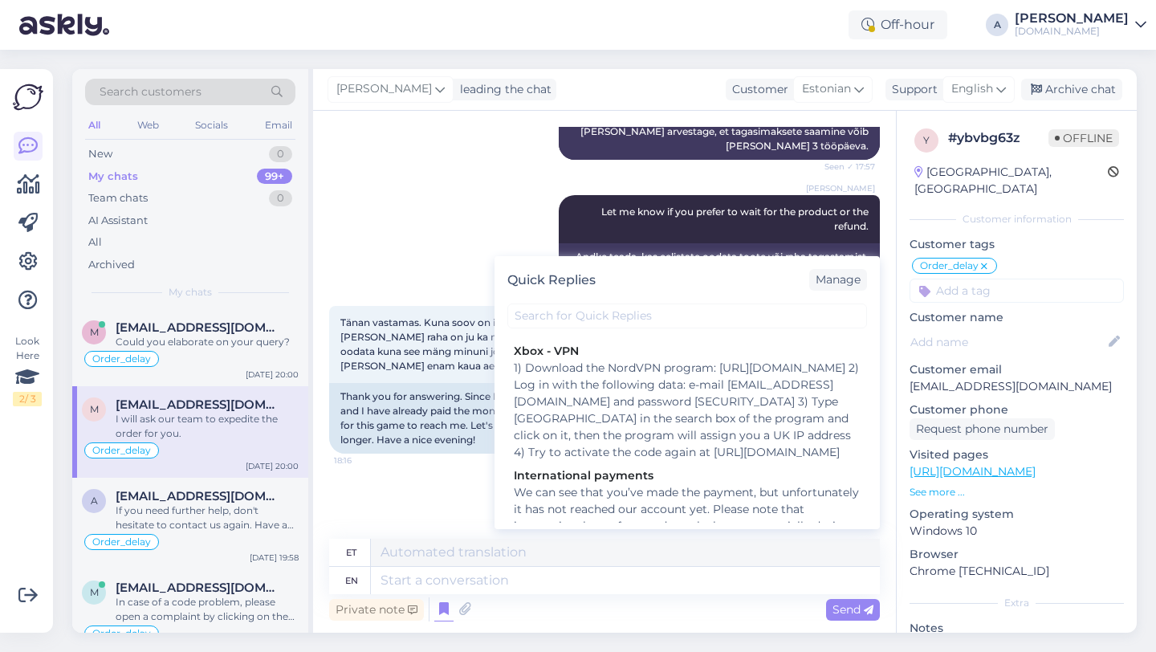
scroll to position [2229, 0]
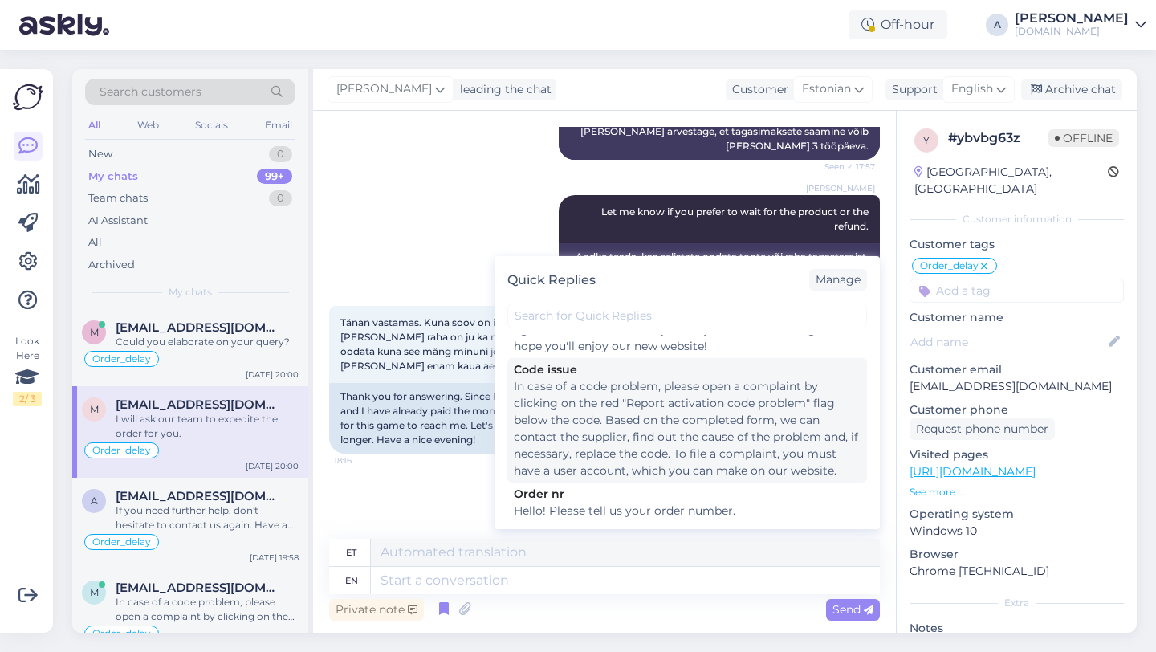
click at [633, 455] on div "In case of a code problem, please open a complaint by clicking on the red "Repo…" at bounding box center [687, 428] width 347 height 101
type textarea "Koodiprobleemi korral [MEDICAL_DATA] kaebus, klõpsates koodi all punasel lipul …"
type textarea "In case of a code problem, please open a complaint by clicking on the red "Repo…"
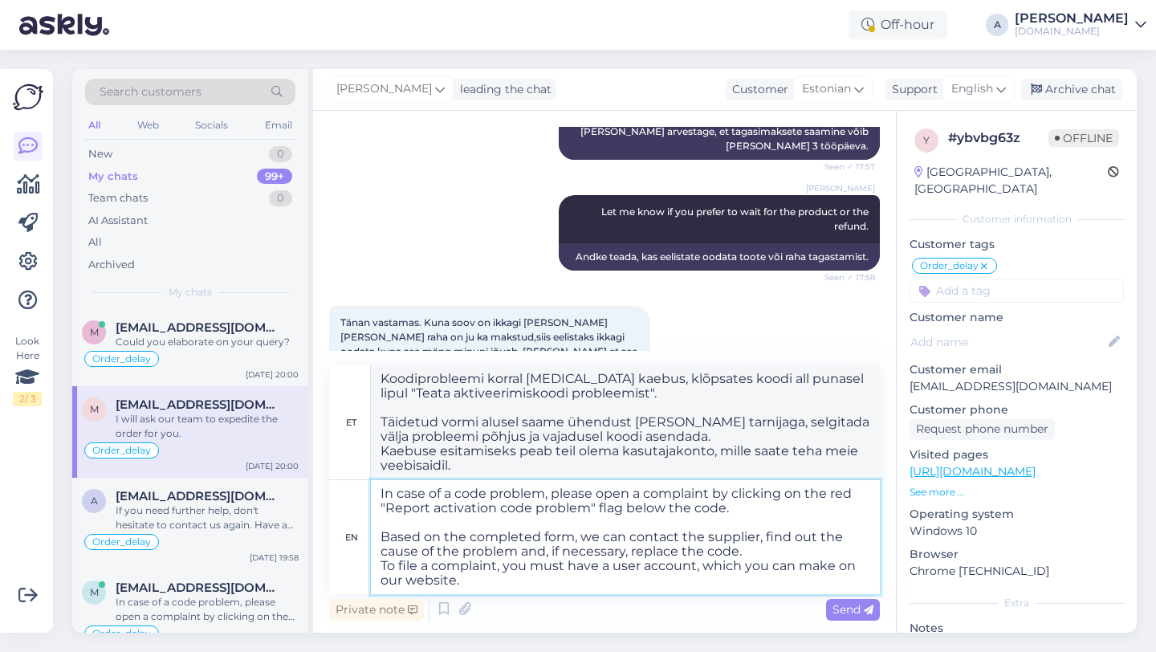
drag, startPoint x: 474, startPoint y: 583, endPoint x: 364, endPoint y: 449, distance: 173.9
click at [364, 449] on div "et Koodiprobleemi korral avage kaebus, klõpsates koodi all punasel lipul "Teata…" at bounding box center [604, 479] width 551 height 229
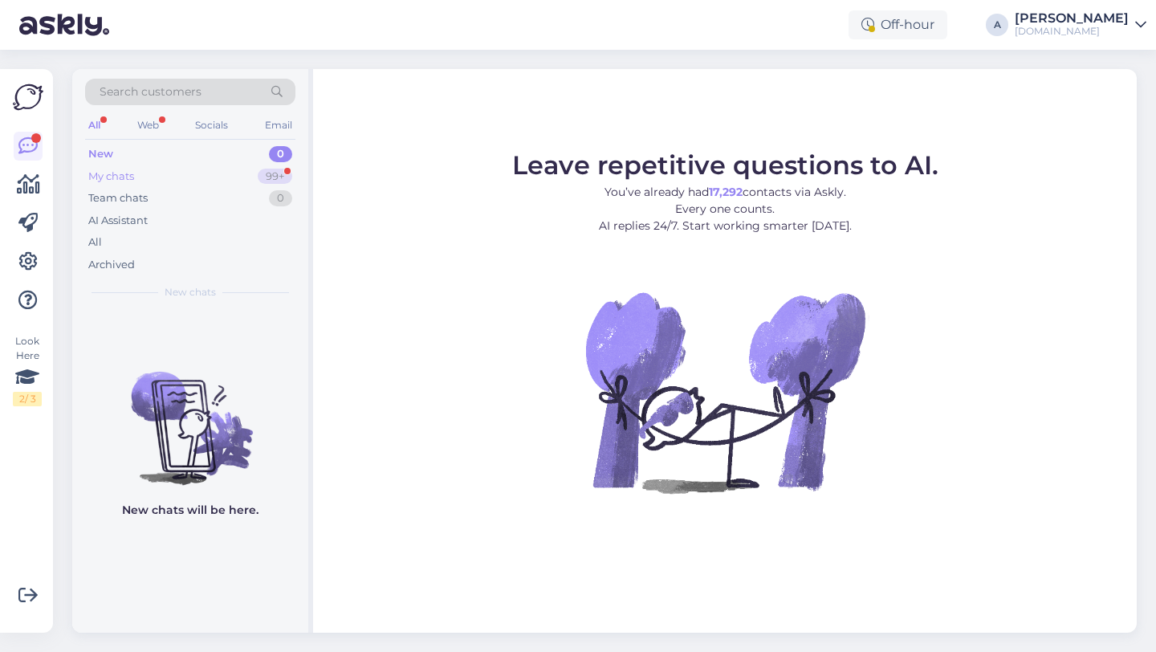
click at [139, 165] on div "My chats 99+" at bounding box center [190, 176] width 210 height 22
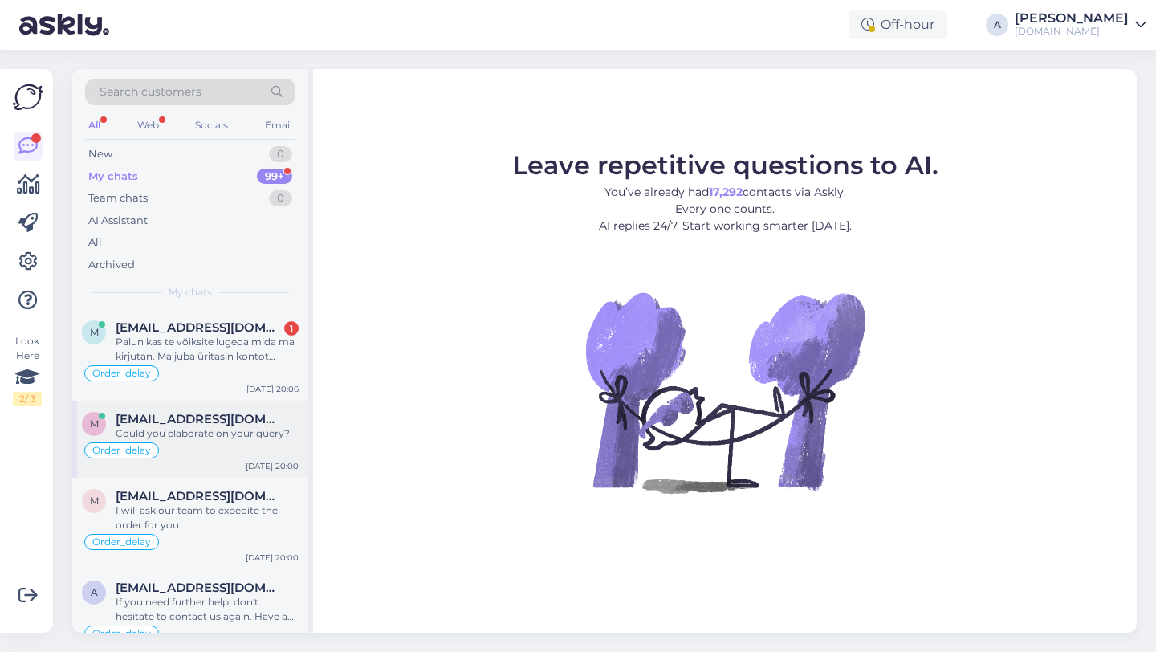
click at [210, 434] on div "Could you elaborate on your query?" at bounding box center [207, 433] width 183 height 14
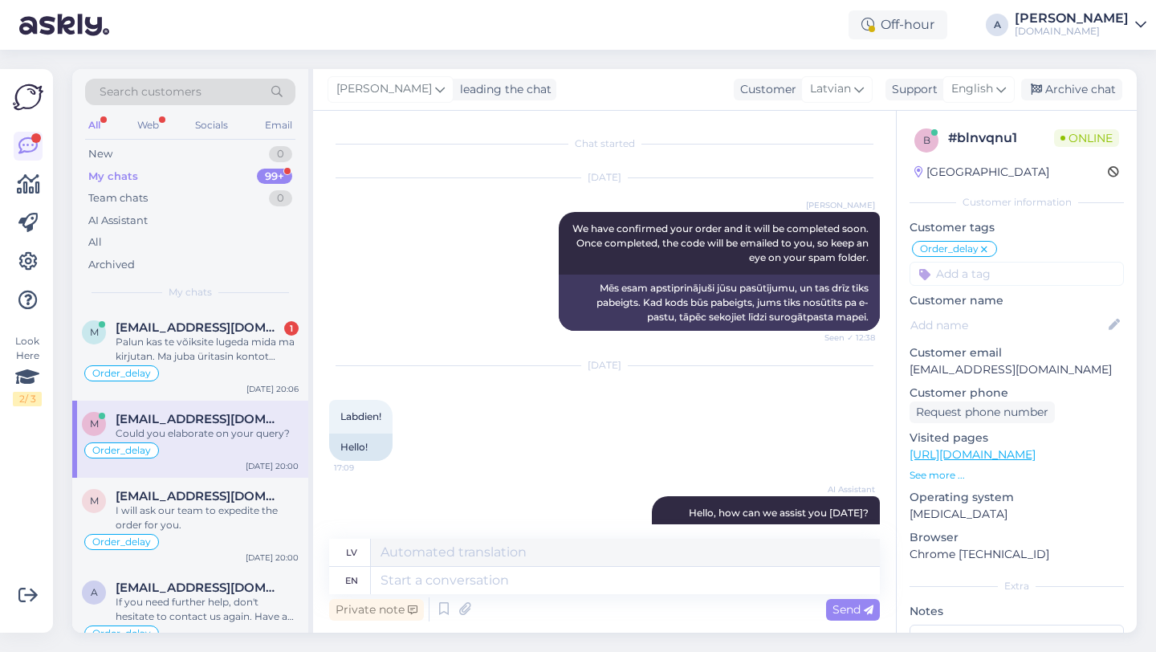
scroll to position [11531, 0]
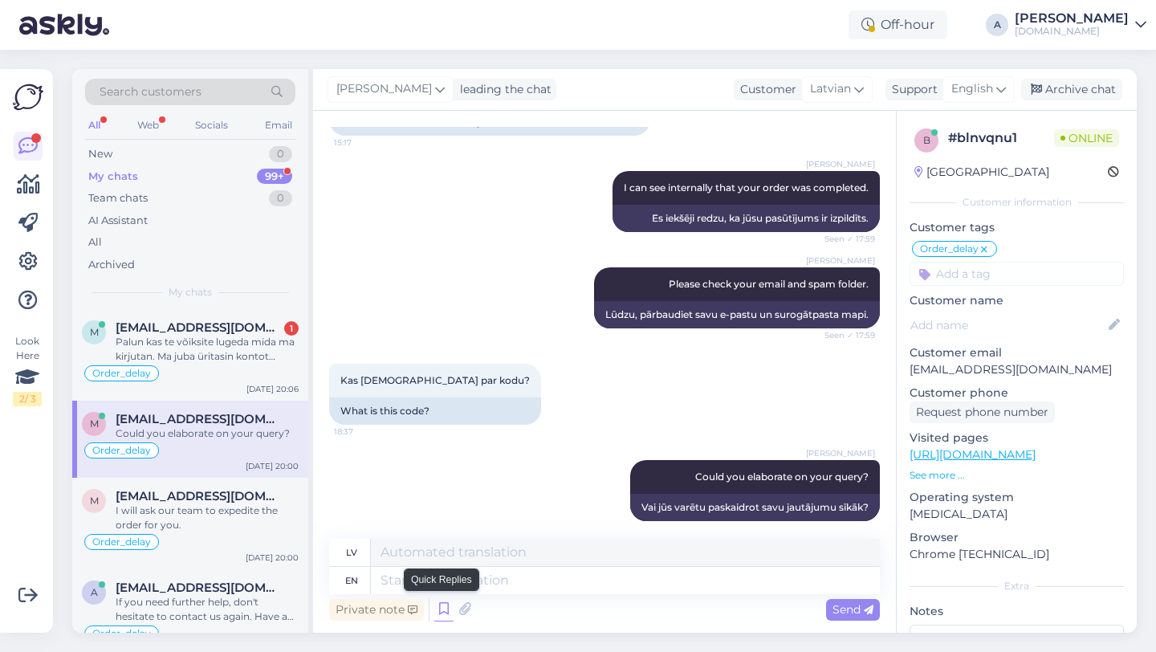
click at [441, 602] on icon at bounding box center [443, 609] width 19 height 24
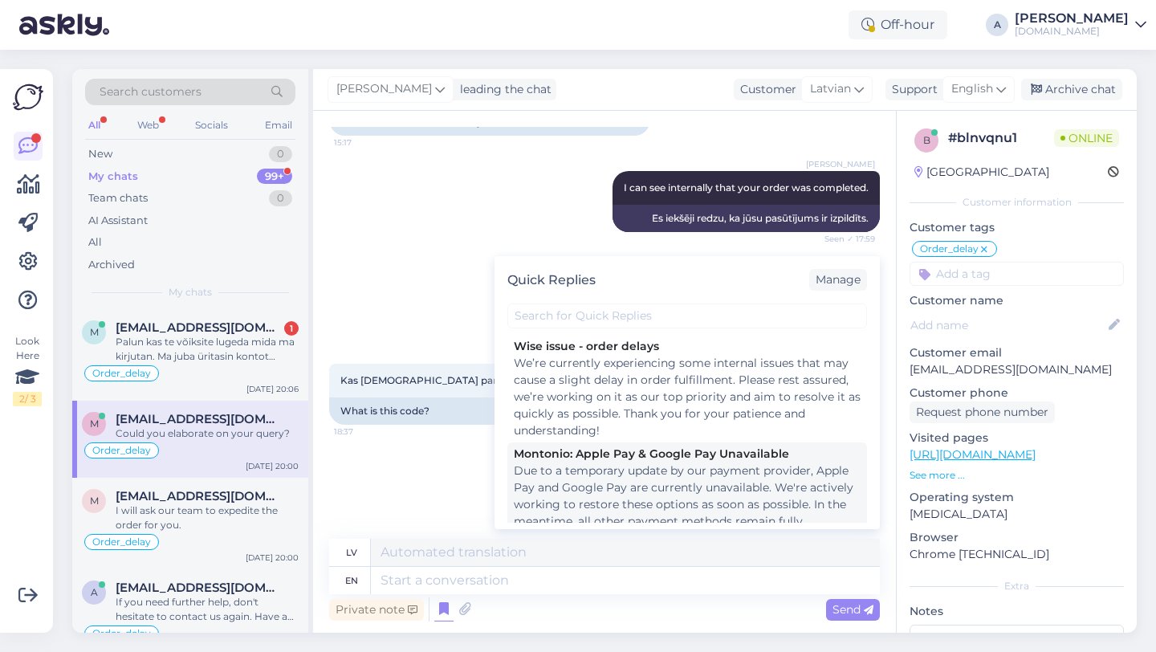
scroll to position [2229, 0]
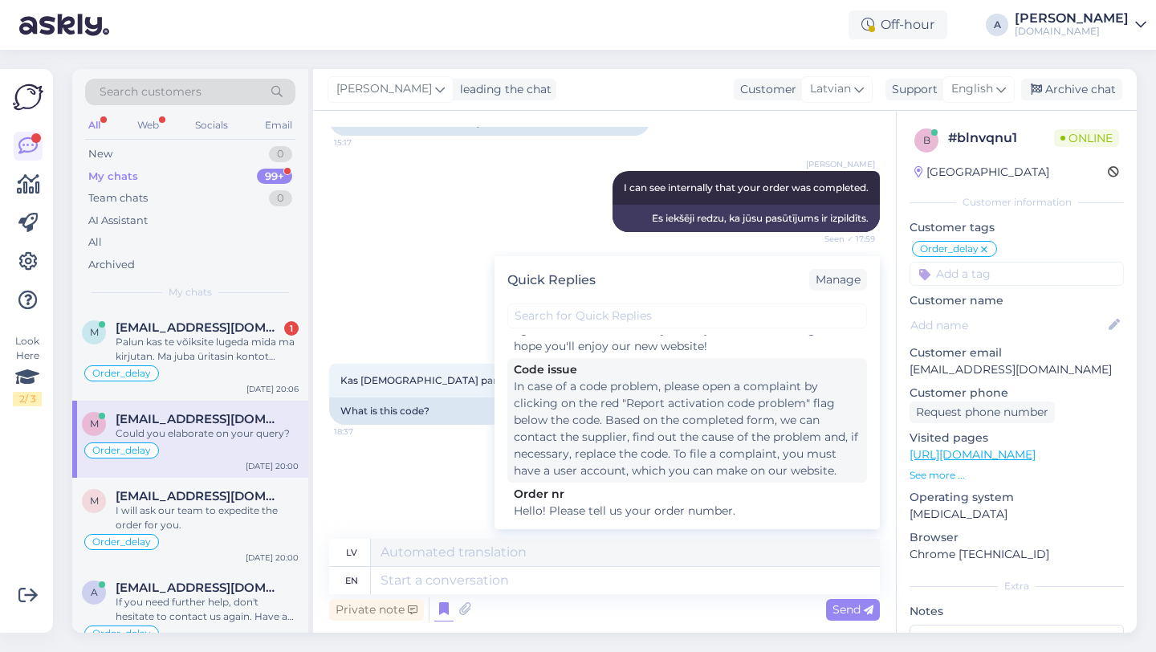
click at [580, 417] on div "In case of a code problem, please open a complaint by clicking on the red "Repo…" at bounding box center [687, 428] width 347 height 101
type textarea "Ja rodas problēma ar kodu, lūdzu, atveriet sūdzību, zem koda noklikšķinot uz sa…"
type textarea "In case of a code problem, please open a complaint by clicking on the red "Repo…"
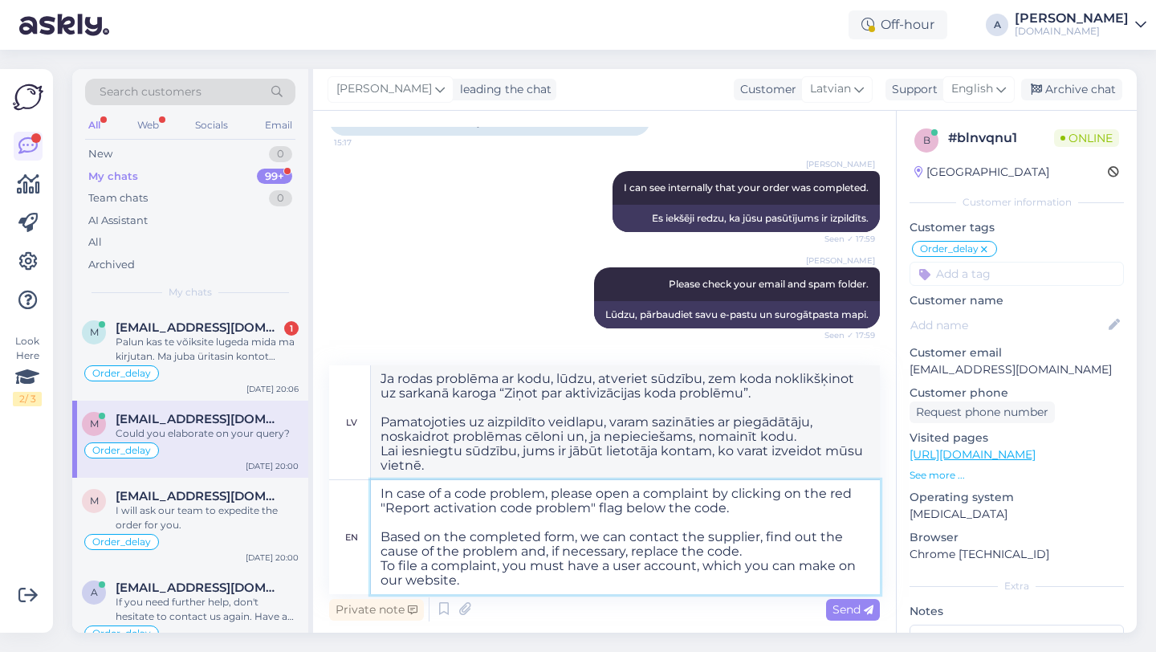
drag, startPoint x: 479, startPoint y: 587, endPoint x: 355, endPoint y: 447, distance: 187.0
click at [355, 447] on div "lv Ja rodas problēma ar kodu, lūdzu, atveriet sūdzību, zem koda noklikšķinot uz…" at bounding box center [604, 479] width 551 height 229
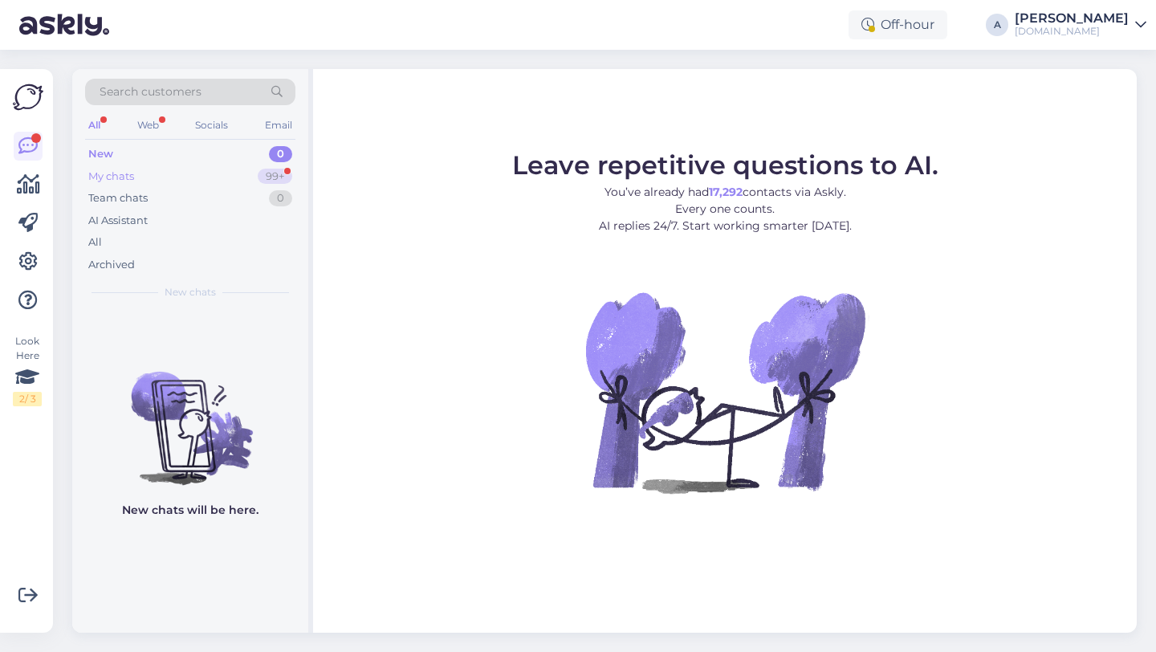
click at [262, 173] on div "99+" at bounding box center [275, 177] width 35 height 16
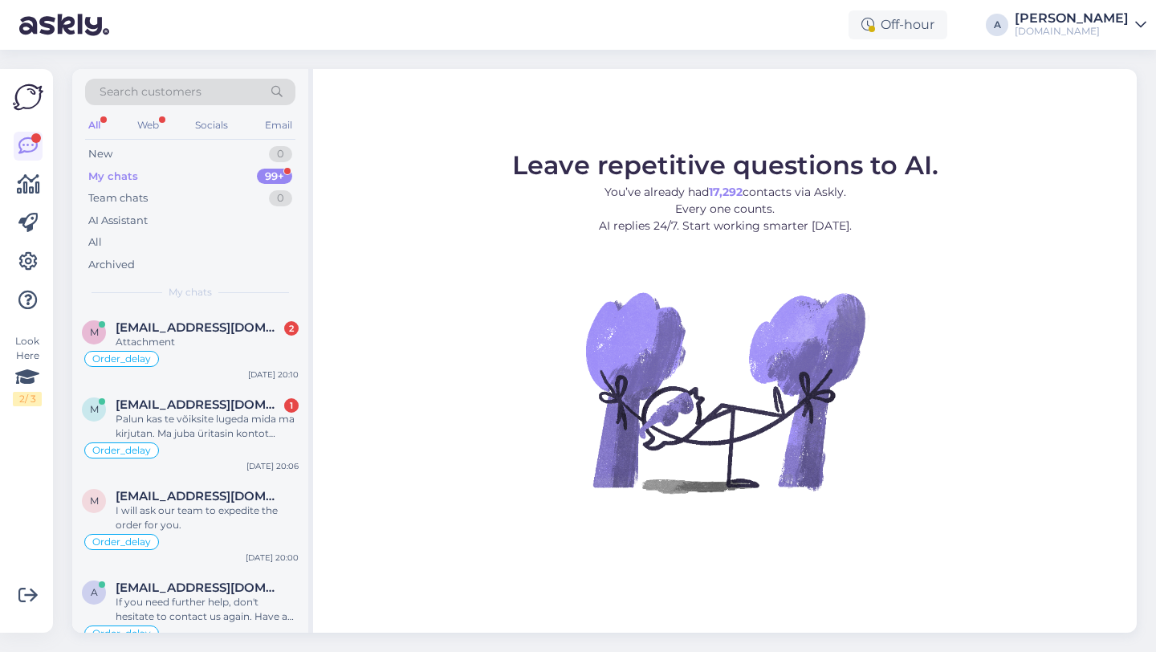
click at [473, 446] on figure "Leave repetitive questions to AI. You’ve already had 17,292 contacts via Askly.…" at bounding box center [724, 344] width 795 height 384
